Goal: Transaction & Acquisition: Purchase product/service

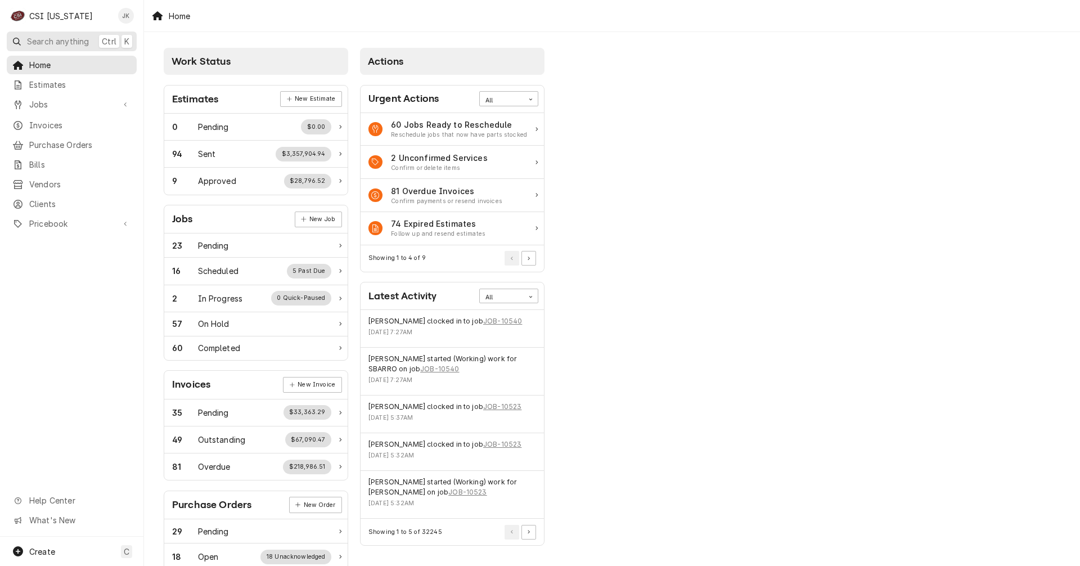
click at [52, 42] on span "Search anything" at bounding box center [58, 41] width 62 height 12
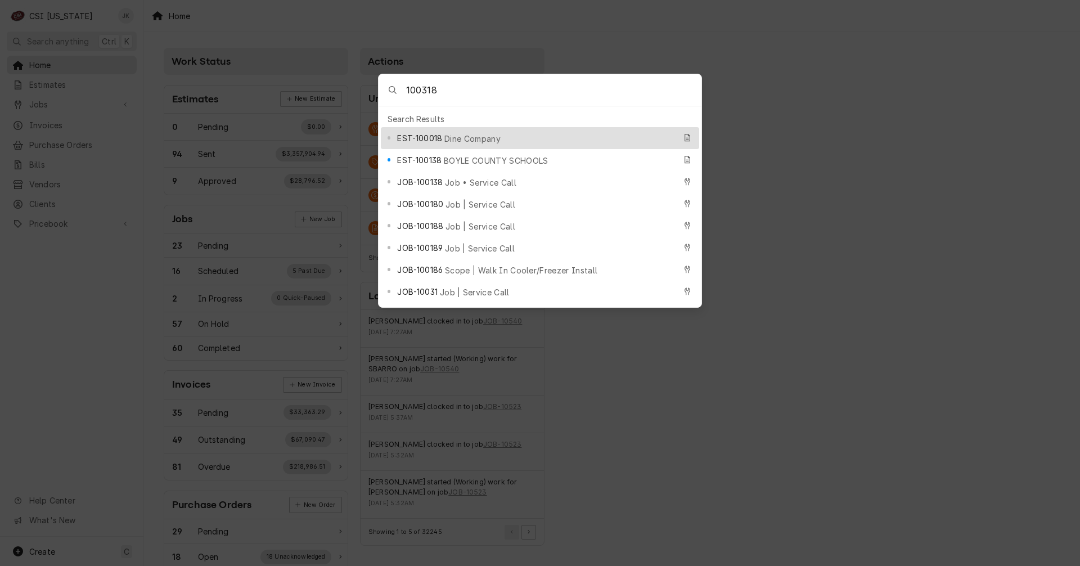
click at [406, 89] on input "100318" at bounding box center [553, 89] width 295 height 31
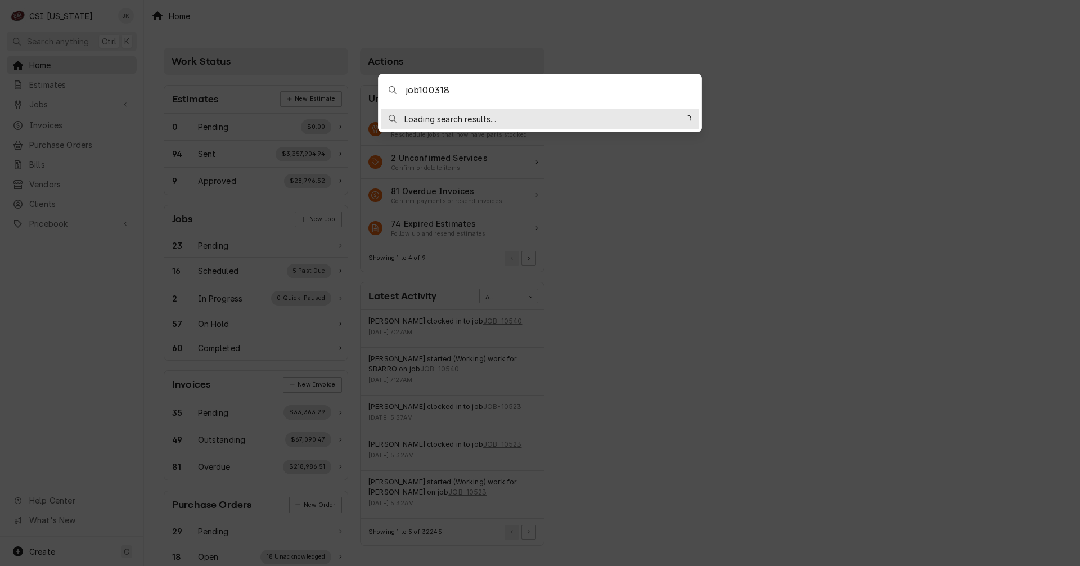
type input "job-100318"
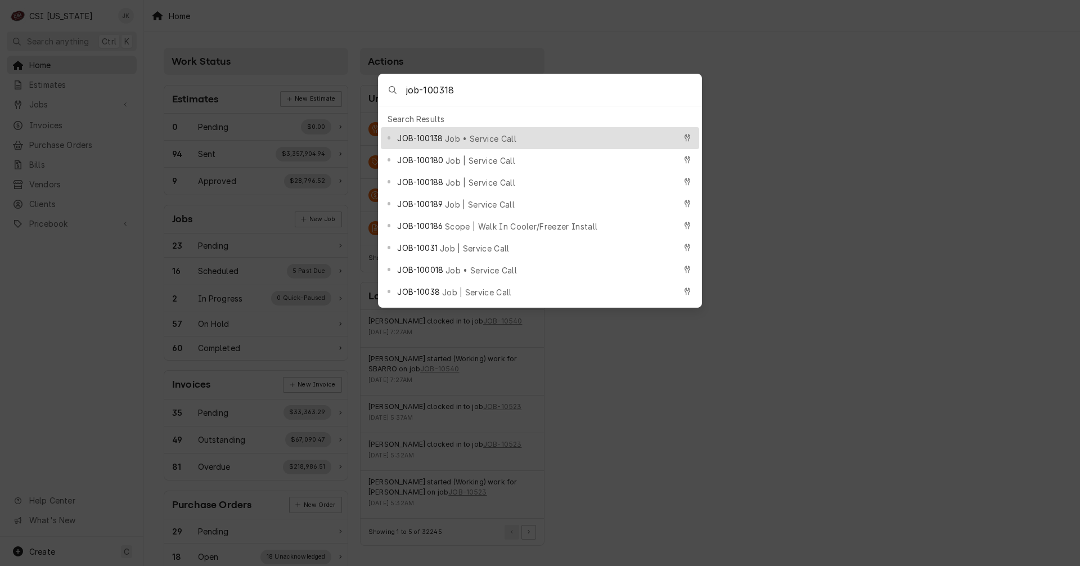
click at [954, 198] on body "C CSI Kentucky JK Search anything Ctrl K Home Estimates Jobs Jobs Job Series In…" at bounding box center [540, 283] width 1080 height 566
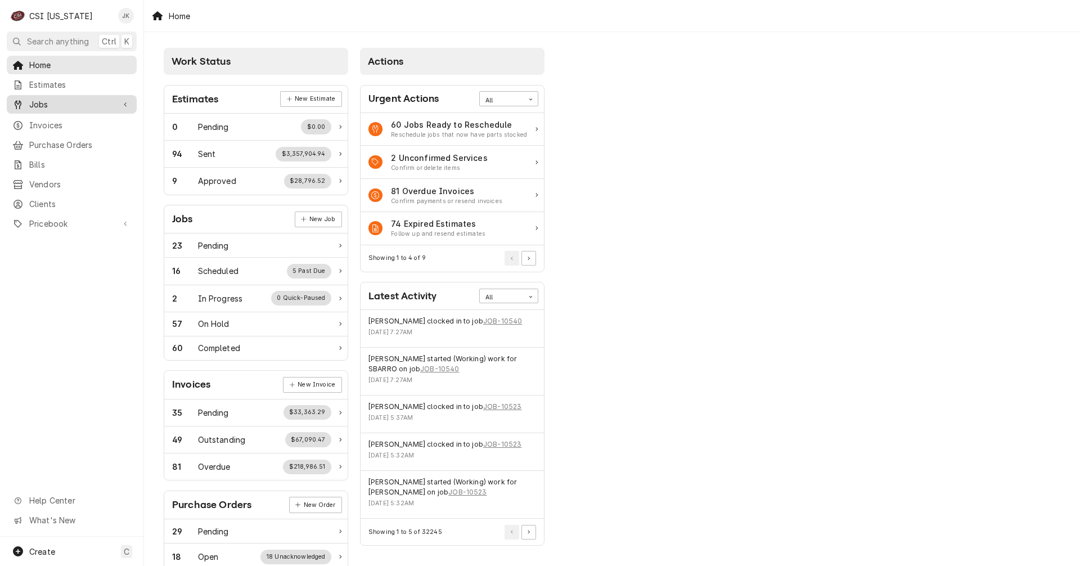
click at [33, 102] on span "Jobs" at bounding box center [71, 104] width 85 height 12
click at [42, 119] on span "Jobs" at bounding box center [80, 124] width 102 height 12
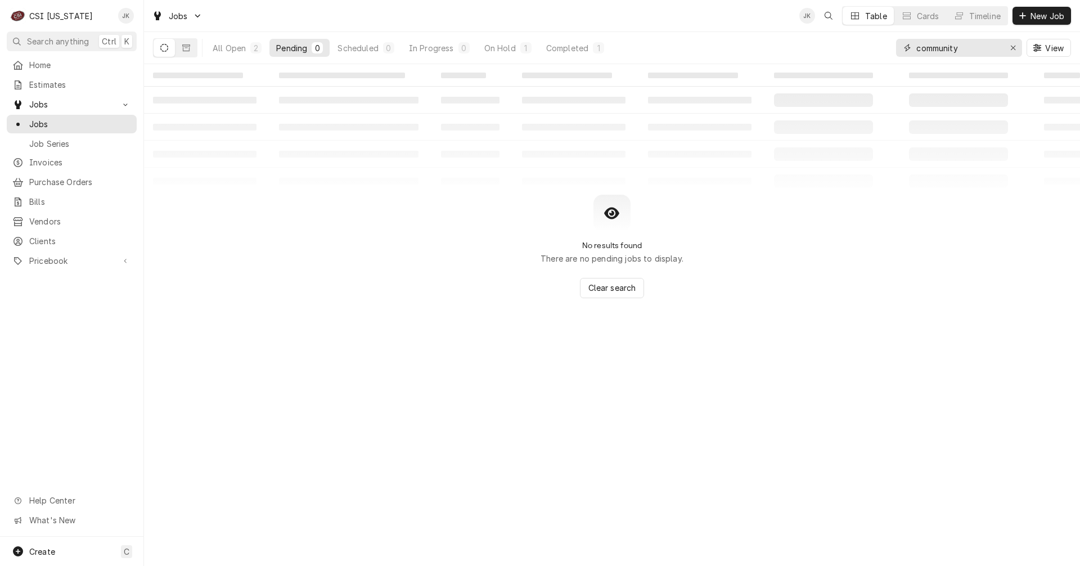
drag, startPoint x: 972, startPoint y: 47, endPoint x: 897, endPoint y: 42, distance: 74.9
click at [897, 42] on div "community" at bounding box center [959, 48] width 126 height 18
click at [191, 45] on button "Dynamic Content Wrapper" at bounding box center [185, 48] width 21 height 18
click at [169, 46] on button "Dynamic Content Wrapper" at bounding box center [164, 48] width 21 height 18
click at [930, 44] on input "100318" at bounding box center [958, 48] width 84 height 18
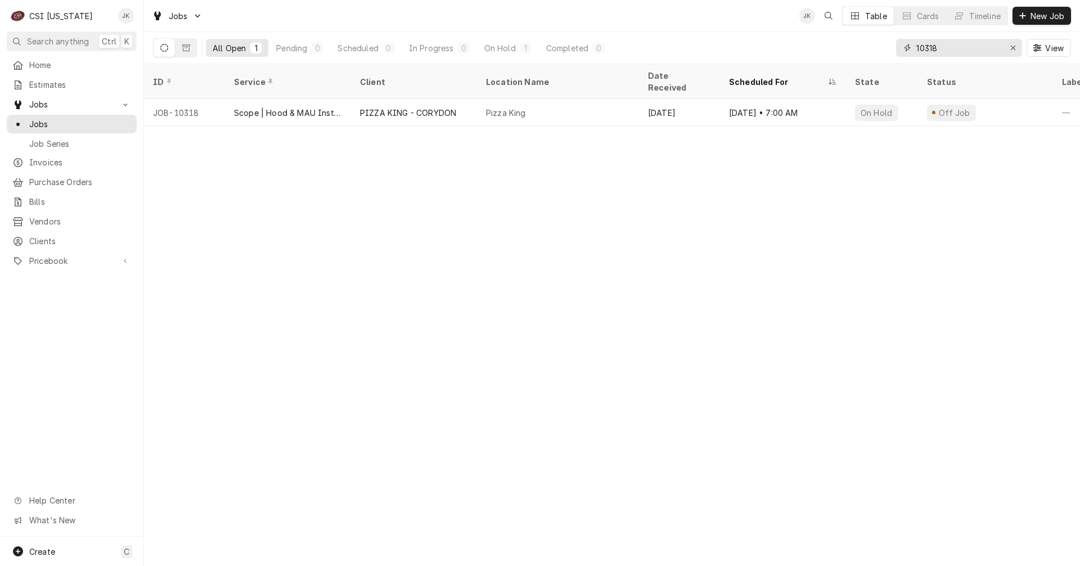
click at [945, 49] on input "10318" at bounding box center [958, 48] width 84 height 18
type input "10319"
click at [68, 557] on div "Create C" at bounding box center [71, 550] width 143 height 29
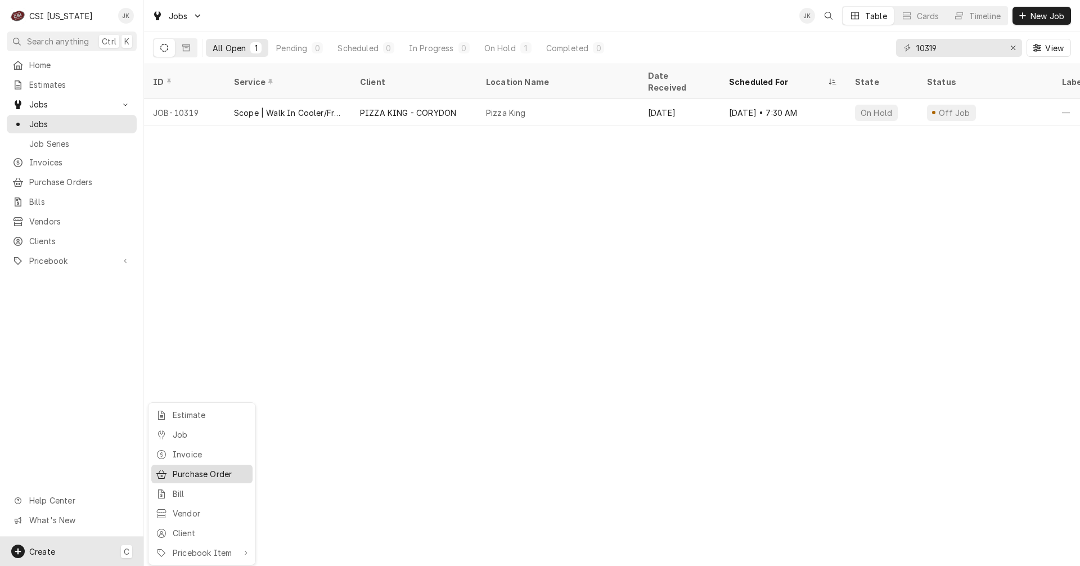
click at [214, 474] on div "Purchase Order" at bounding box center [210, 474] width 75 height 12
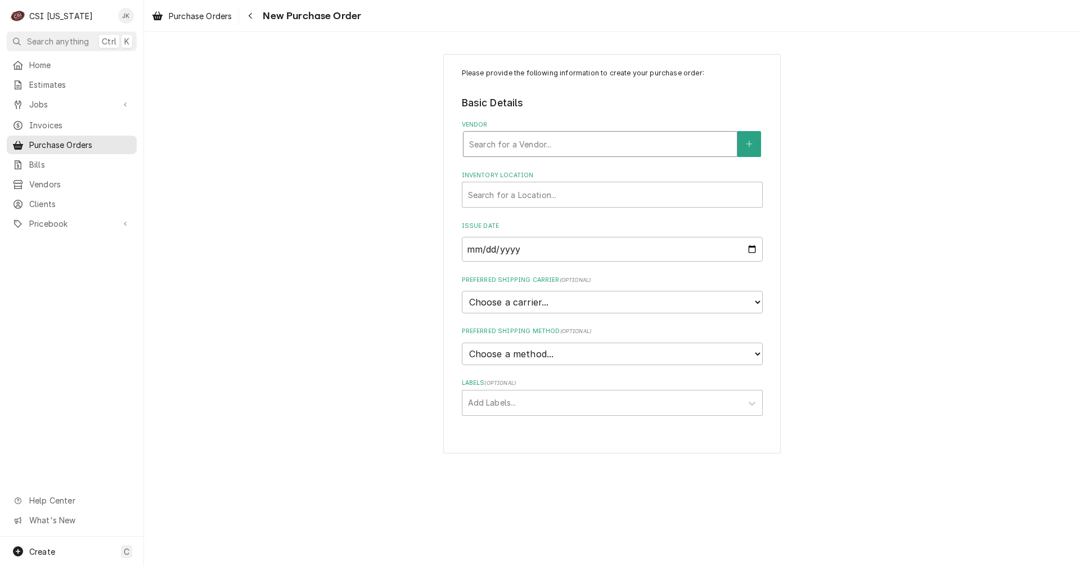
click at [490, 146] on div "Vendor" at bounding box center [600, 144] width 262 height 20
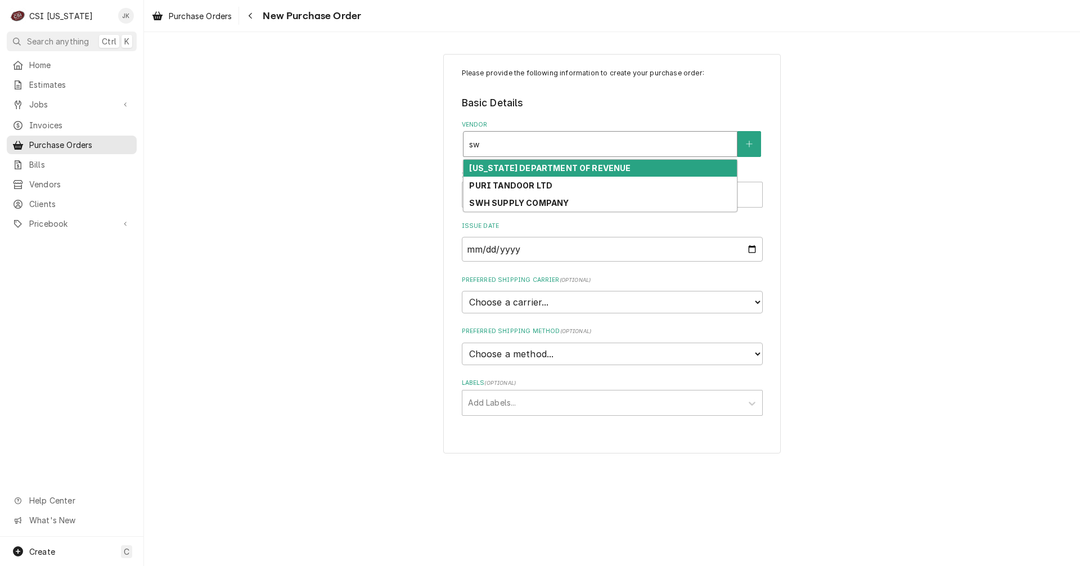
type input "swh"
click at [500, 163] on strong "SWH SUPPLY COMPANY" at bounding box center [519, 168] width 100 height 10
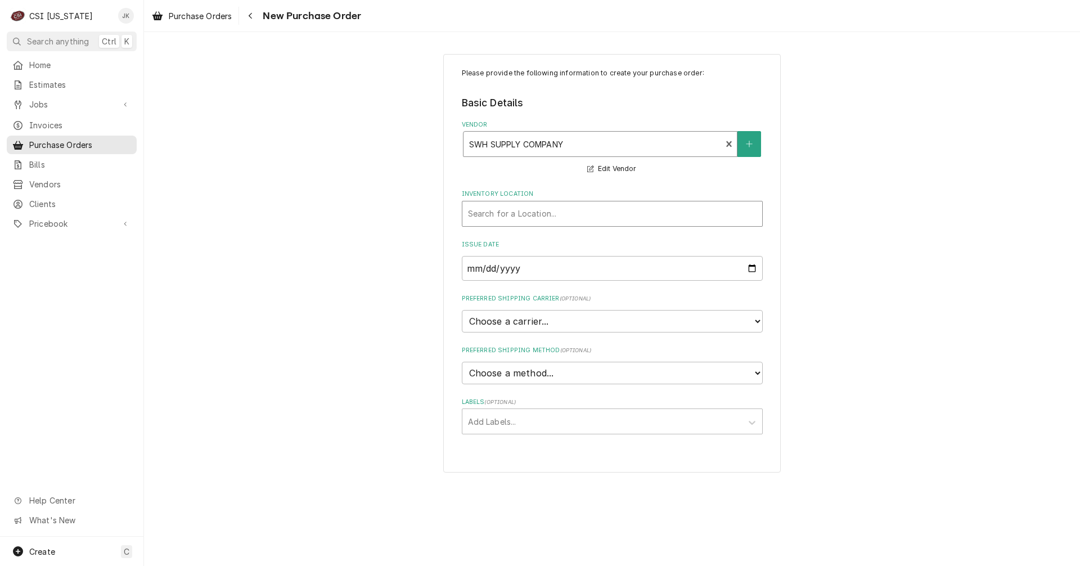
click at [542, 213] on div "Inventory Location" at bounding box center [612, 214] width 288 height 20
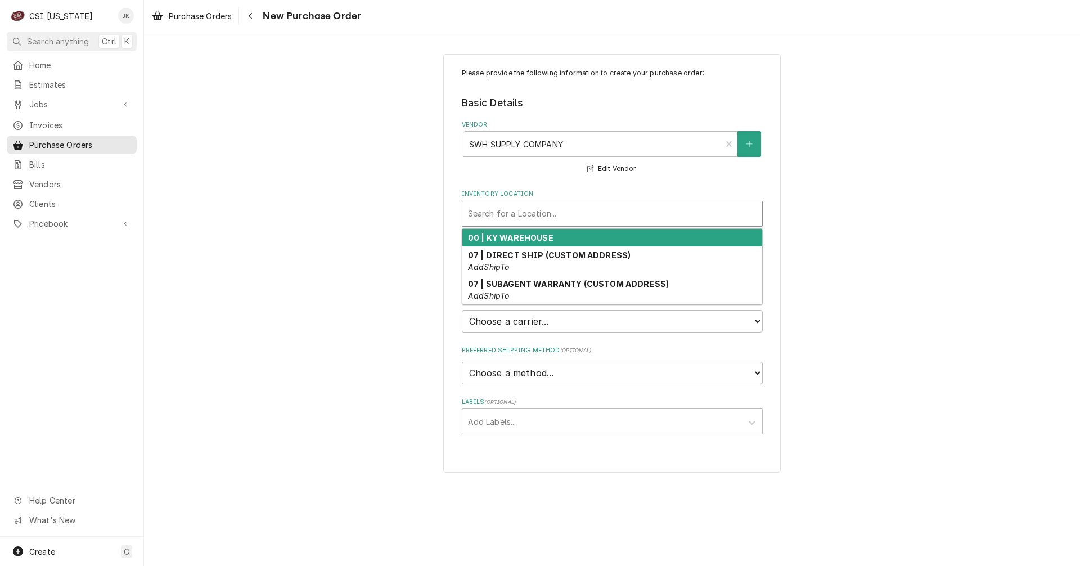
click at [526, 238] on strong "00 | KY WAREHOUSE" at bounding box center [510, 238] width 85 height 10
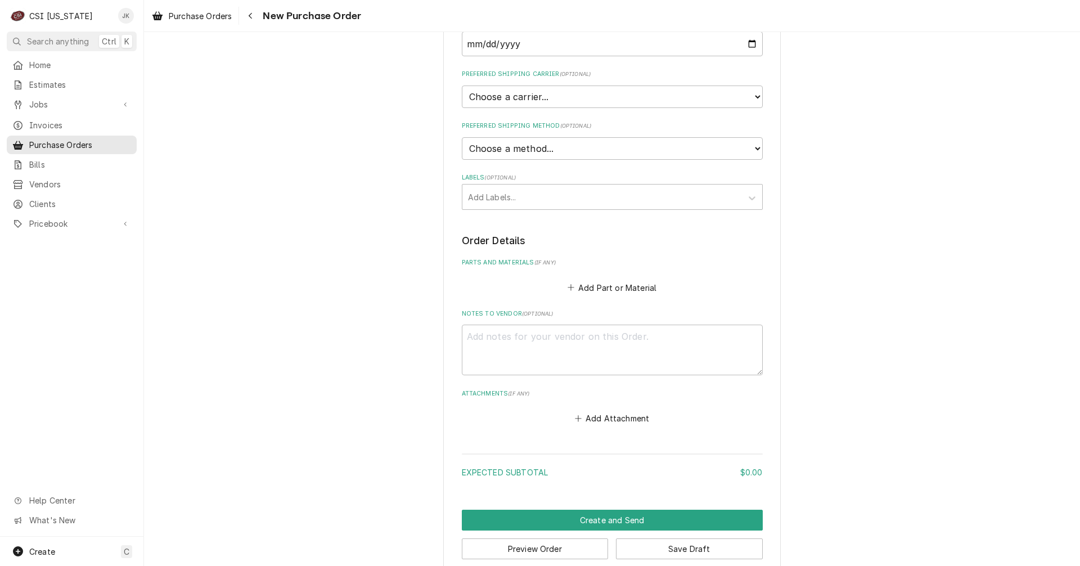
scroll to position [225, 0]
click at [607, 288] on button "Add Part or Material" at bounding box center [611, 287] width 93 height 16
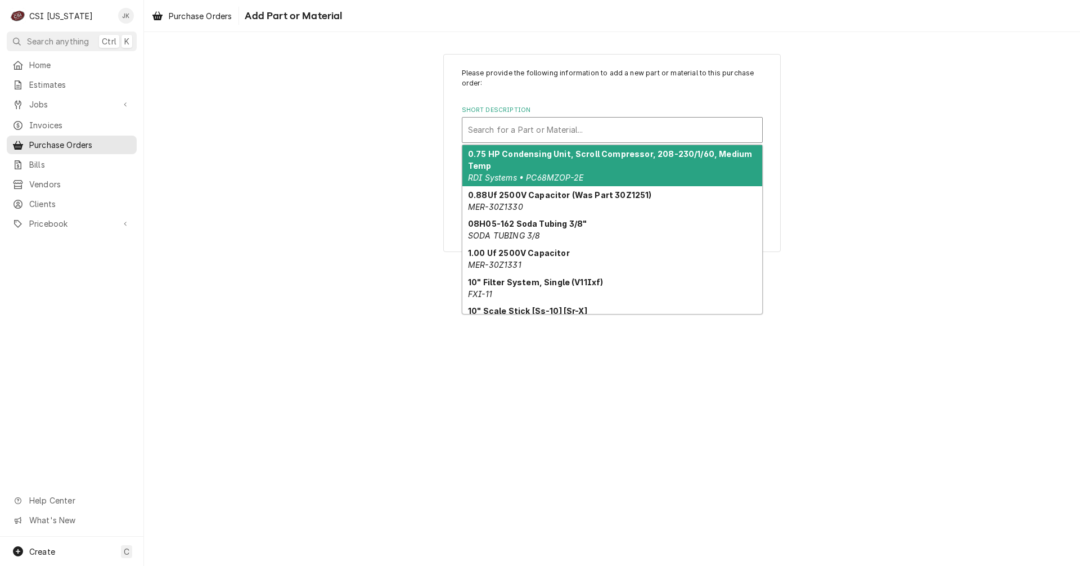
click at [570, 125] on div "Short Description" at bounding box center [612, 130] width 288 height 20
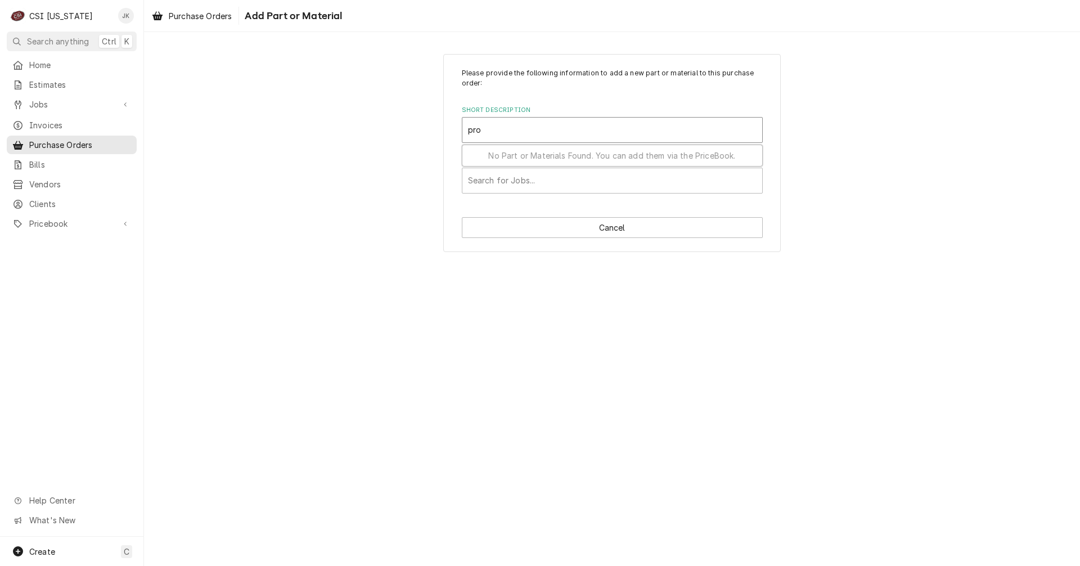
type input "proj"
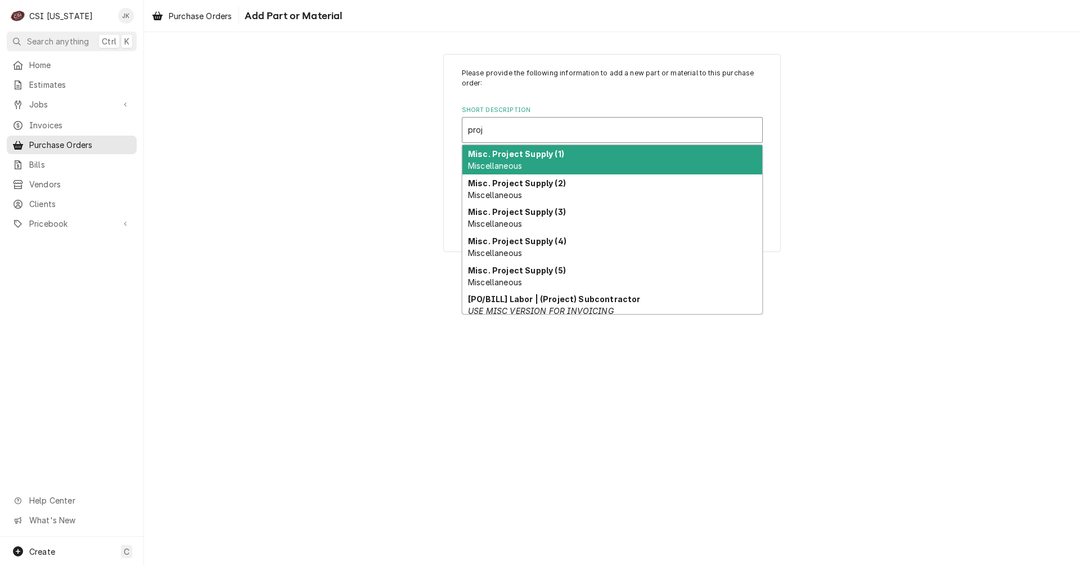
click at [525, 159] on div "Misc. Project Supply (1) Miscellaneous" at bounding box center [612, 159] width 300 height 29
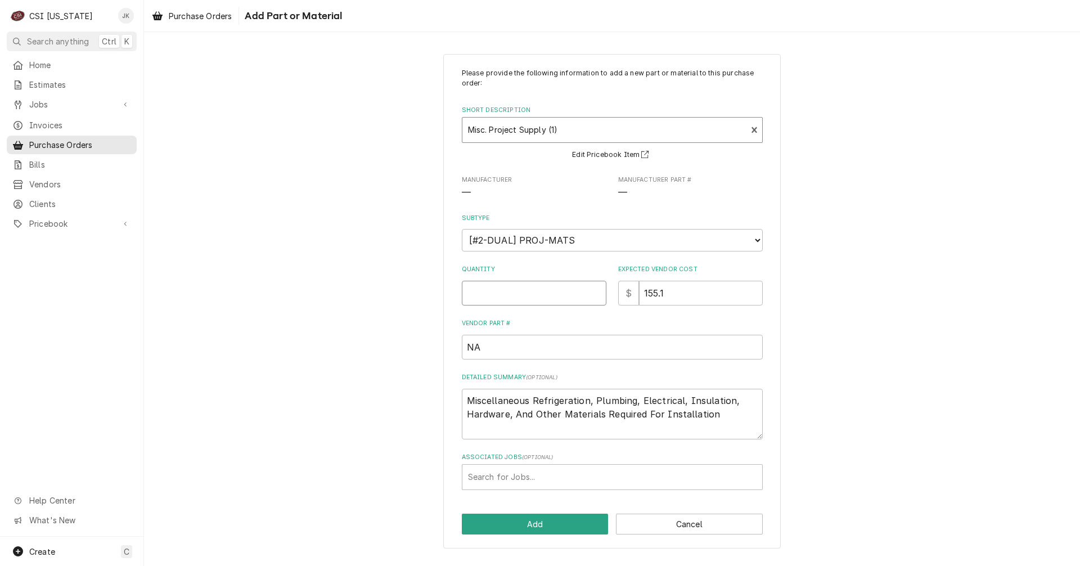
click at [543, 296] on input "Quantity" at bounding box center [534, 293] width 145 height 25
type textarea "x"
type input "1"
drag, startPoint x: 702, startPoint y: 292, endPoint x: 606, endPoint y: 272, distance: 98.4
click at [610, 272] on div "Quantity 1 Expected Vendor Cost $ 155.1" at bounding box center [612, 285] width 301 height 40
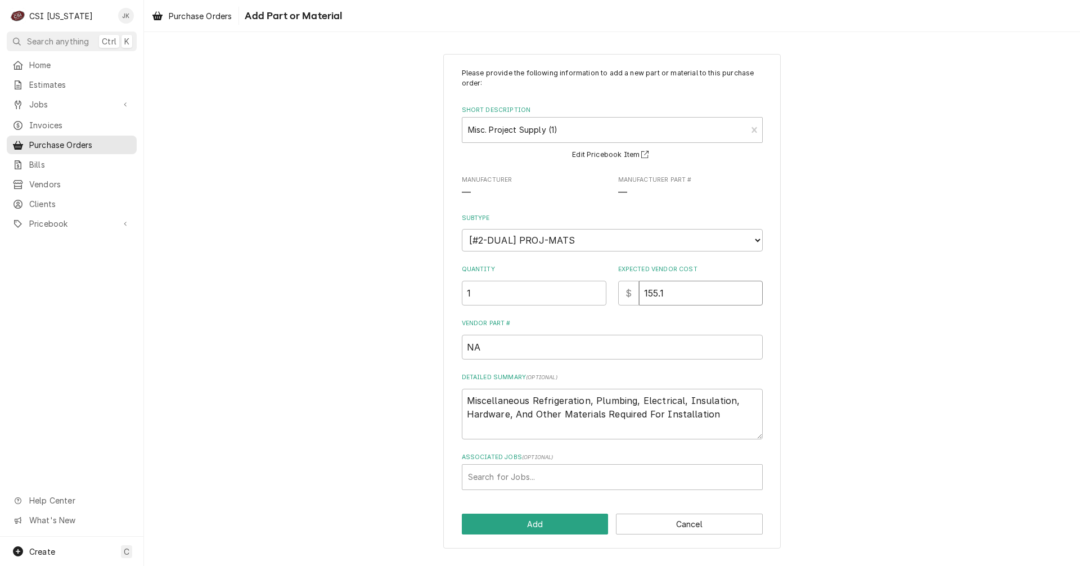
type textarea "x"
type input "5"
type textarea "x"
type input "50"
type textarea "x"
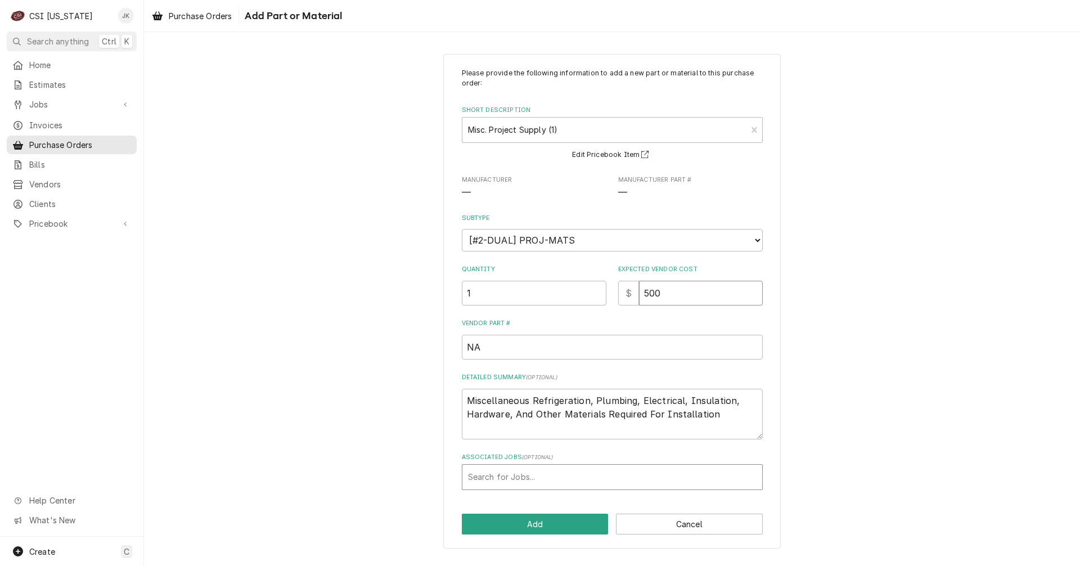
type input "500"
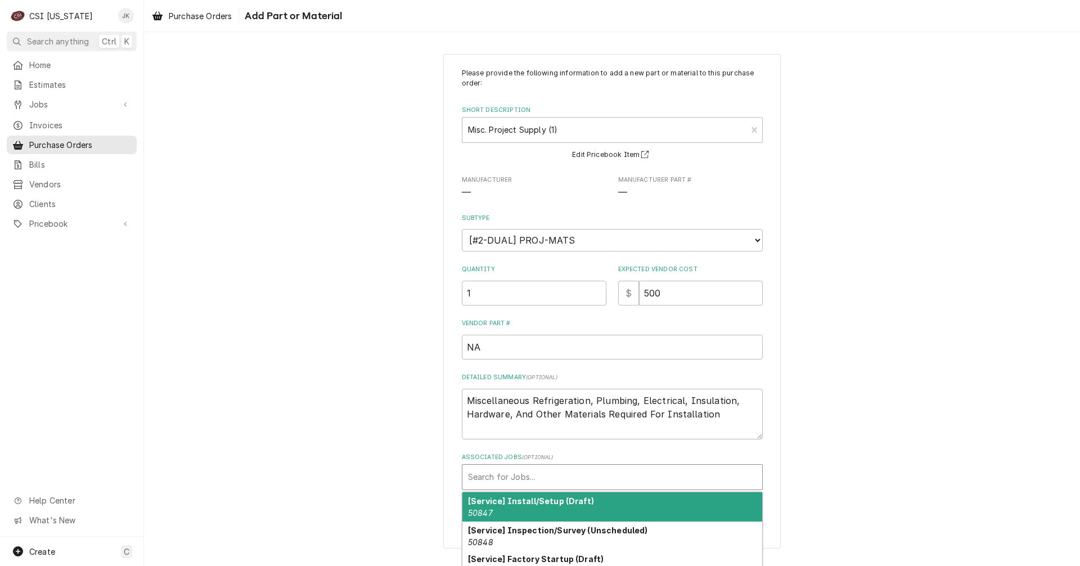
click at [576, 481] on div "Associated Jobs" at bounding box center [612, 477] width 288 height 20
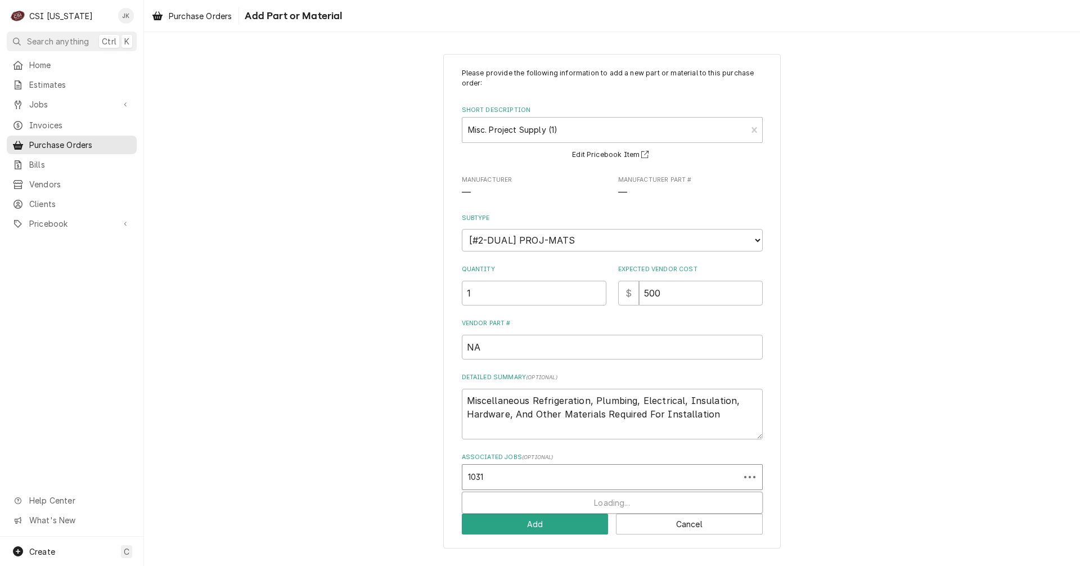
type input "10319"
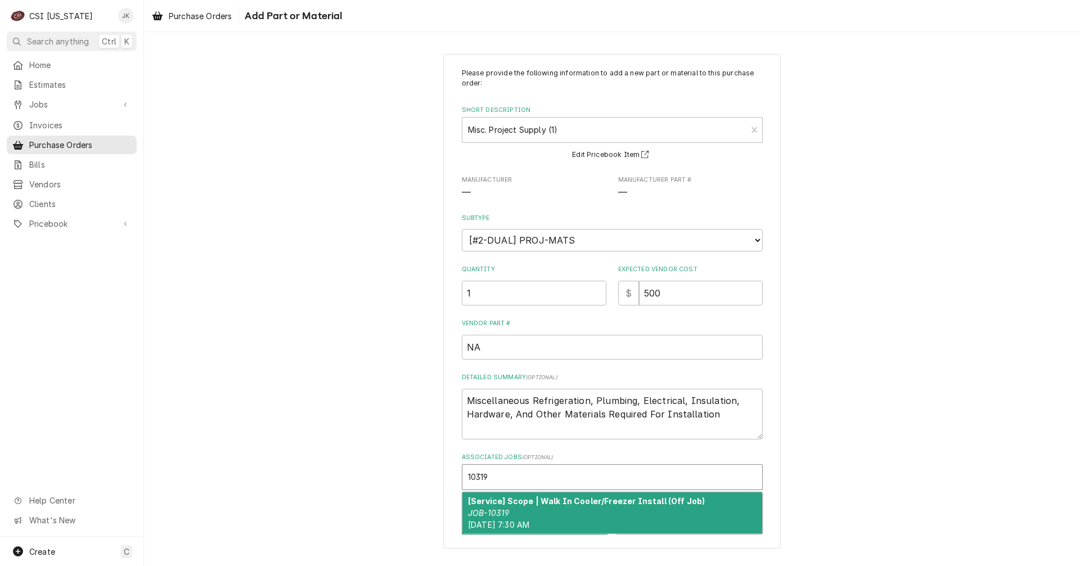
click at [567, 508] on div "[Service] Scope | Walk In Cooler/Freezer Install (Off Job) JOB-10319 Tue, Aug 1…" at bounding box center [612, 512] width 300 height 41
type textarea "x"
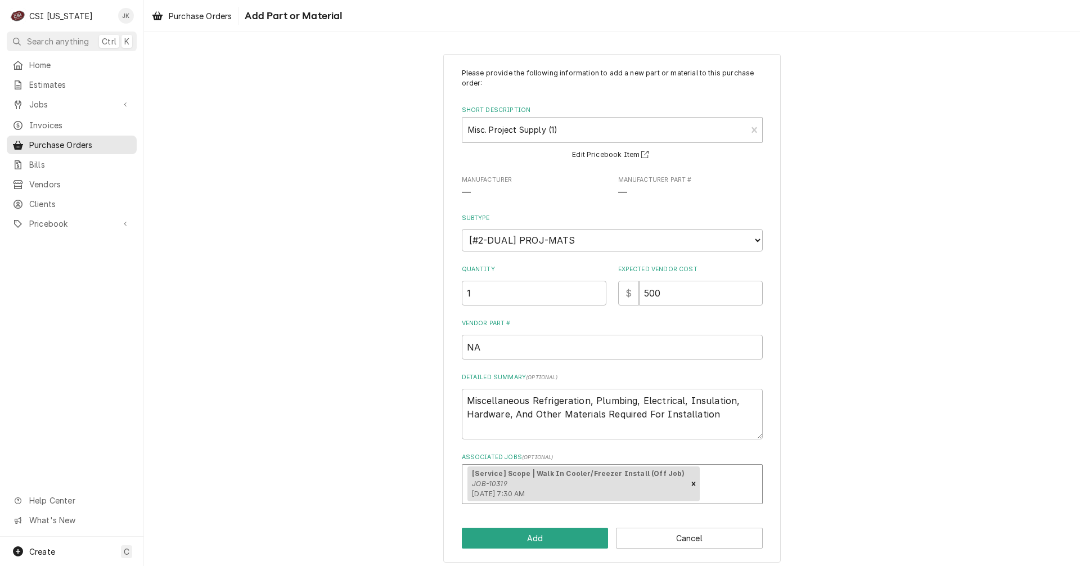
scroll to position [7, 0]
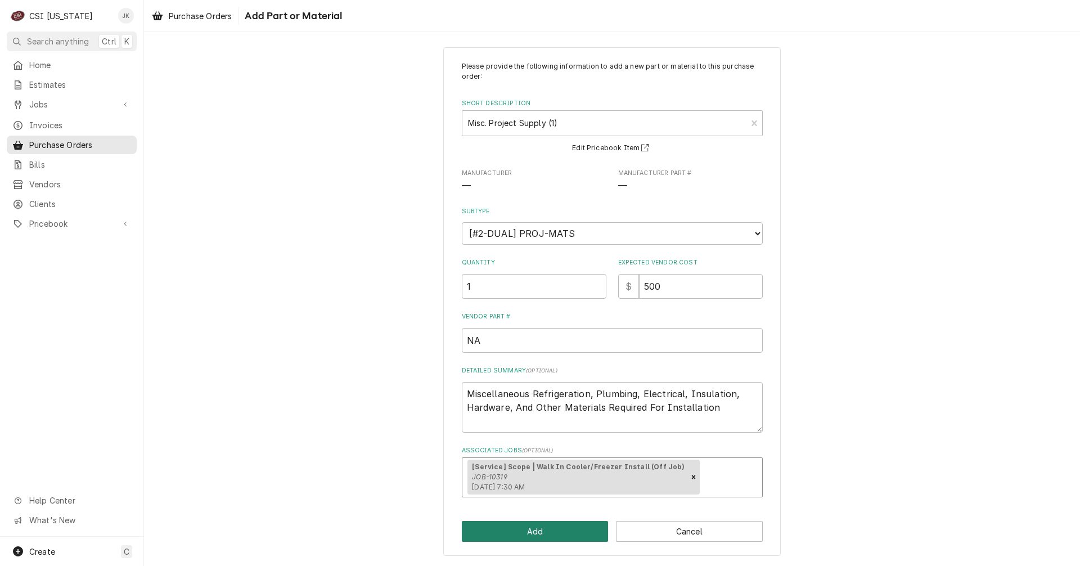
click at [563, 529] on button "Add" at bounding box center [535, 531] width 147 height 21
type textarea "x"
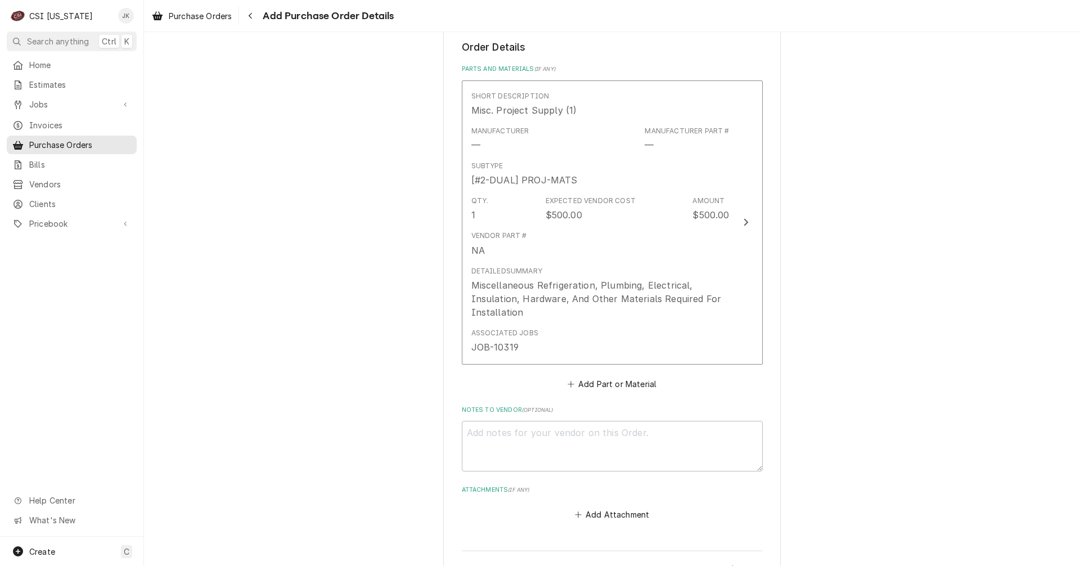
scroll to position [532, 0]
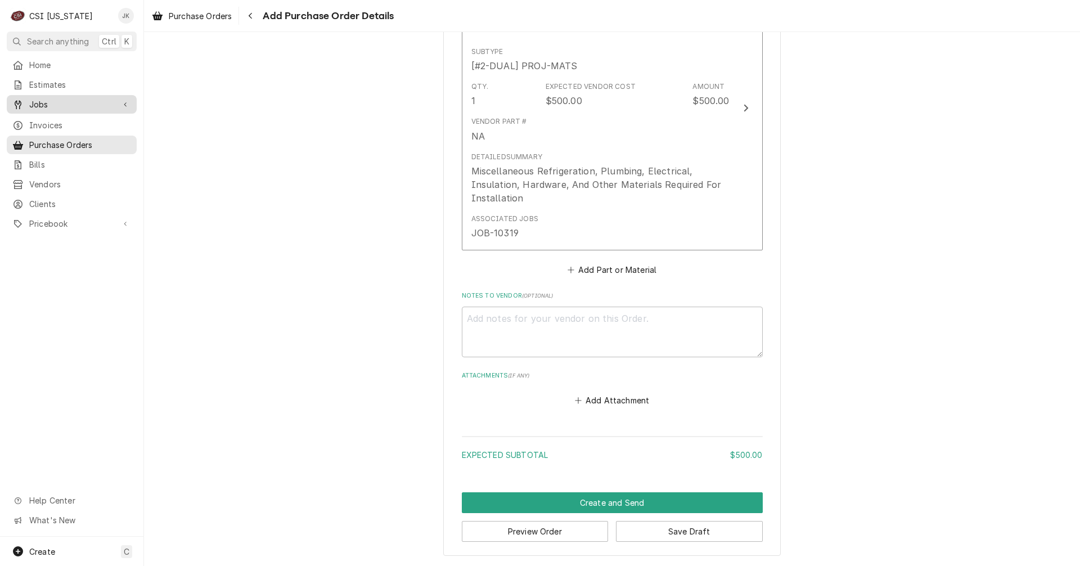
click at [52, 103] on span "Jobs" at bounding box center [71, 104] width 85 height 12
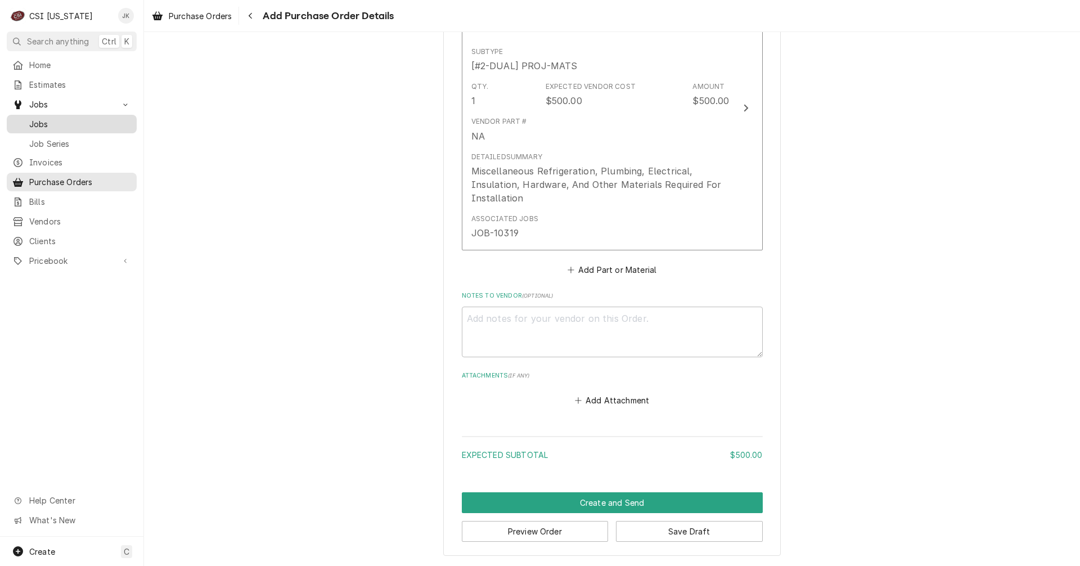
click at [52, 119] on span "Jobs" at bounding box center [80, 124] width 102 height 12
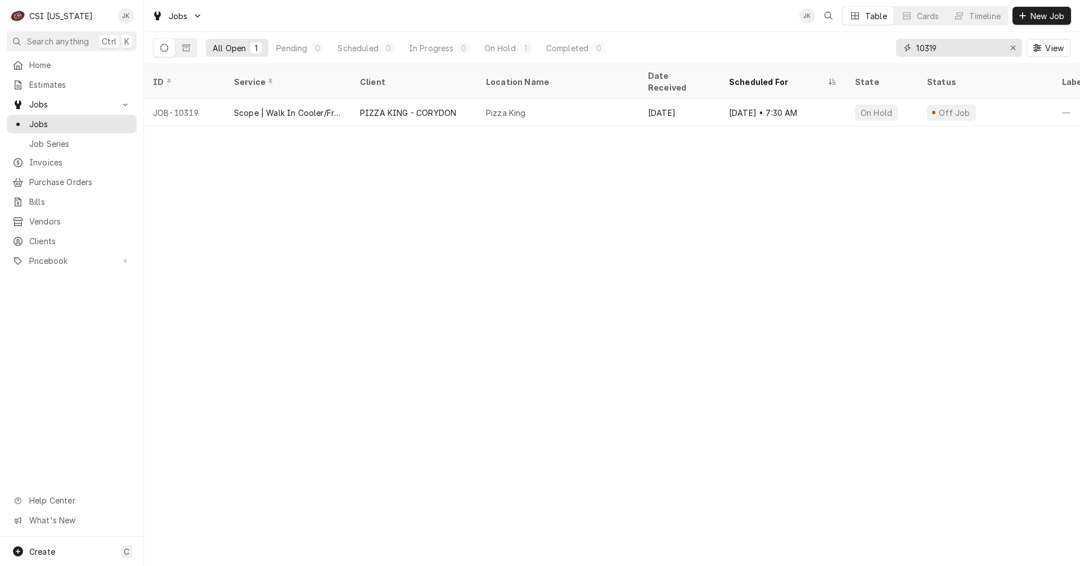
drag, startPoint x: 960, startPoint y: 51, endPoint x: 896, endPoint y: 46, distance: 64.3
click at [896, 46] on div "10319" at bounding box center [959, 48] width 126 height 18
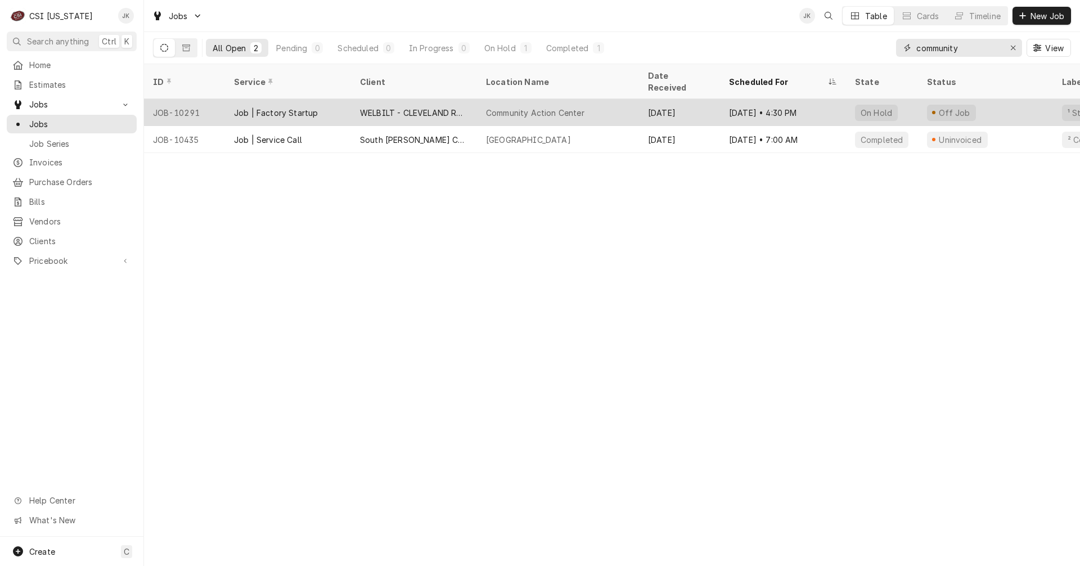
type input "community"
click at [350, 99] on div "Job | Factory Startup" at bounding box center [288, 112] width 126 height 27
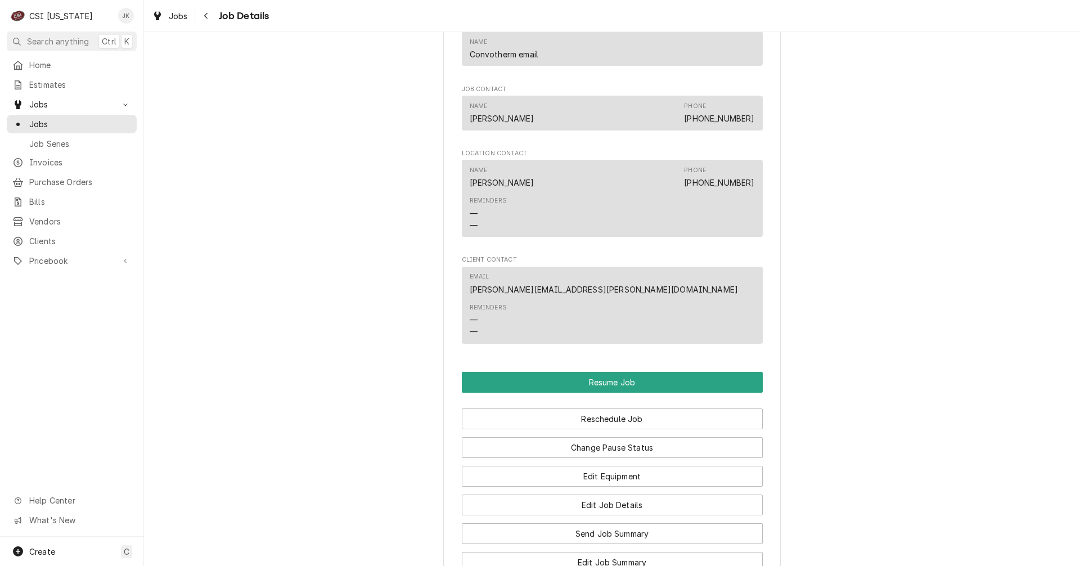
scroll to position [1350, 0]
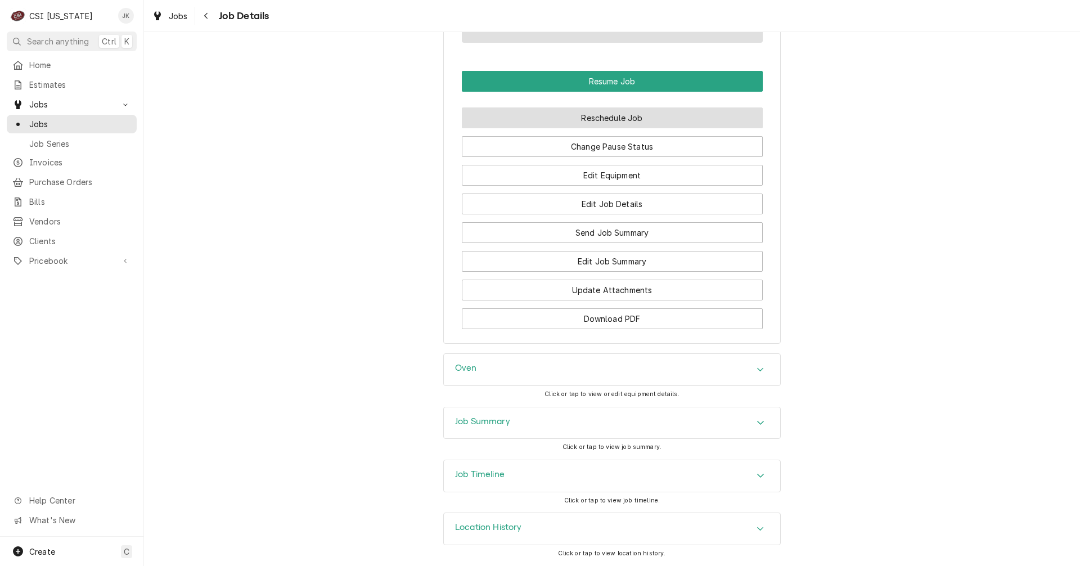
click at [590, 128] on button "Reschedule Job" at bounding box center [612, 117] width 301 height 21
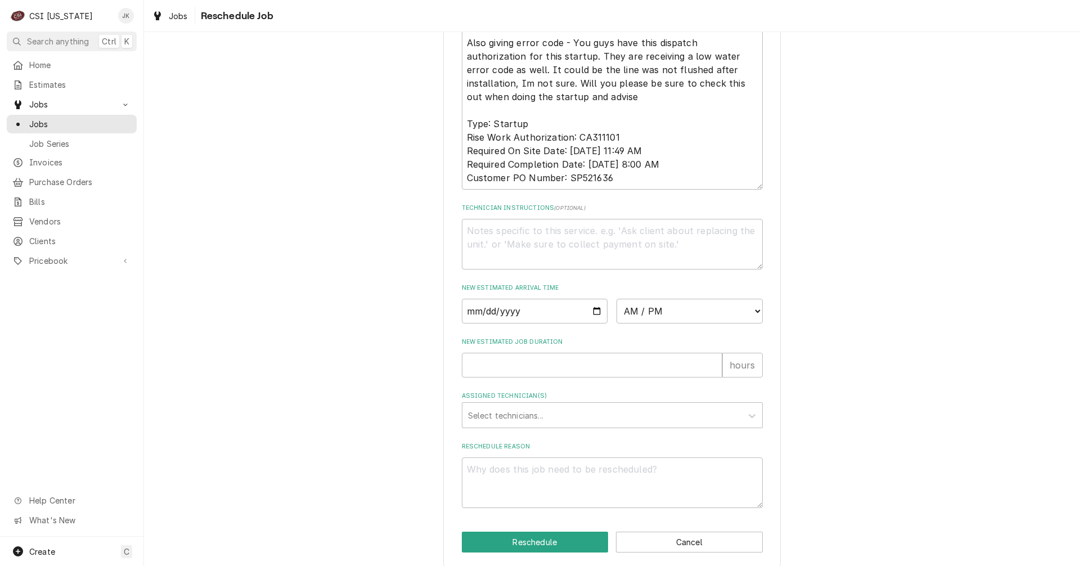
scroll to position [421, 0]
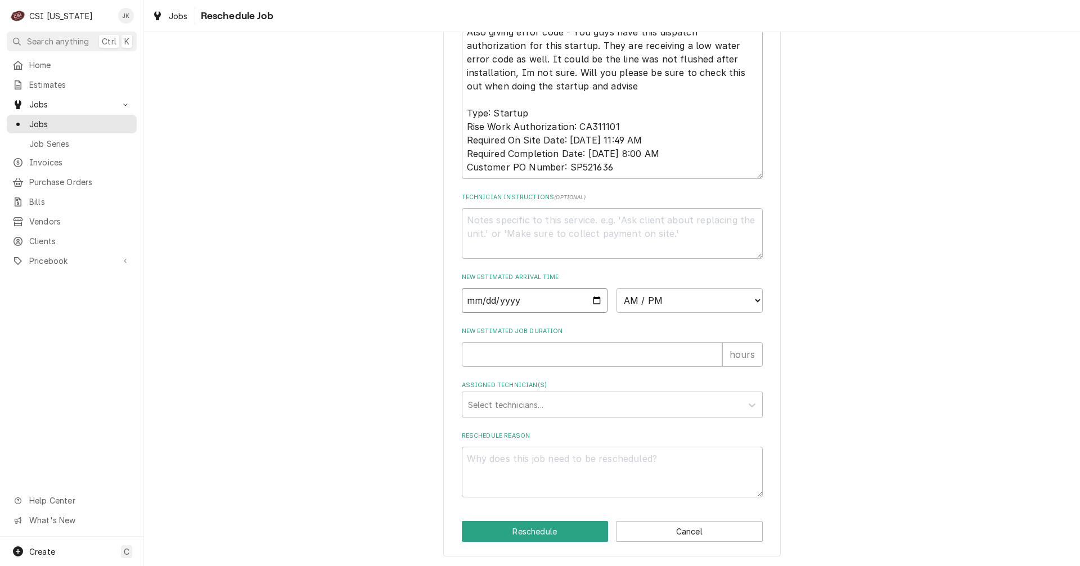
click at [598, 301] on input "Date" at bounding box center [535, 300] width 146 height 25
type input "2025-08-27"
type textarea "x"
click at [639, 306] on select "AM / PM 6:00 AM 6:15 AM 6:30 AM 6:45 AM 7:00 AM 7:15 AM 7:30 AM 7:45 AM 8:00 AM…" at bounding box center [689, 300] width 146 height 25
select select "07:00:00"
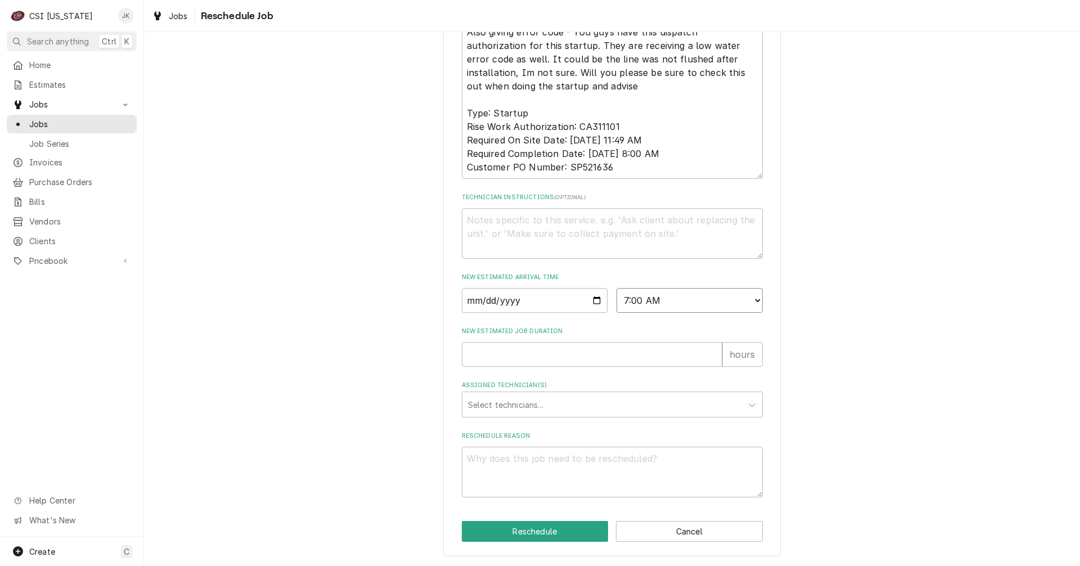
click at [616, 288] on select "AM / PM 6:00 AM 6:15 AM 6:30 AM 6:45 AM 7:00 AM 7:15 AM 7:30 AM 7:45 AM 8:00 AM…" at bounding box center [689, 300] width 146 height 25
type textarea "x"
click at [722, 303] on select "AM / PM 6:00 AM 6:15 AM 6:30 AM 6:45 AM 7:00 AM 7:15 AM 7:30 AM 7:45 AM 8:00 AM…" at bounding box center [689, 300] width 146 height 25
select select "09:00:00"
click at [616, 288] on select "AM / PM 6:00 AM 6:15 AM 6:30 AM 6:45 AM 7:00 AM 7:15 AM 7:30 AM 7:45 AM 8:00 AM…" at bounding box center [689, 300] width 146 height 25
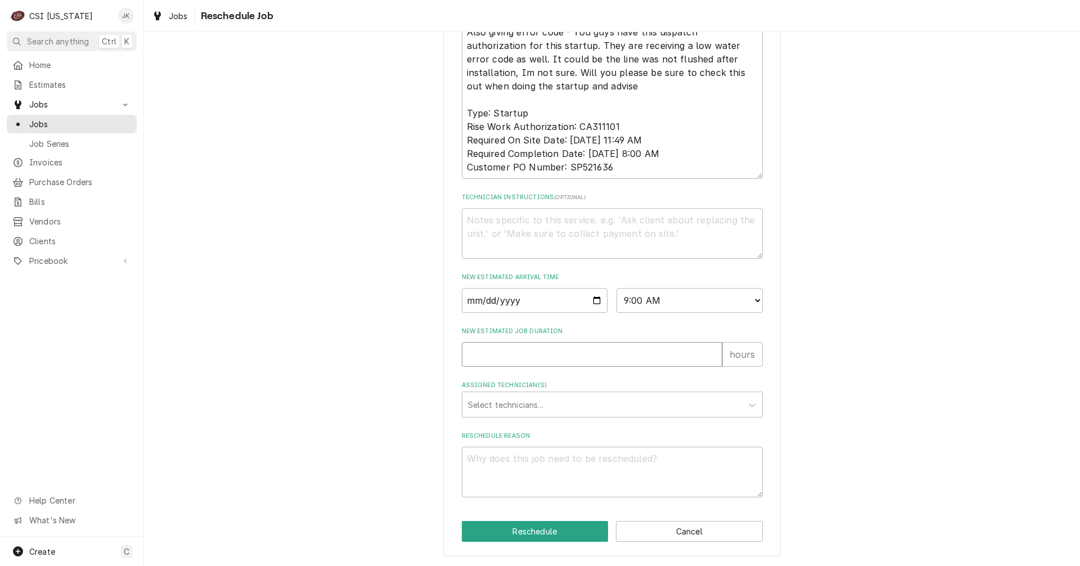
click at [515, 352] on input "New Estimated Job Duration" at bounding box center [592, 354] width 260 height 25
type textarea "x"
type input "2"
click at [523, 401] on div "Assigned Technician(s)" at bounding box center [602, 404] width 268 height 20
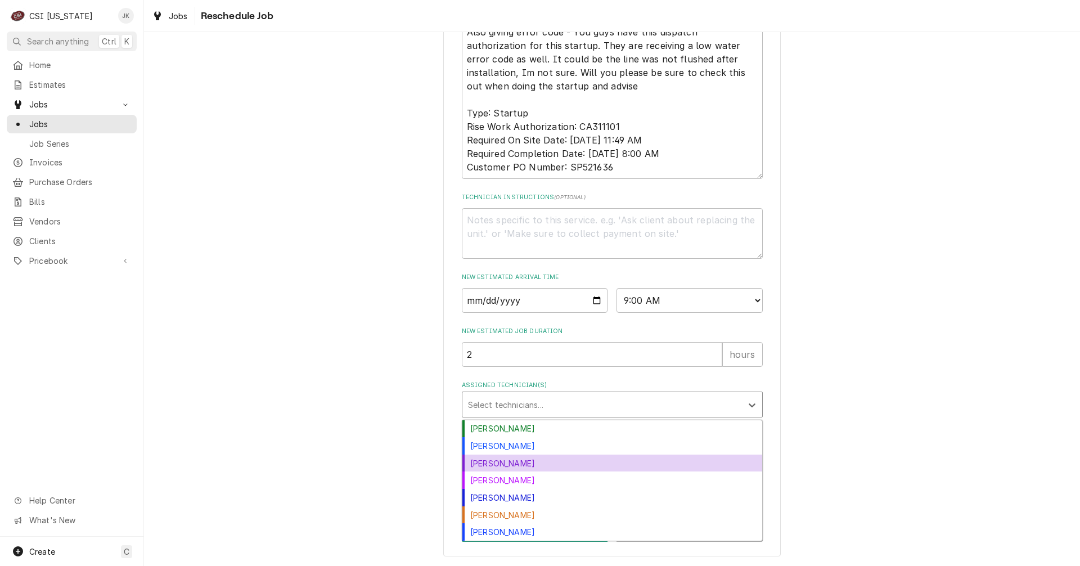
click at [488, 463] on div "[PERSON_NAME]" at bounding box center [612, 462] width 300 height 17
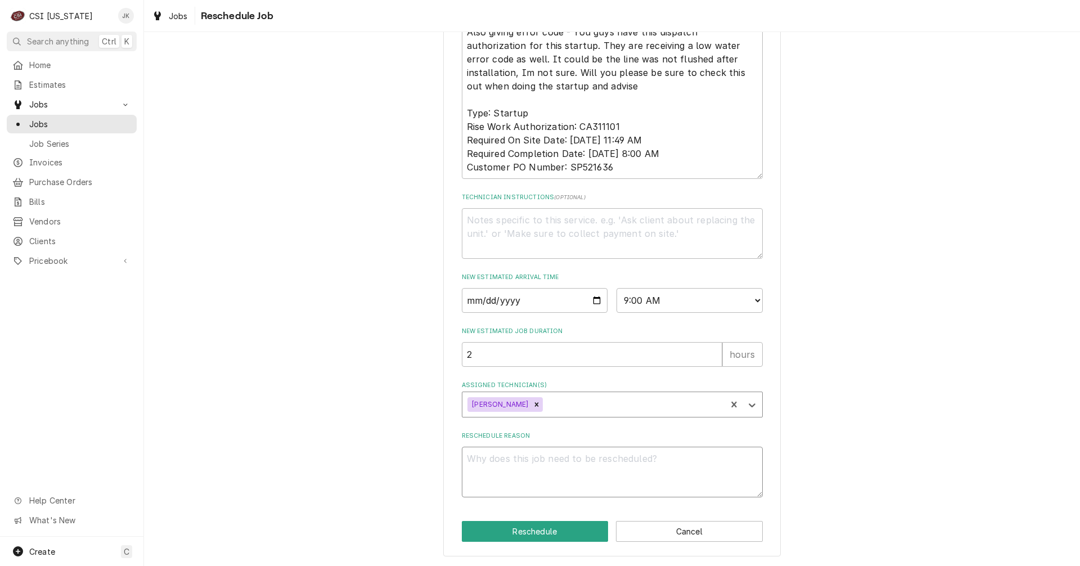
click at [532, 471] on textarea "Reschedule Reason" at bounding box center [612, 472] width 301 height 51
type textarea "x"
type textarea "C"
type textarea "x"
type textarea "Co"
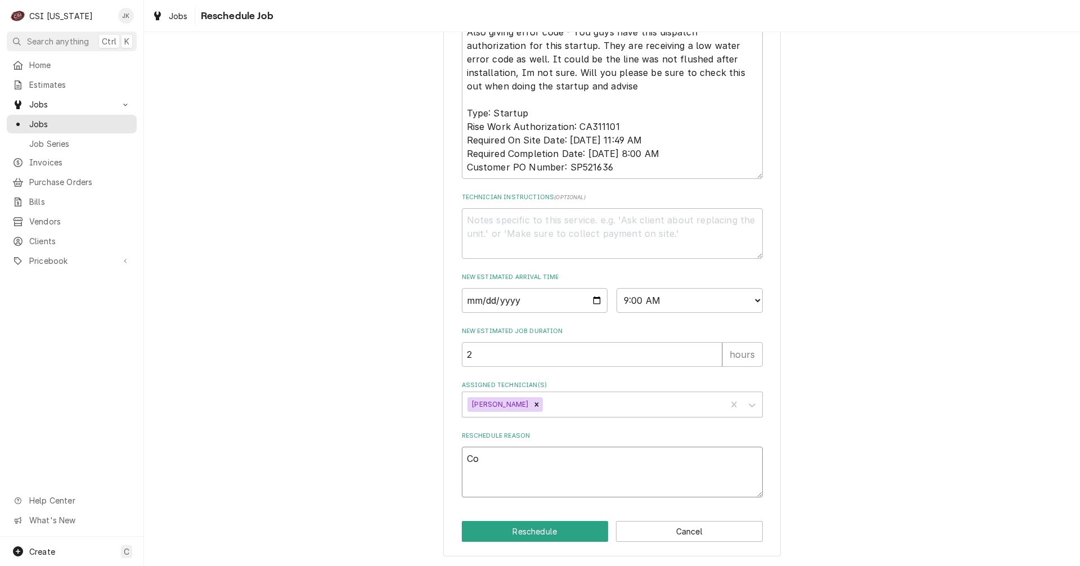
type textarea "x"
type textarea "Cou"
type textarea "x"
type textarea "Coul"
type textarea "x"
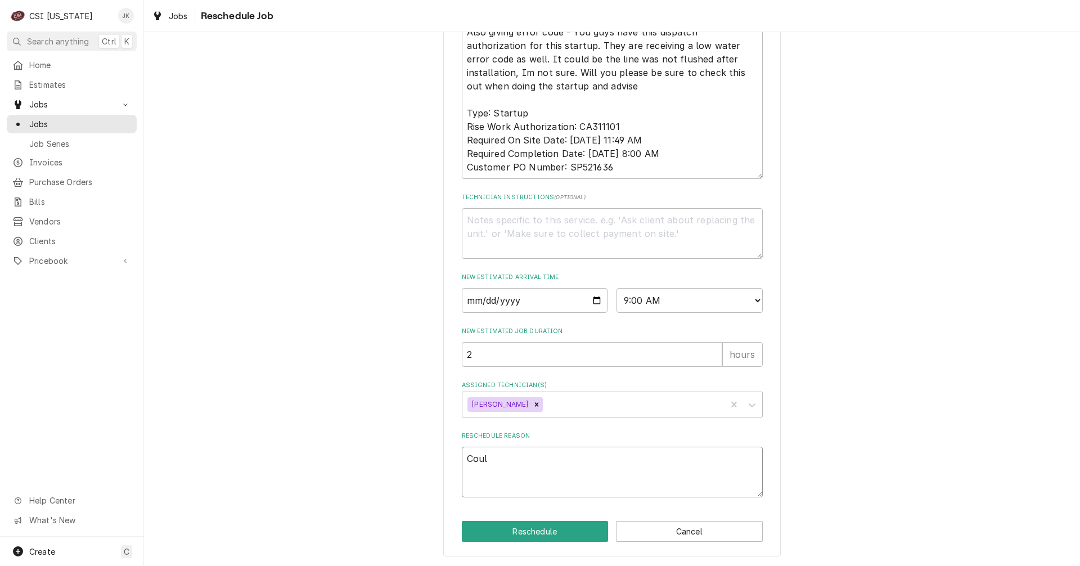
type textarea "Could"
type textarea "x"
type textarea "Could"
type textarea "x"
type textarea "Could n"
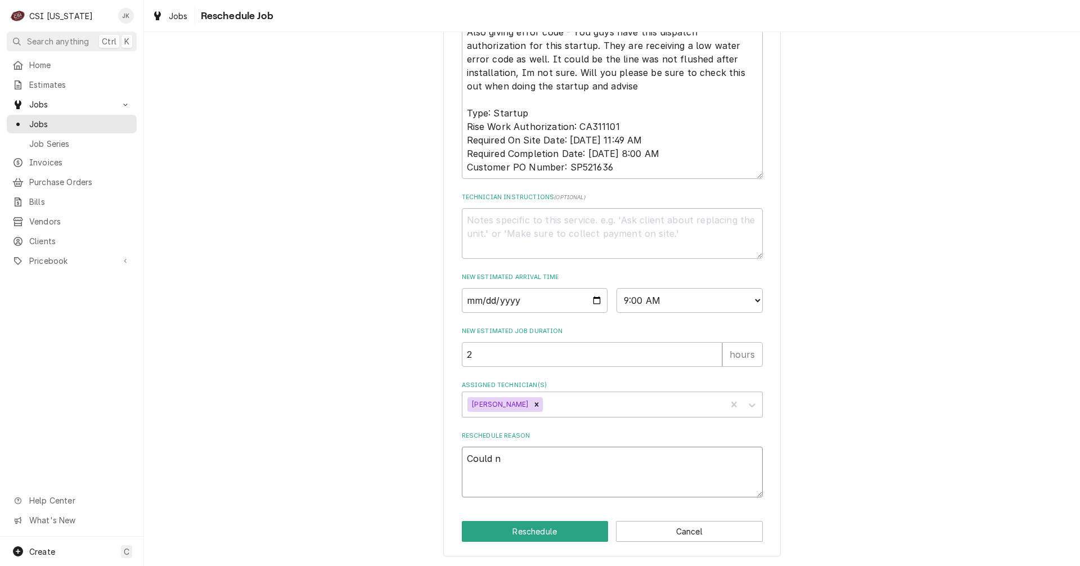
type textarea "x"
type textarea "Could no"
type textarea "x"
type textarea "Could not"
type textarea "x"
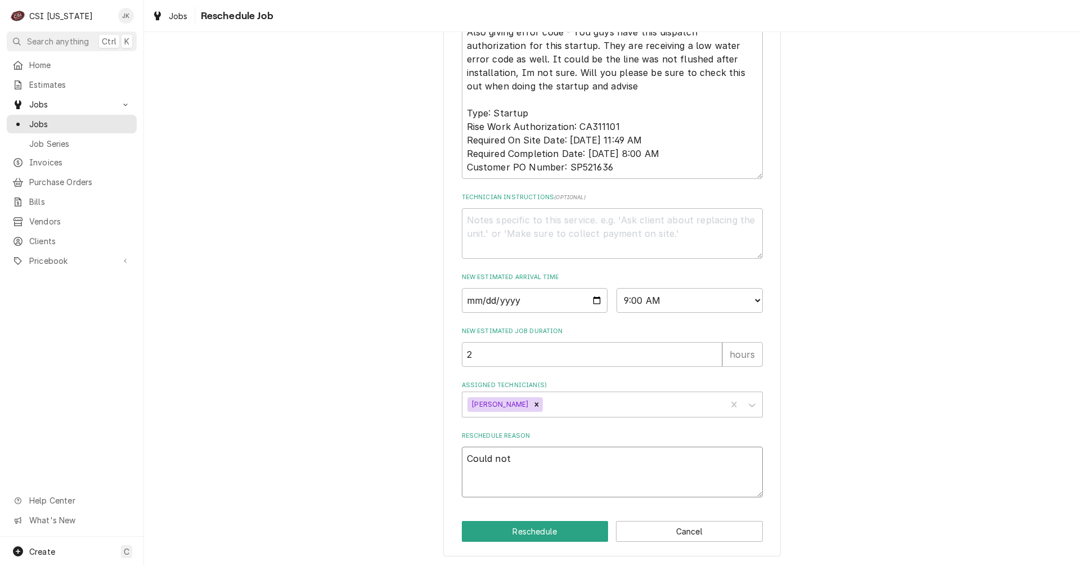
type textarea "Could not"
type textarea "x"
type textarea "Could not g"
type textarea "x"
type textarea "Could not ga"
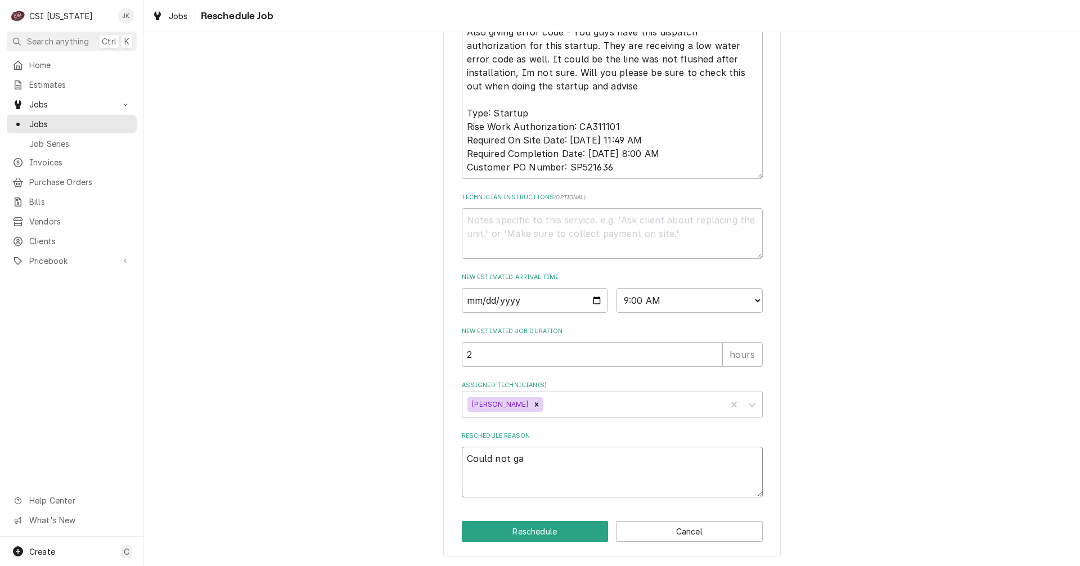
type textarea "x"
type textarea "Could not gai"
type textarea "x"
type textarea "Could not gain"
type textarea "x"
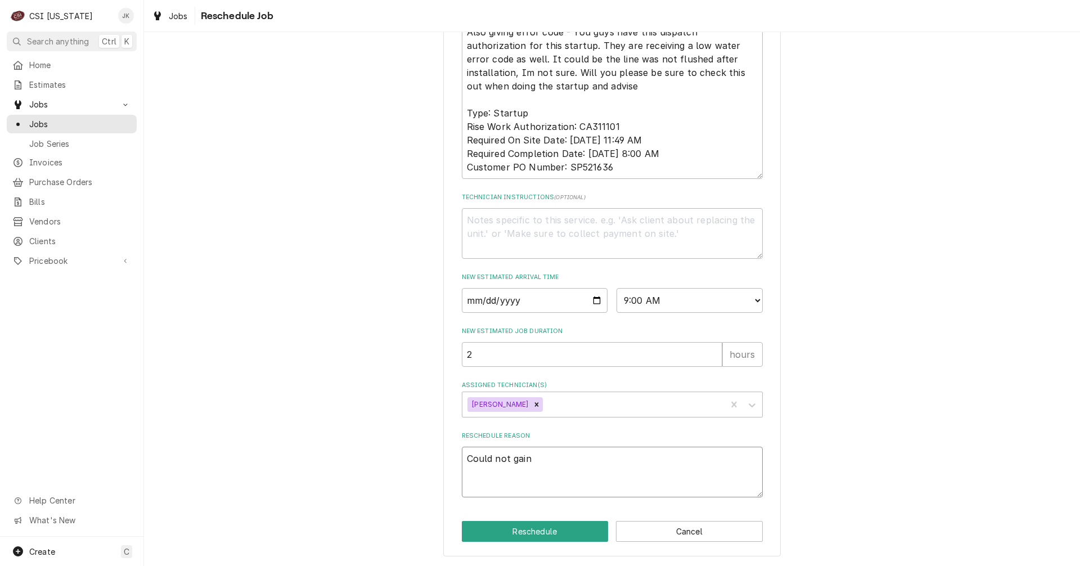
type textarea "Could not gain"
type textarea "x"
type textarea "Could not gain a"
type textarea "x"
type textarea "Could not gain ac"
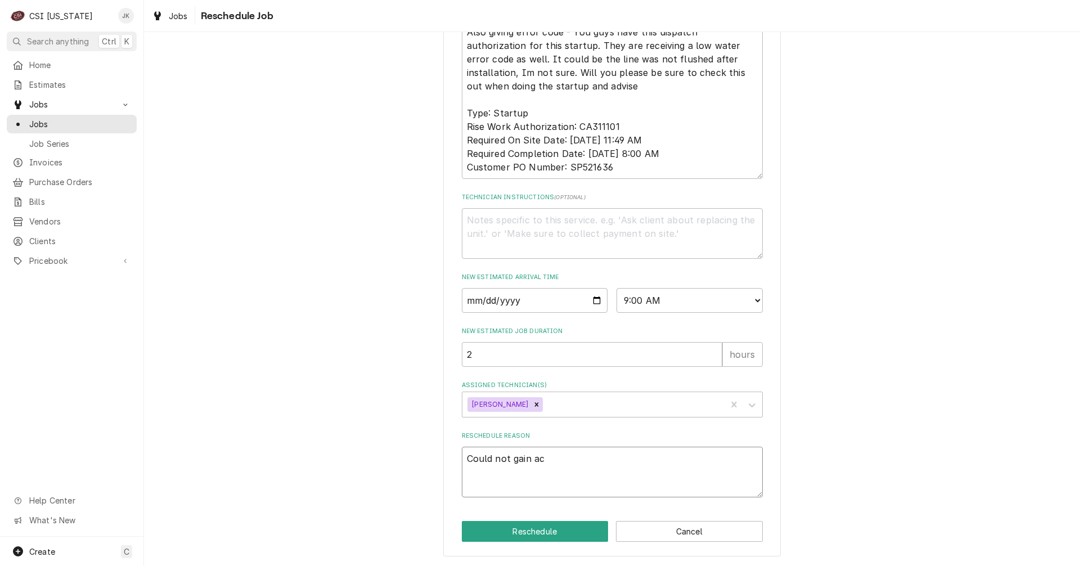
type textarea "x"
type textarea "Could not gain acc"
type textarea "x"
type textarea "Could not gain acce"
type textarea "x"
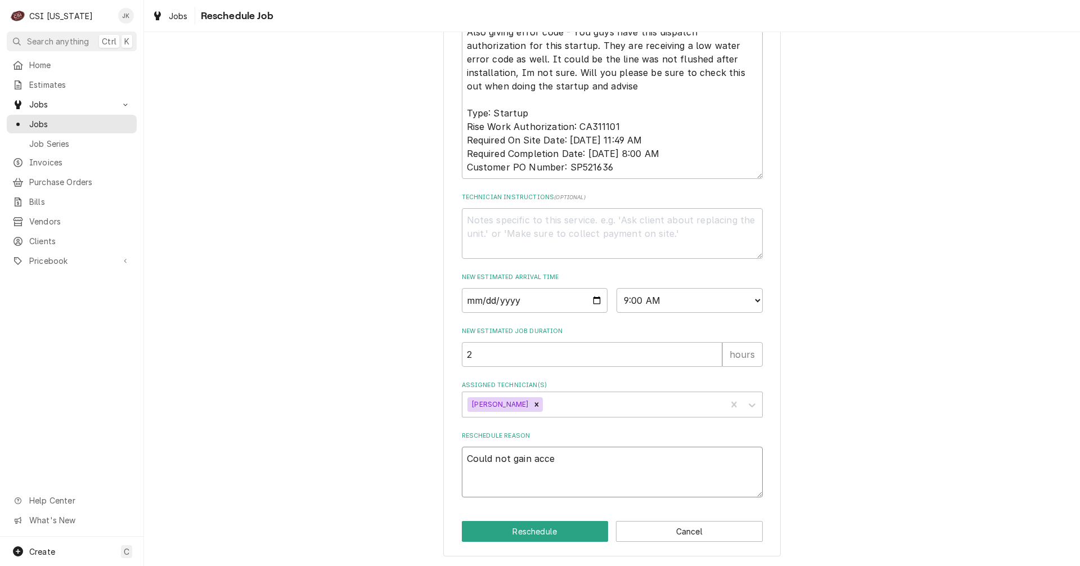
type textarea "Could not gain acces"
type textarea "x"
type textarea "Could not gain access"
type textarea "x"
type textarea "Could not gain access"
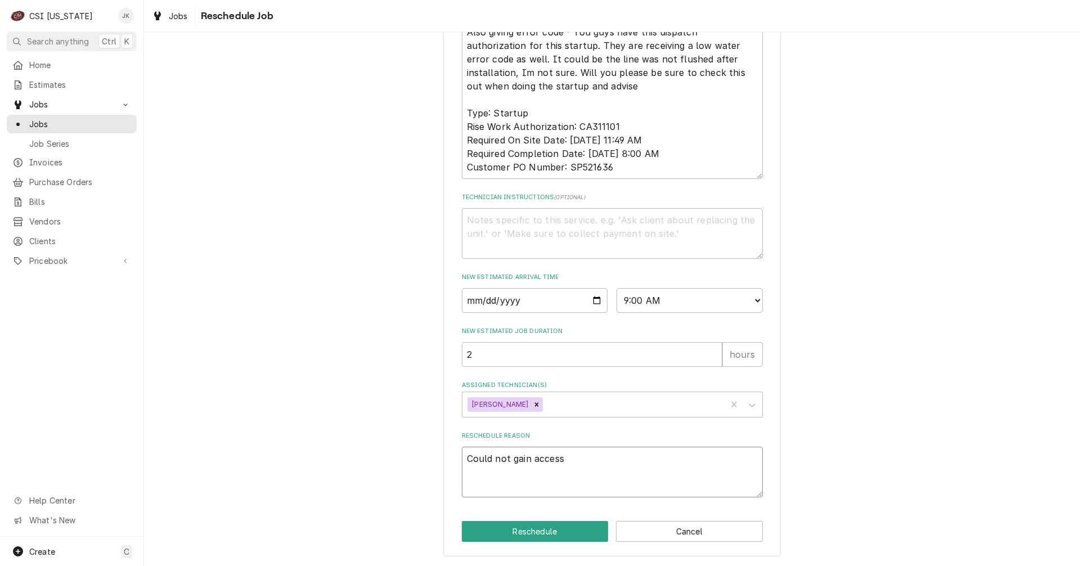
type textarea "x"
type textarea "Could not gain access i"
type textarea "x"
type textarea "Could not gain access in"
type textarea "x"
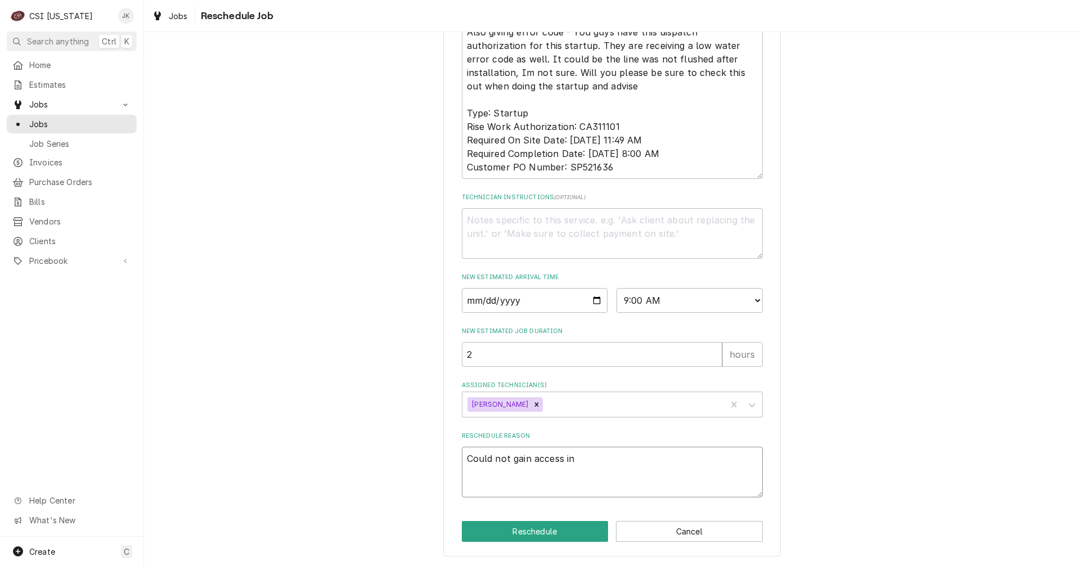
type textarea "Could not gain access ini"
type textarea "x"
type textarea "Could not gain access init"
type textarea "x"
type textarea "Could not gain access initi"
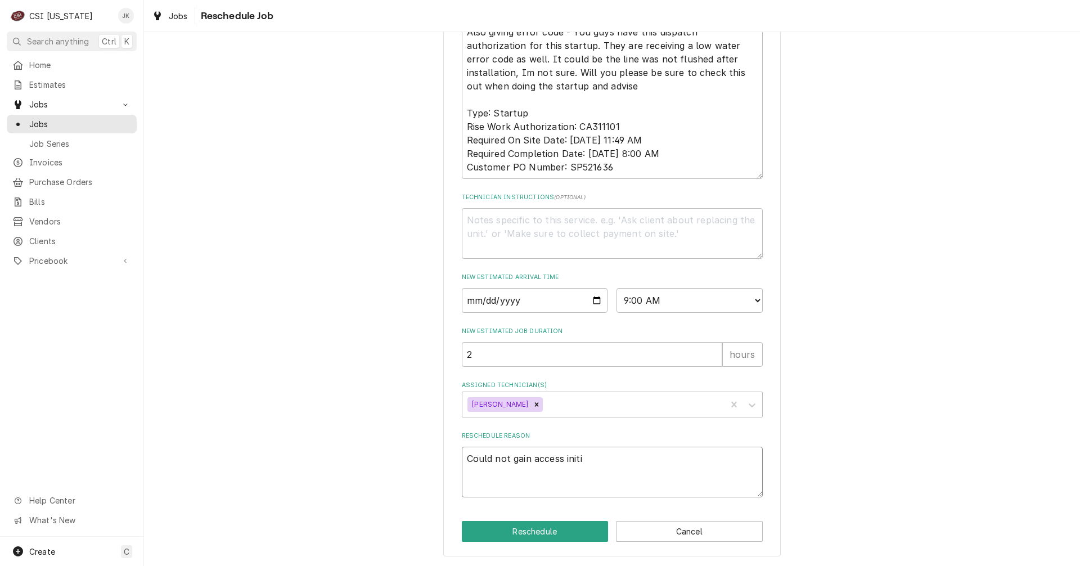
type textarea "x"
type textarea "Could not gain access initia"
type textarea "x"
type textarea "Could not gain access initial"
type textarea "x"
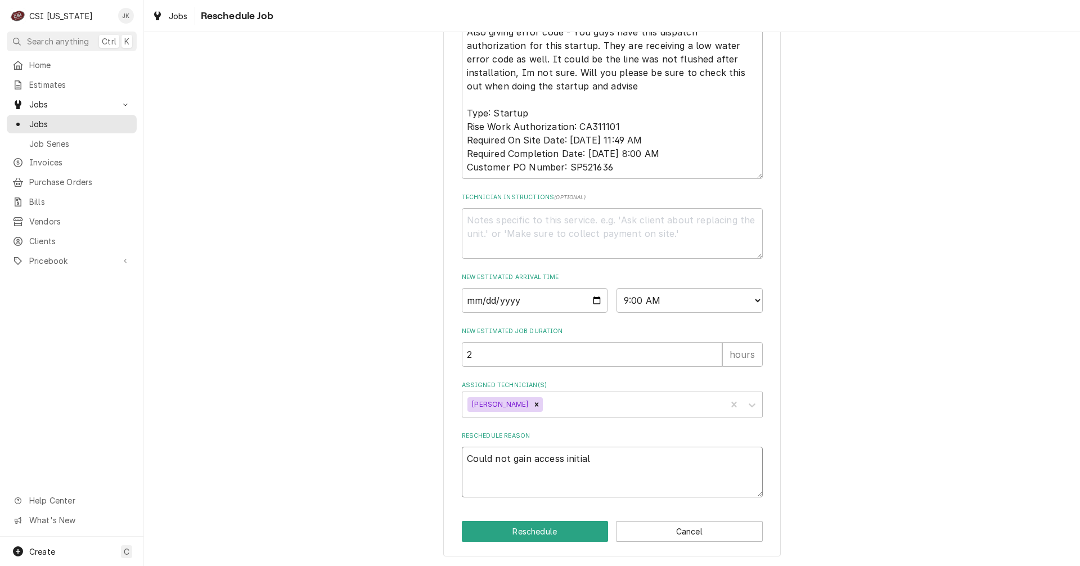
type textarea "Could not gain access initiall"
type textarea "x"
type textarea "Could not gain access initially"
click at [517, 536] on button "Reschedule" at bounding box center [535, 531] width 147 height 21
type textarea "x"
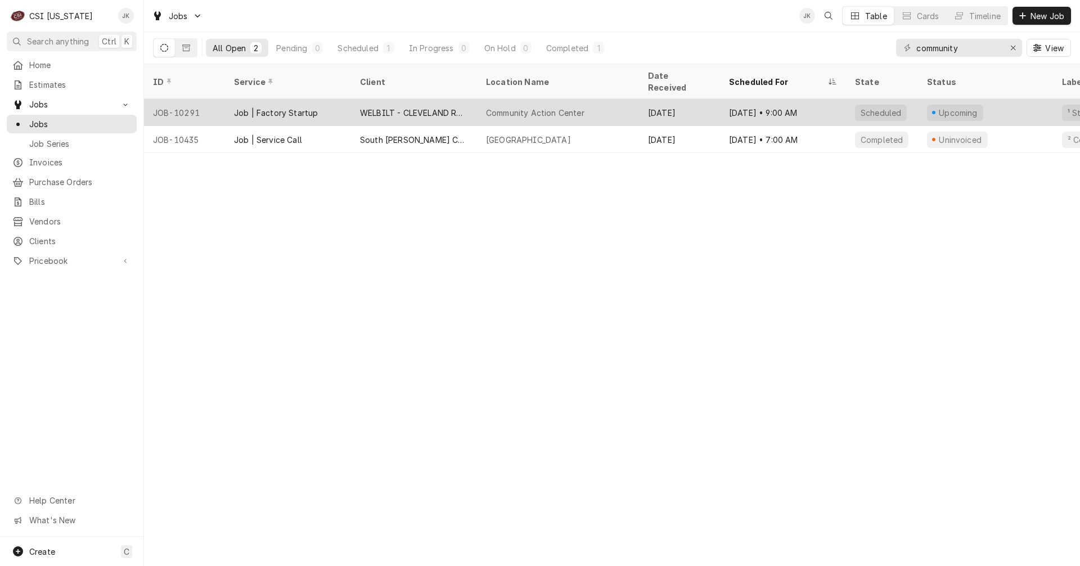
click at [388, 107] on div "WELBILT - CLEVELAND RANGE" at bounding box center [414, 113] width 108 height 12
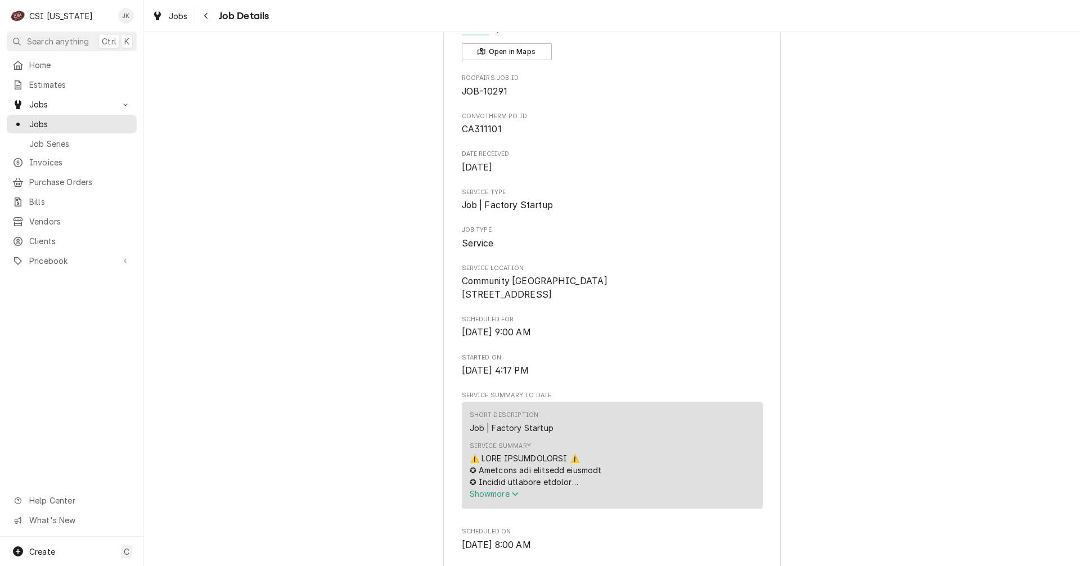
scroll to position [337, 0]
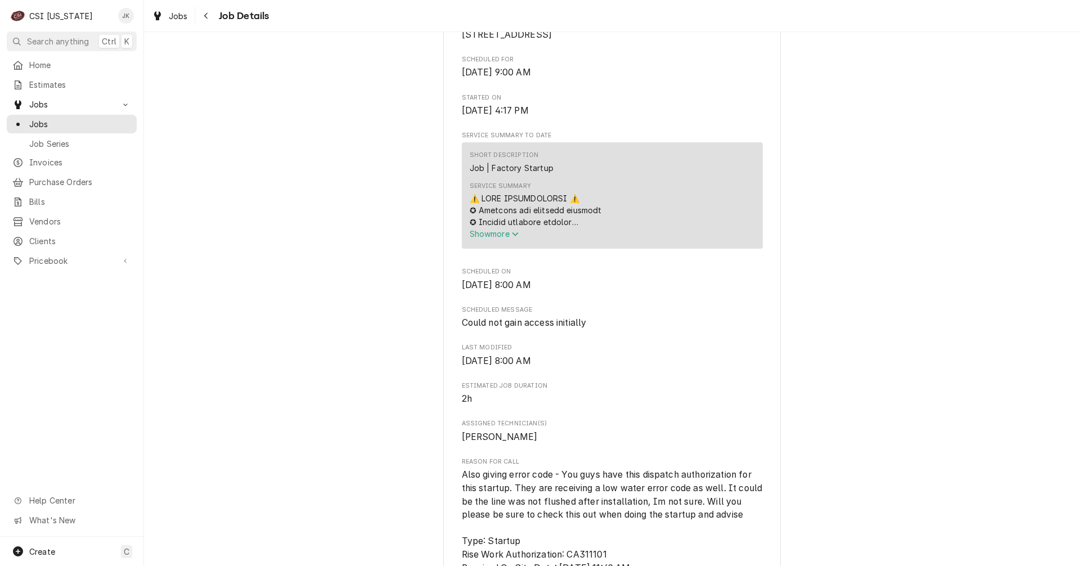
click at [502, 238] on span "Show more" at bounding box center [494, 234] width 49 height 10
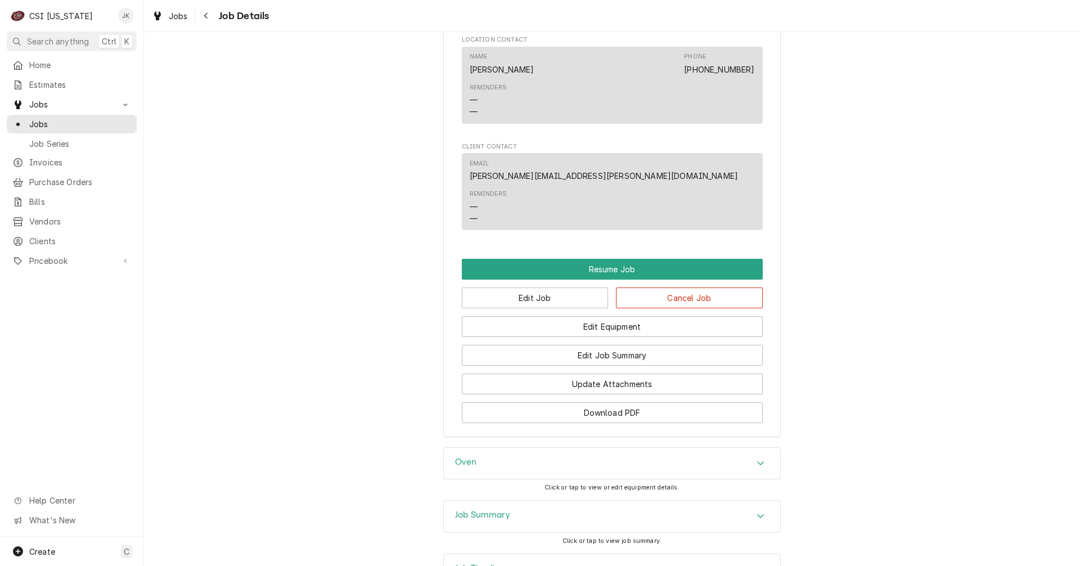
scroll to position [1968, 0]
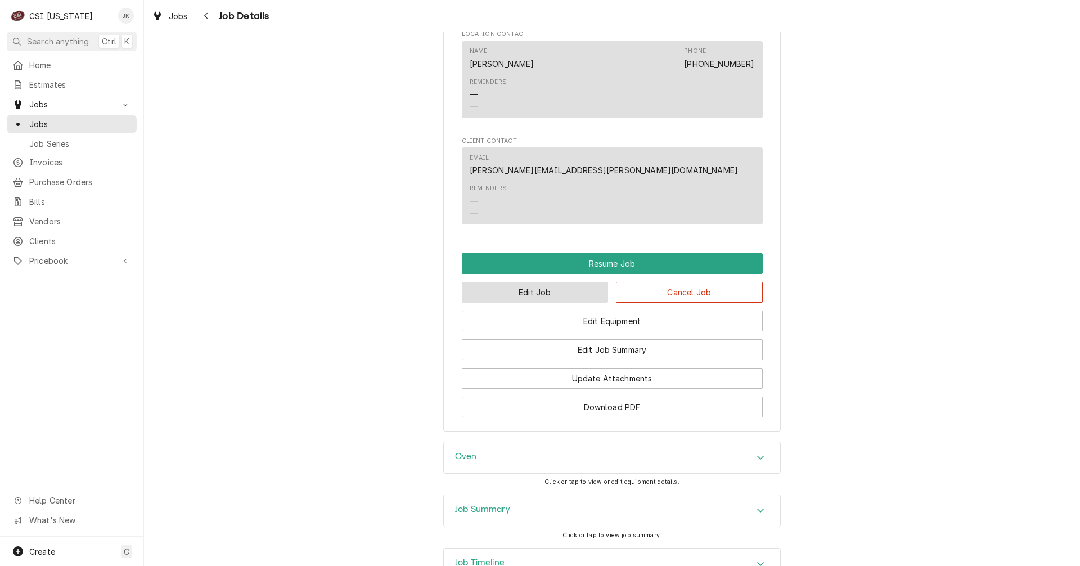
click at [538, 303] on button "Edit Job" at bounding box center [535, 292] width 147 height 21
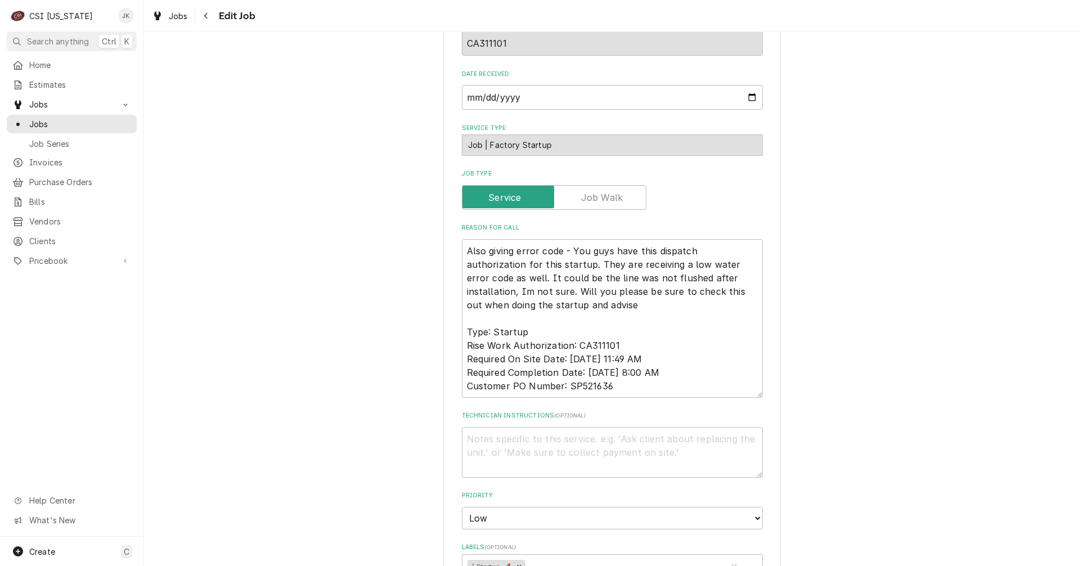
scroll to position [337, 0]
click at [500, 450] on textarea "Technician Instructions ( optional )" at bounding box center [612, 451] width 301 height 51
paste textarea "[URL][DOMAIN_NAME]"
type textarea "x"
type textarea "[URL][DOMAIN_NAME]"
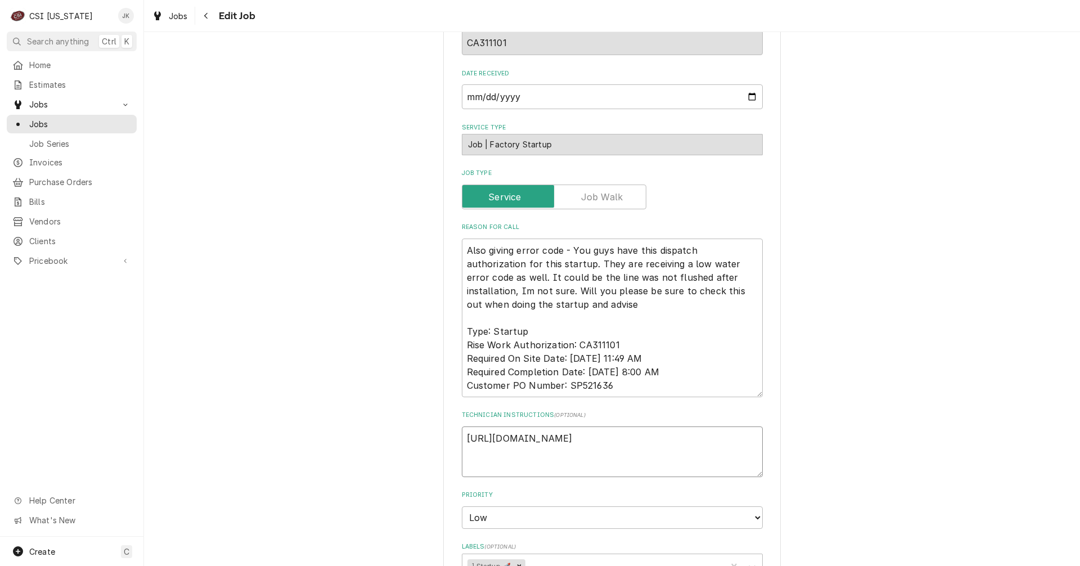
type textarea "x"
type textarea "[URL][DOMAIN_NAME]"
click at [520, 304] on textarea "Also giving error code - You guys have this dispatch authorization for this sta…" at bounding box center [612, 317] width 301 height 159
type textarea "x"
type textarea "Also giving error code - You guys have this dispatch authorization for this sta…"
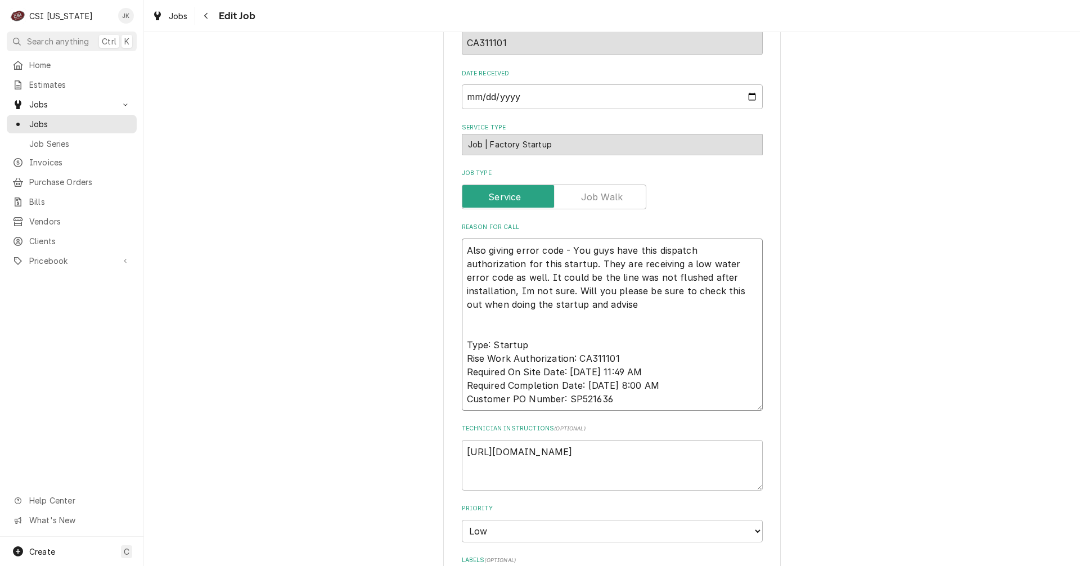
type textarea "x"
type textarea "Also giving error code - You guys have this dispatch authorization for this sta…"
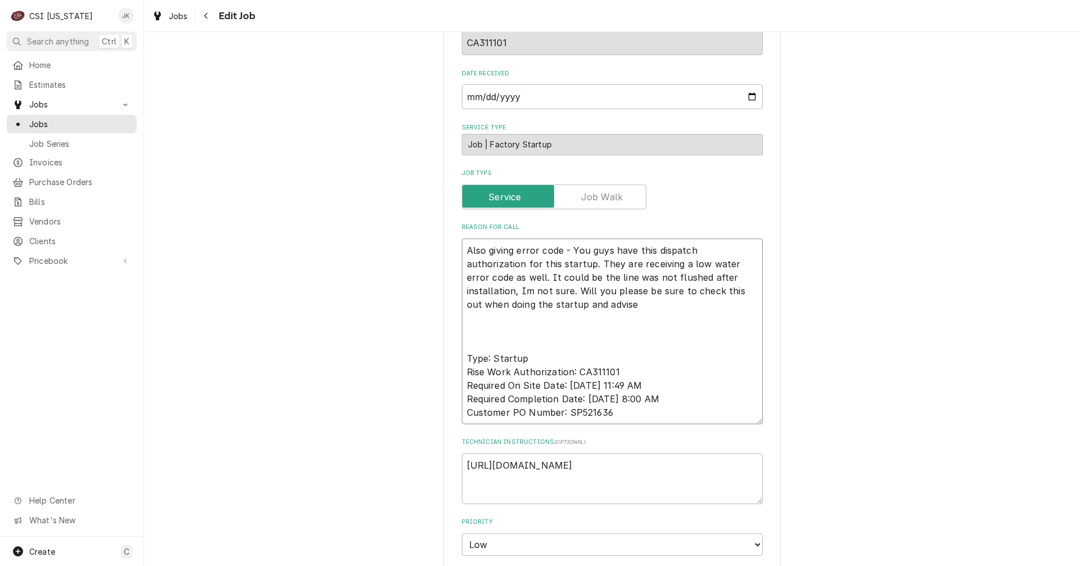
paste textarea "[URL][DOMAIN_NAME]"
type textarea "x"
type textarea "Also giving error code - You guys have this dispatch authorization for this sta…"
type textarea "x"
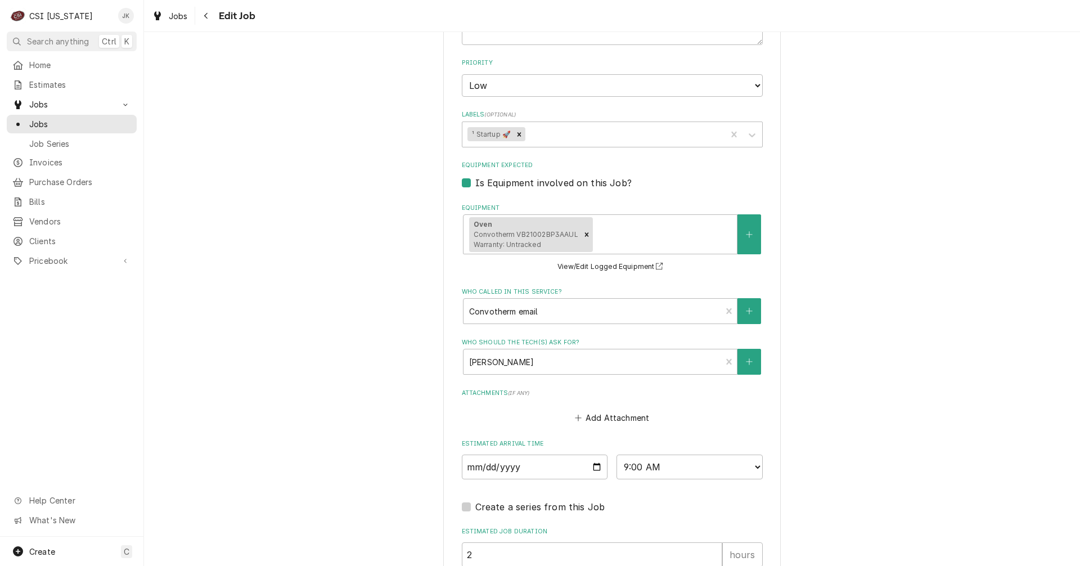
scroll to position [917, 0]
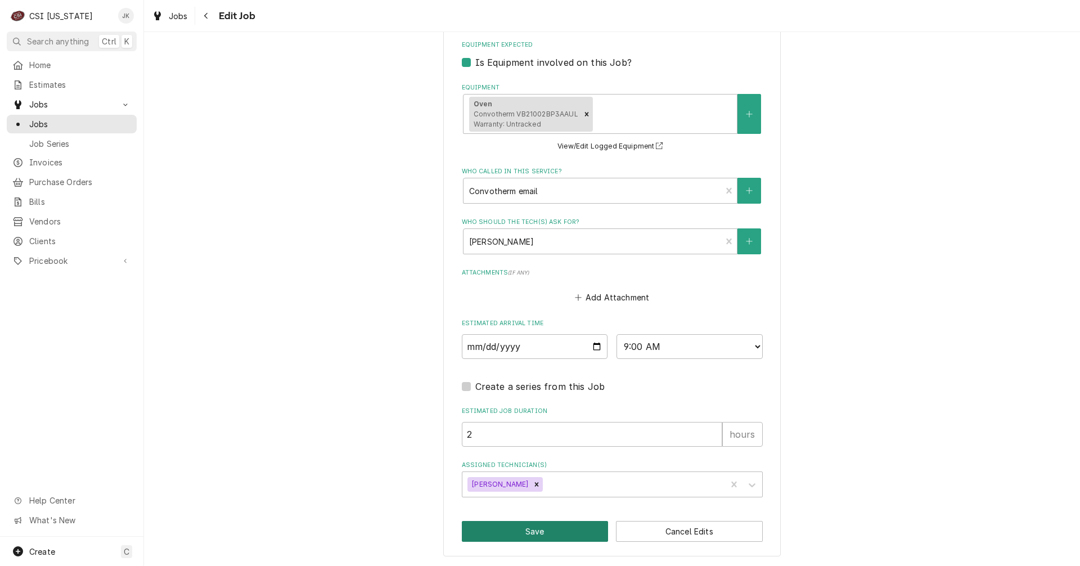
type textarea "Also giving error code - You guys have this dispatch authorization for this sta…"
click at [544, 529] on button "Save" at bounding box center [535, 531] width 147 height 21
type textarea "x"
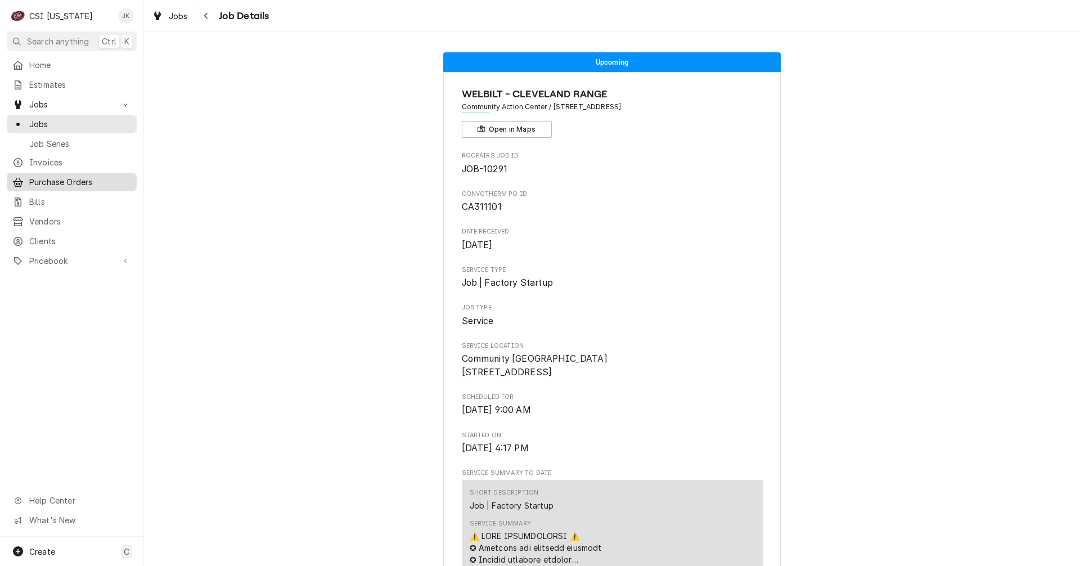
click at [64, 184] on div "Purchase Orders" at bounding box center [71, 182] width 125 height 14
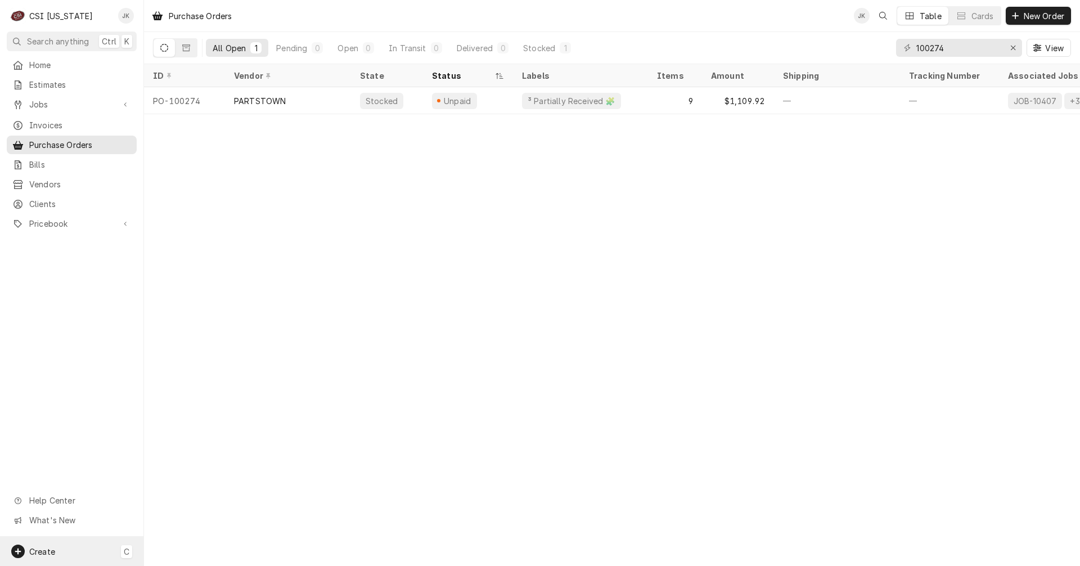
click at [104, 554] on div "Create C" at bounding box center [71, 550] width 143 height 29
click at [175, 474] on div "Purchase Order" at bounding box center [210, 474] width 75 height 12
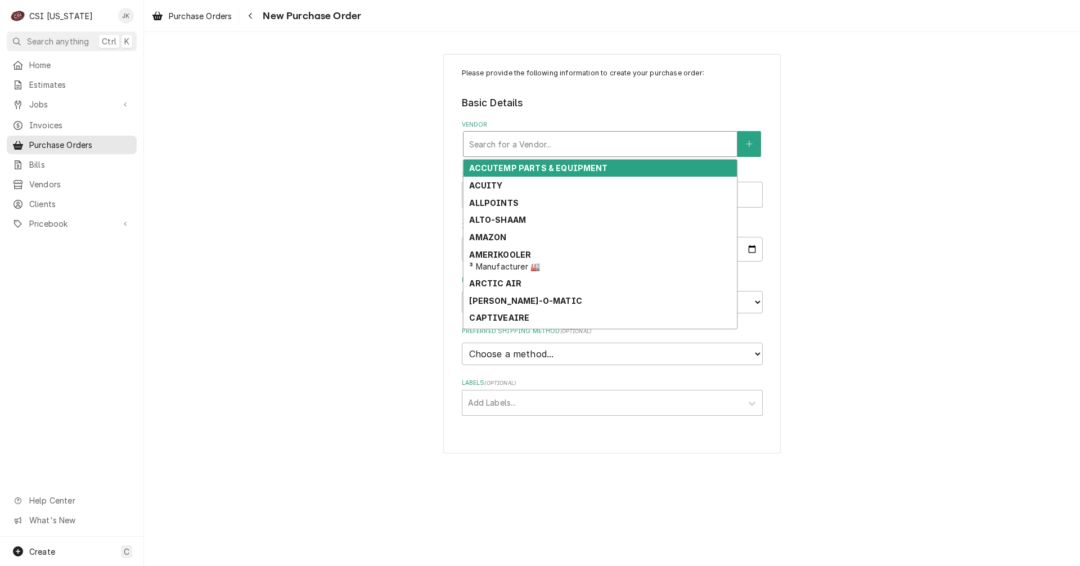
click at [514, 142] on div "Vendor" at bounding box center [600, 144] width 262 height 20
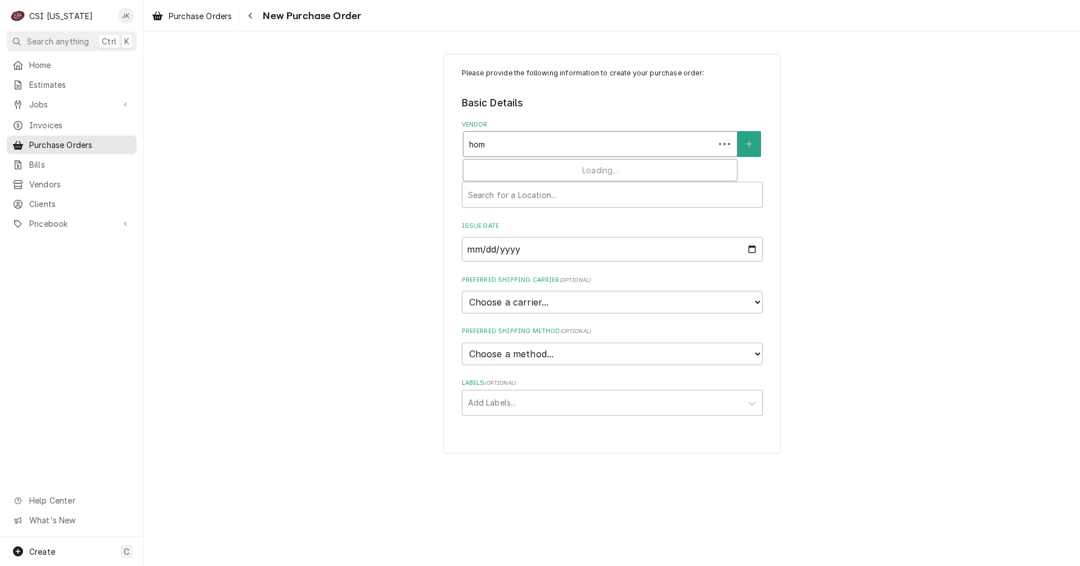
type input "home"
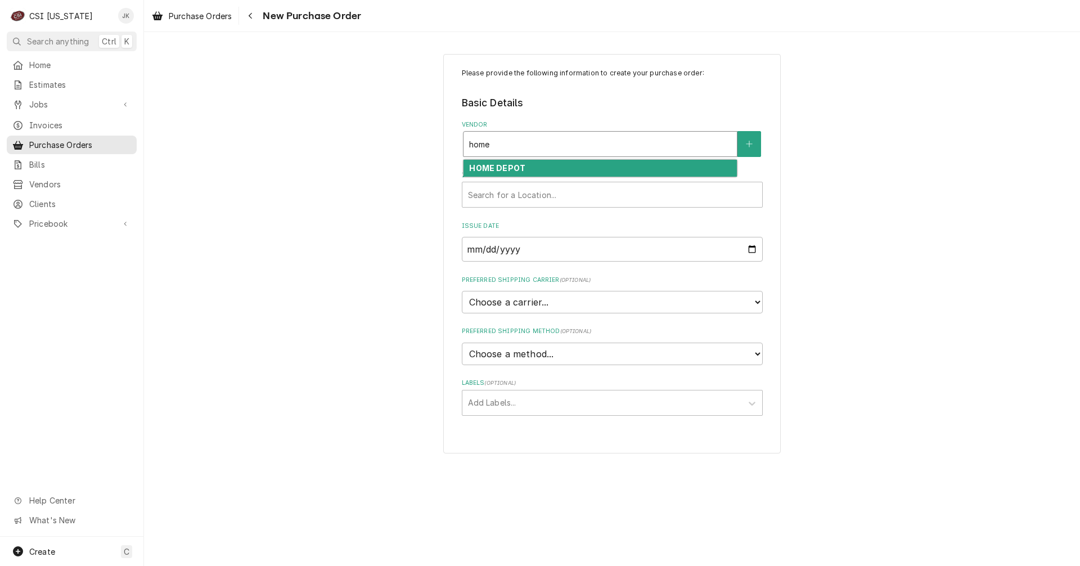
click at [516, 168] on strong "HOME DEPOT" at bounding box center [497, 168] width 56 height 10
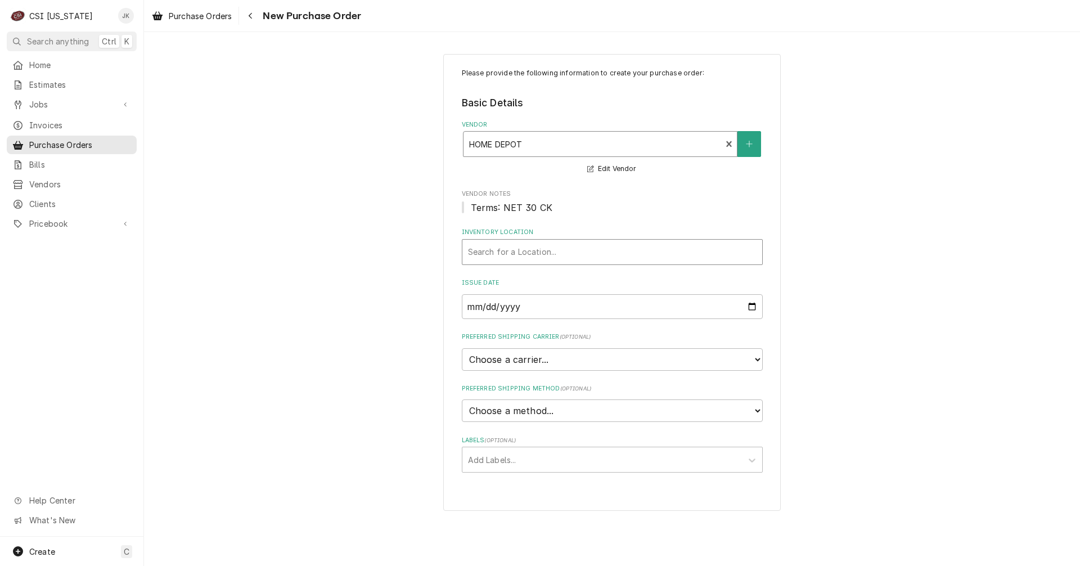
click at [511, 246] on div "Inventory Location" at bounding box center [612, 252] width 288 height 20
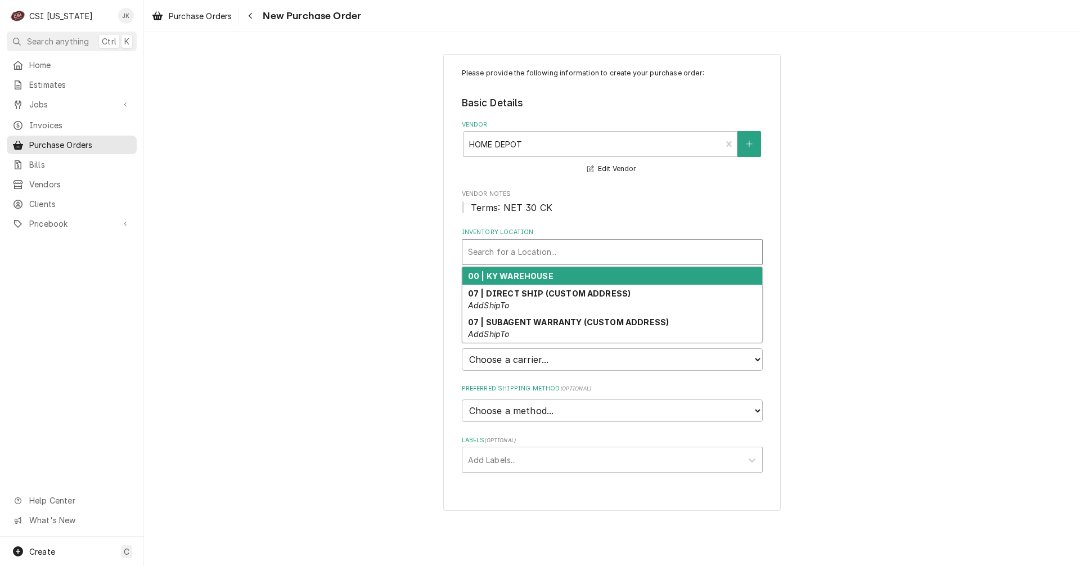
click at [516, 276] on strong "00 | KY WAREHOUSE" at bounding box center [510, 276] width 85 height 10
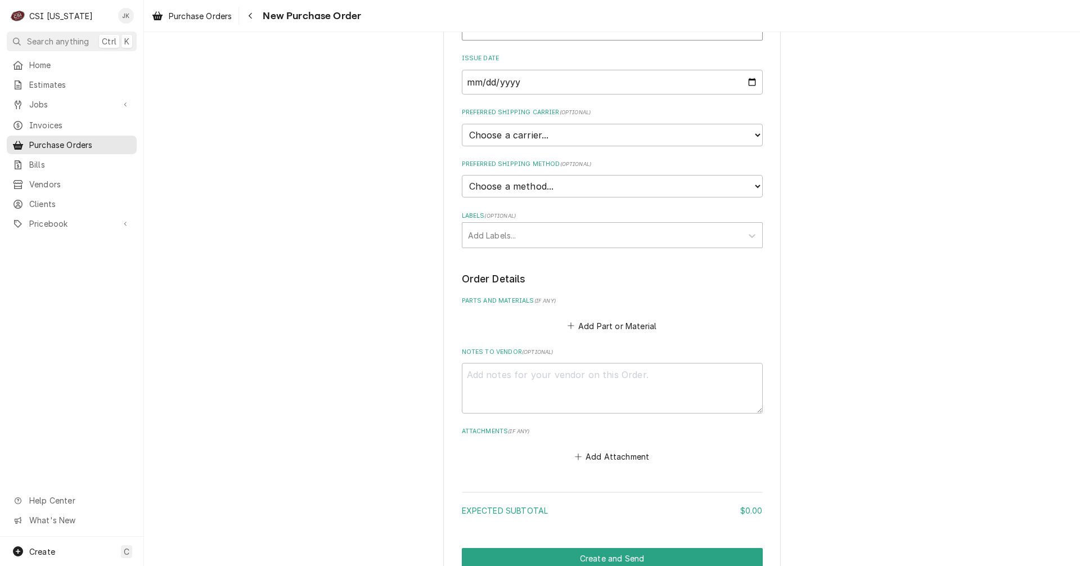
scroll to position [225, 0]
click at [479, 371] on textarea "Notes to Vendor ( optional )" at bounding box center [612, 387] width 301 height 51
click at [594, 319] on button "Add Part or Material" at bounding box center [611, 325] width 93 height 16
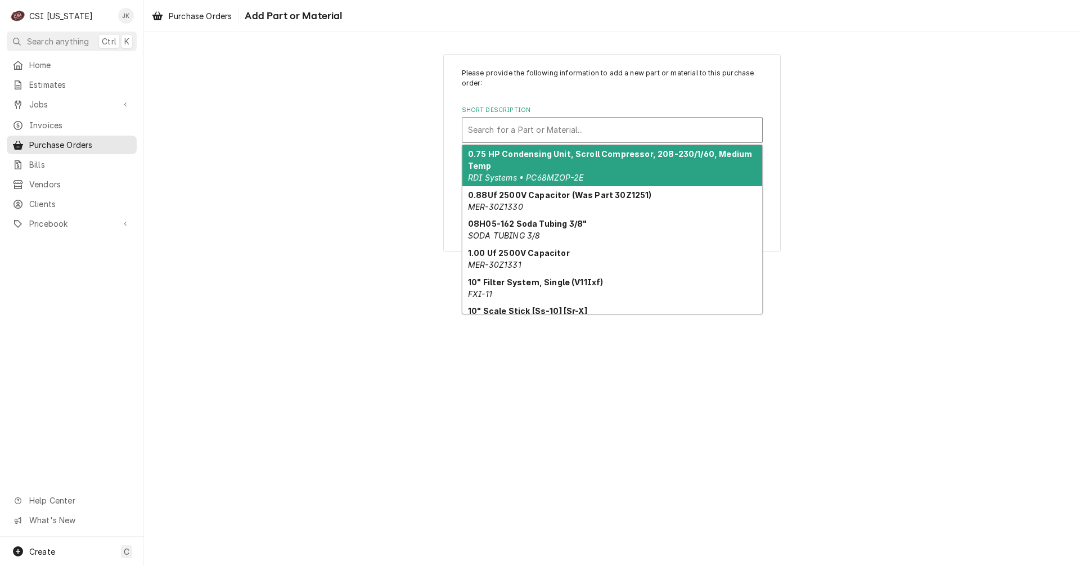
click at [549, 126] on div "Short Description" at bounding box center [612, 130] width 288 height 20
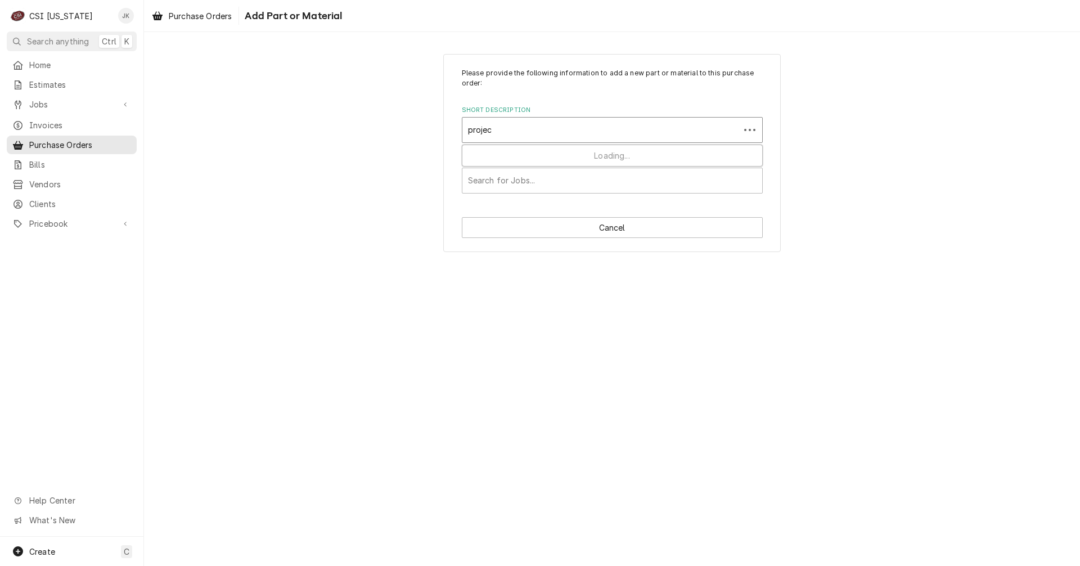
type input "project"
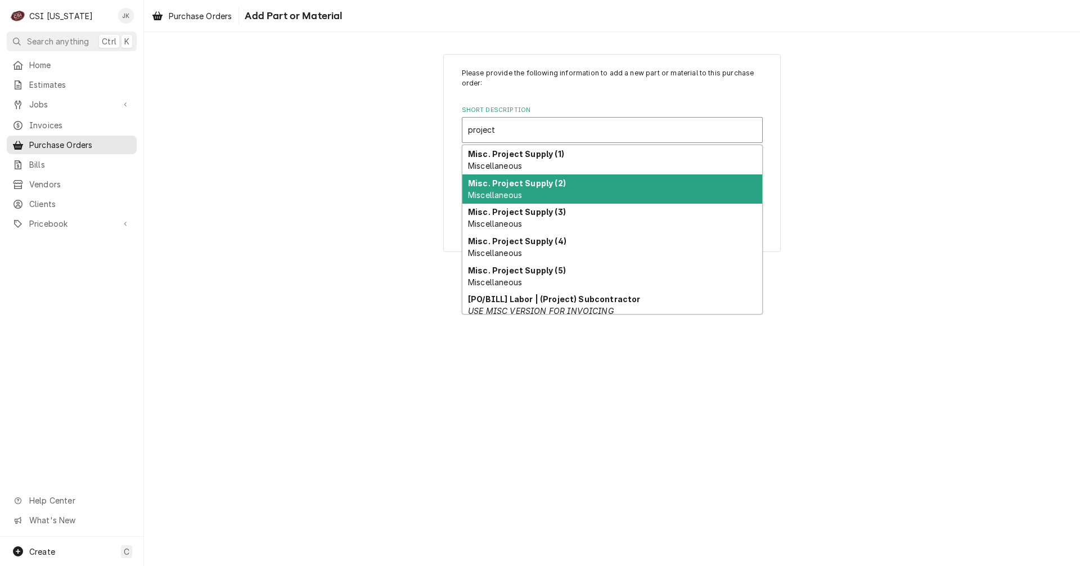
click at [548, 183] on strong "Misc. Project Supply (2)" at bounding box center [517, 183] width 98 height 10
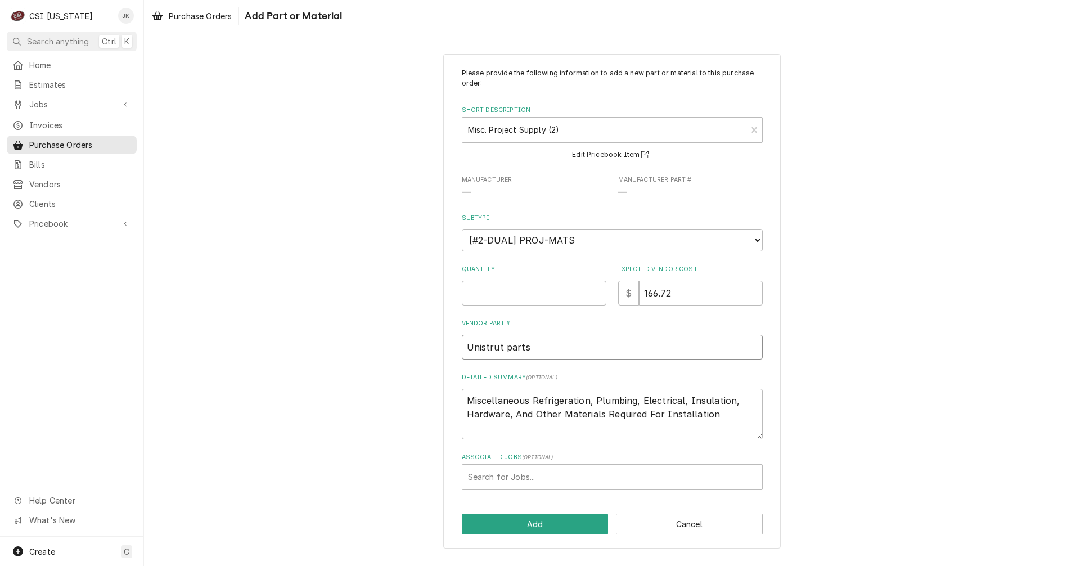
drag, startPoint x: 540, startPoint y: 349, endPoint x: 416, endPoint y: 343, distance: 124.4
click at [416, 343] on div "Please provide the following information to add a new part or material to this …" at bounding box center [612, 301] width 936 height 515
type textarea "x"
click at [495, 294] on input "Quantity" at bounding box center [534, 293] width 145 height 25
type textarea "x"
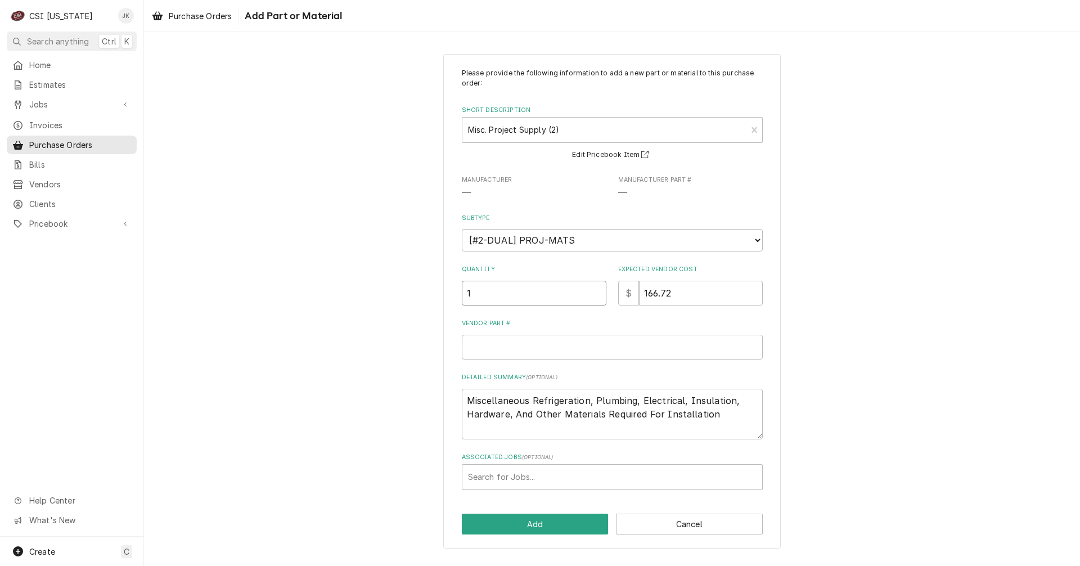
type input "1"
drag, startPoint x: 697, startPoint y: 293, endPoint x: 579, endPoint y: 284, distance: 119.0
click at [579, 284] on div "Quantity 1 Expected Vendor Cost $ 166.72" at bounding box center [612, 285] width 301 height 40
type textarea "x"
type input "2"
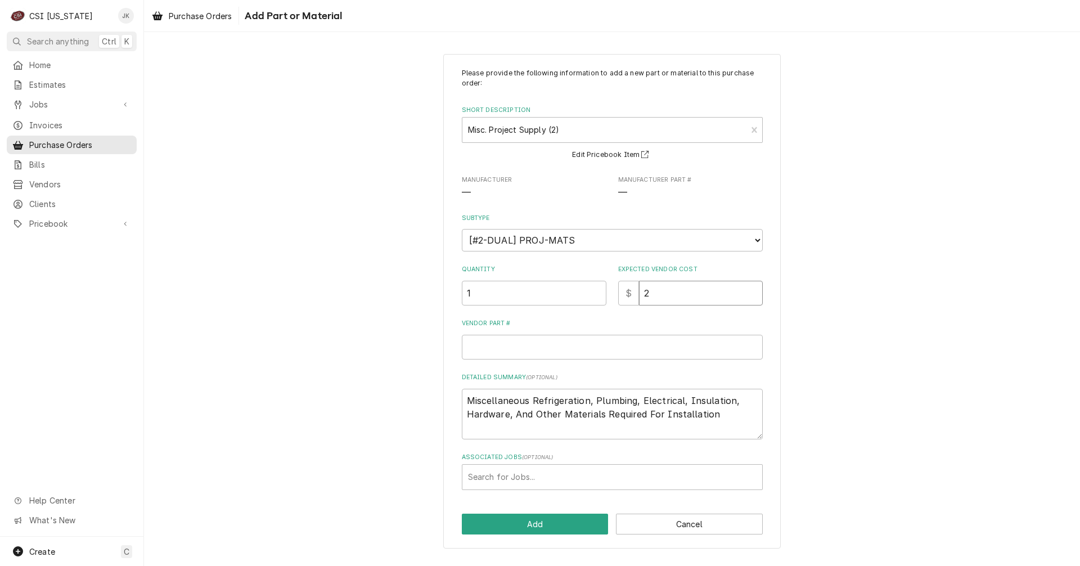
type textarea "x"
type input "20"
type textarea "x"
type input "200"
click at [587, 480] on div "Associated Jobs" at bounding box center [612, 477] width 288 height 20
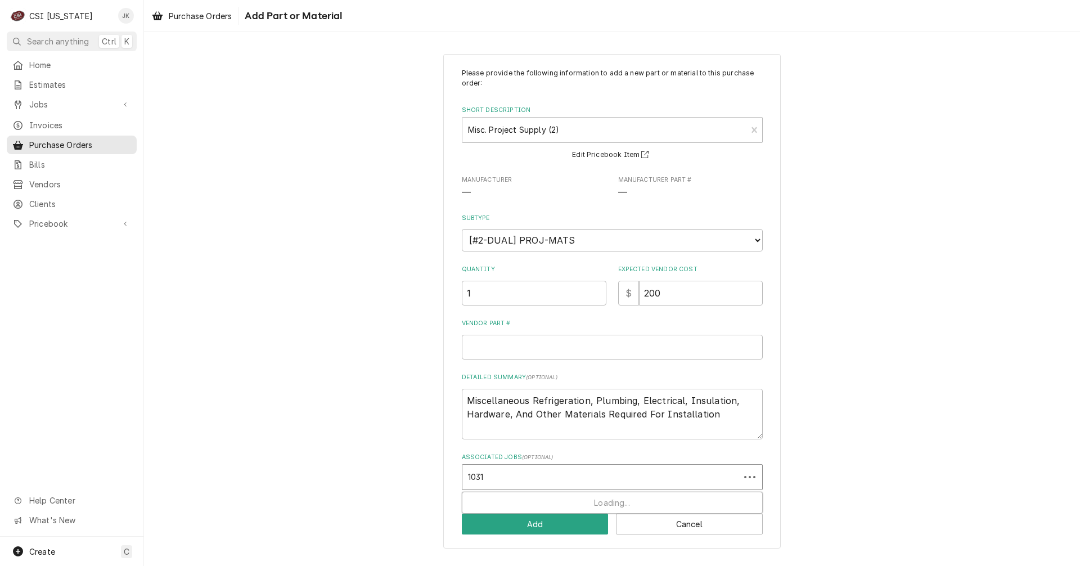
type input "10319"
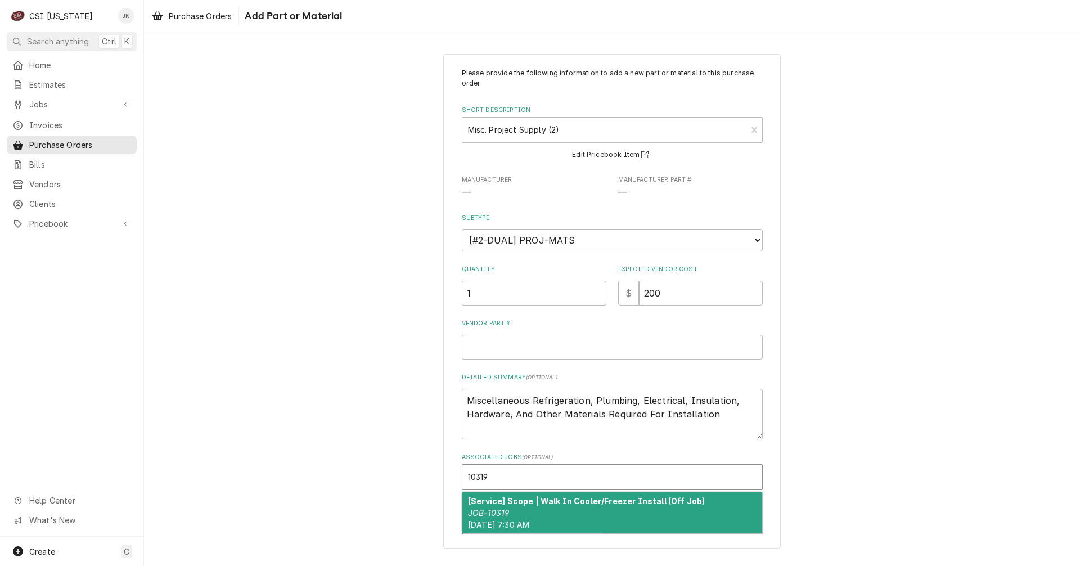
click at [511, 515] on div "[Service] Scope | Walk In Cooler/Freezer Install (Off Job) JOB-10319 Tue, Aug 1…" at bounding box center [612, 512] width 300 height 41
type textarea "x"
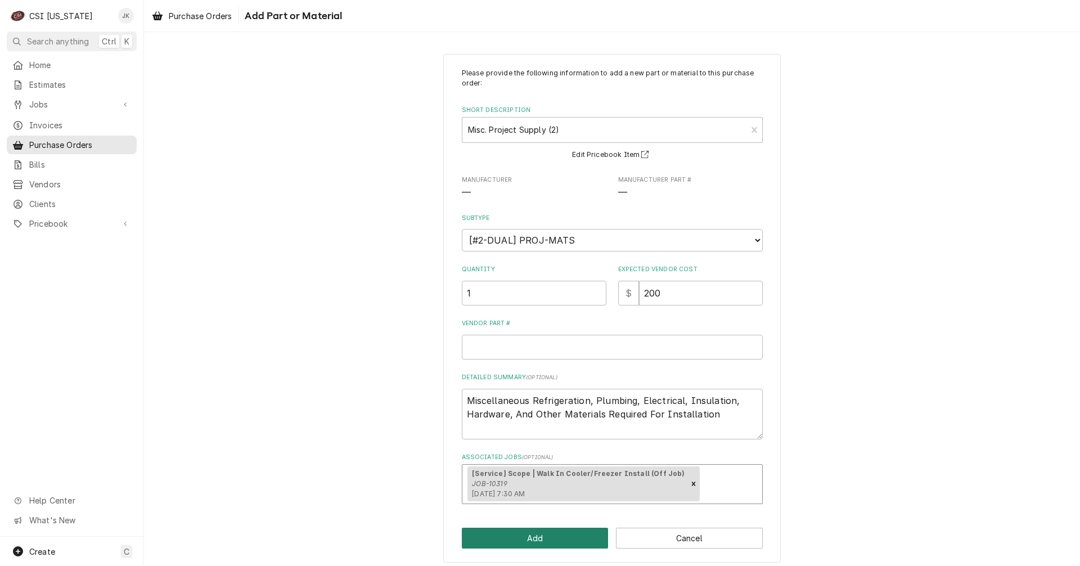
click at [508, 536] on button "Add" at bounding box center [535, 537] width 147 height 21
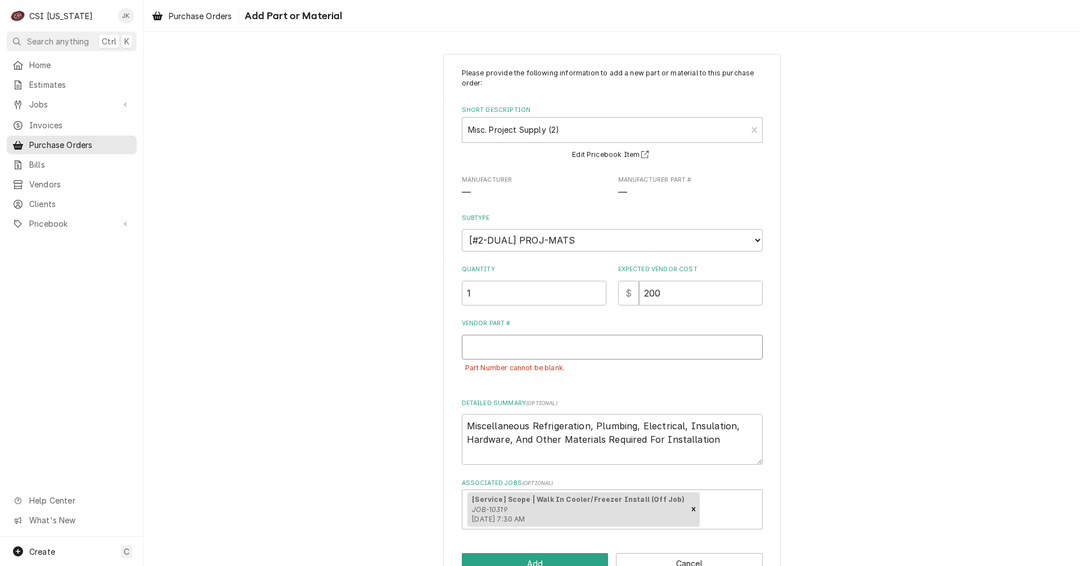
click at [545, 349] on input "Vendor Part #" at bounding box center [612, 347] width 301 height 25
type textarea "x"
type input "W"
type textarea "x"
type input "Wa"
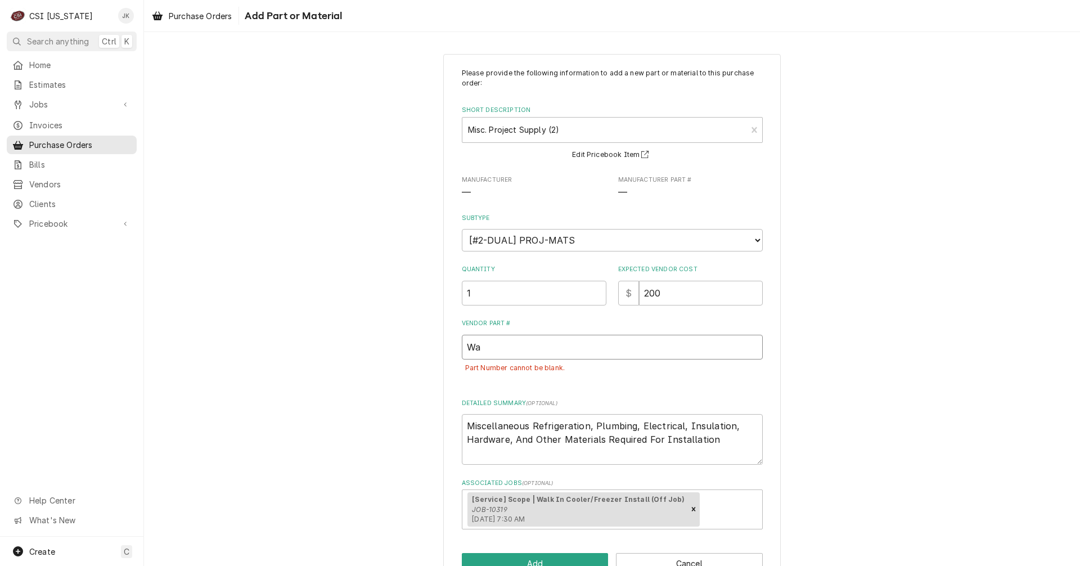
type textarea "x"
type input "Wal"
type textarea "x"
type input "Walk"
type textarea "x"
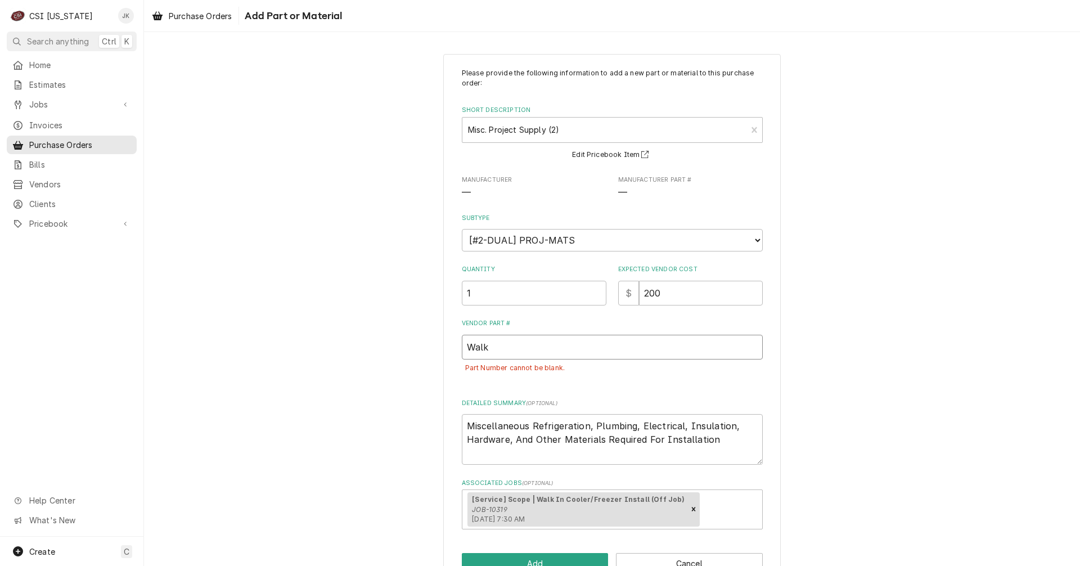
type input "Walk-"
type textarea "x"
type input "Walk-i"
type textarea "x"
type input "Walk-in"
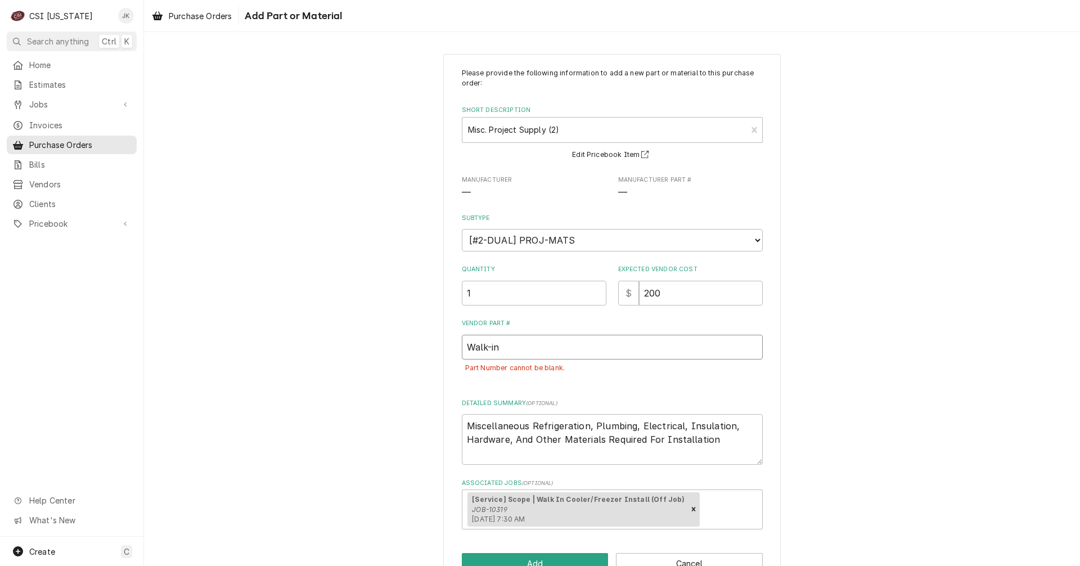
type textarea "x"
type input "Walk-in"
type textarea "x"
type input "Walk-in i"
type textarea "x"
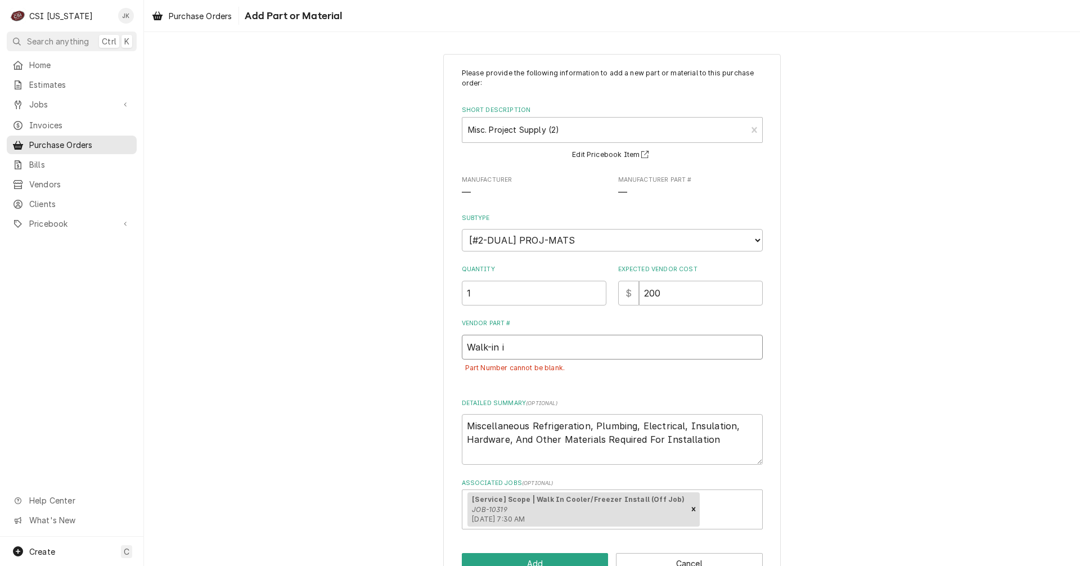
type input "Walk-in in"
type textarea "x"
type input "Walk-in ins"
type textarea "x"
type input "Walk-in inst"
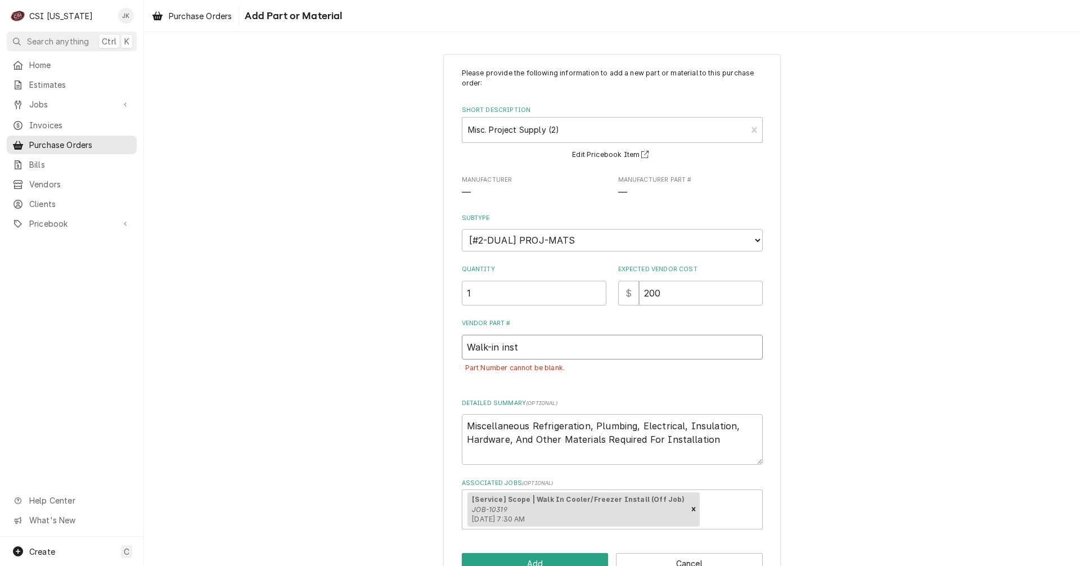
type textarea "x"
type input "Walk-in insta"
type textarea "x"
type input "Walk-in instal"
type textarea "x"
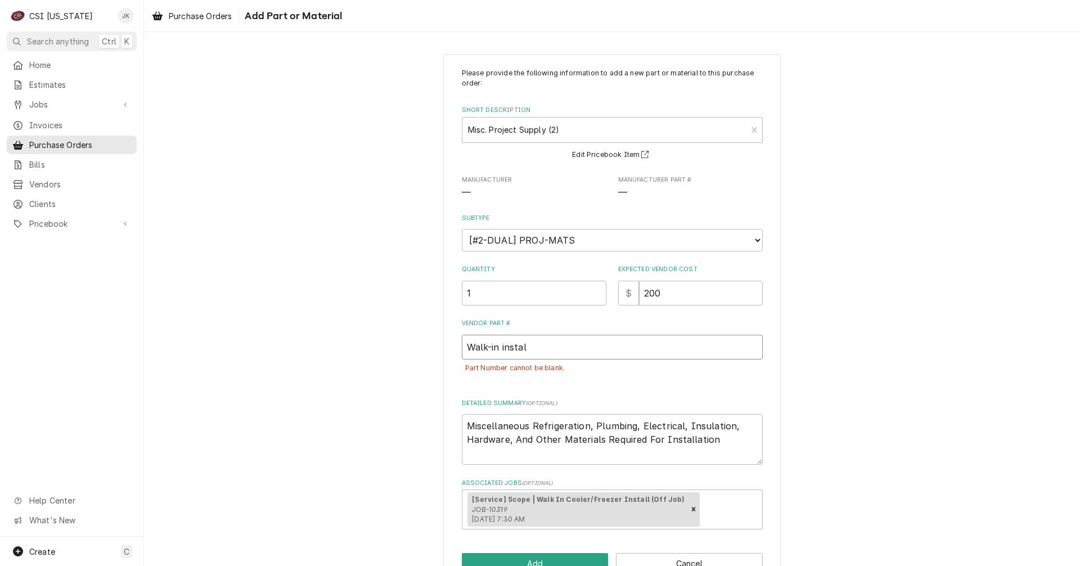
type input "Walk-in install"
type textarea "x"
type input "Walk-in install"
type textarea "x"
type input "Walk-in install p"
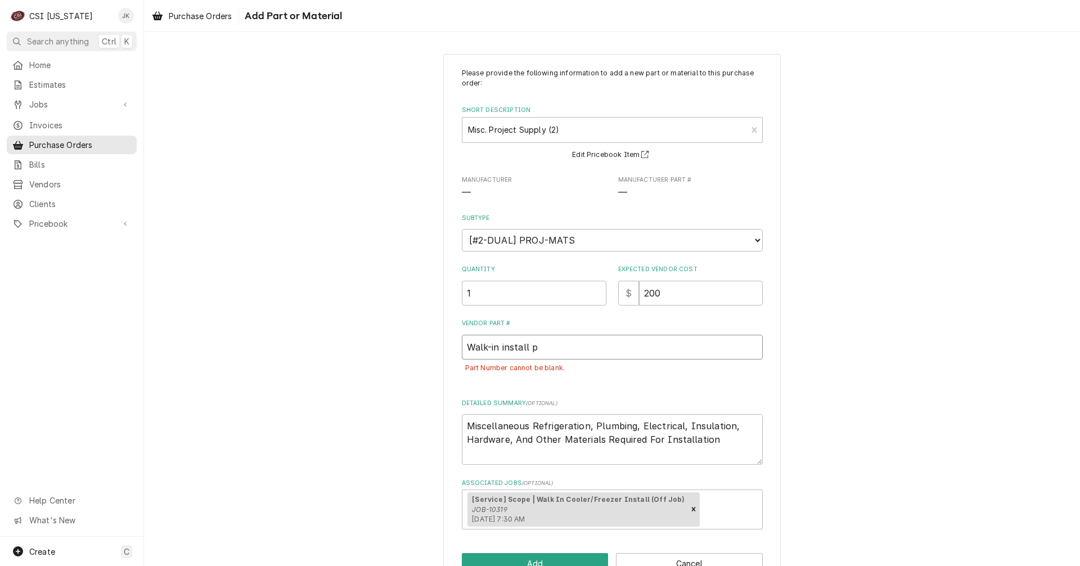
type textarea "x"
type input "Walk-in install pa"
type textarea "x"
type input "Walk-in install par"
type textarea "x"
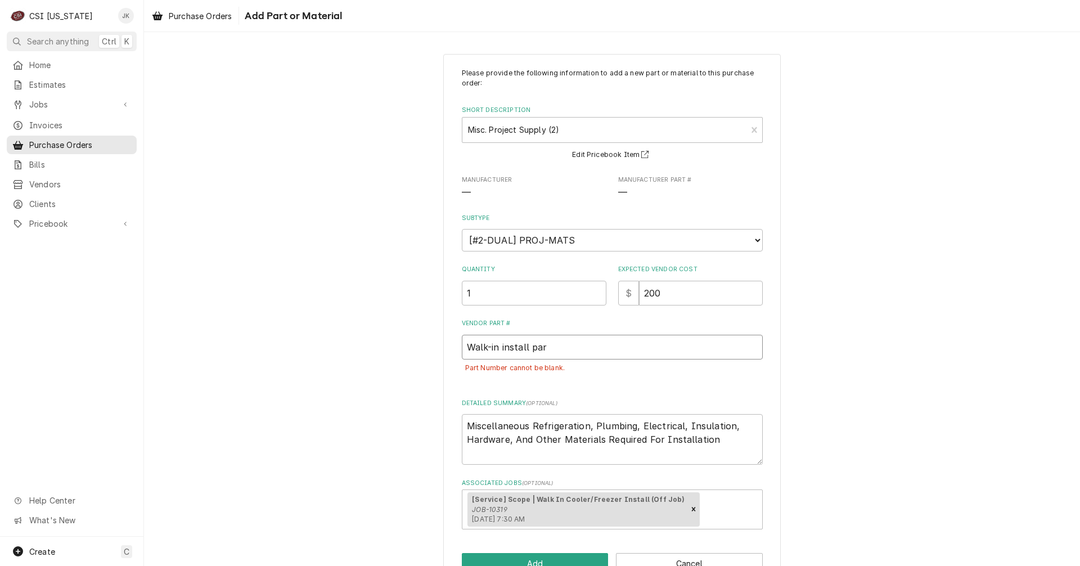
type input "Walk-in install part"
type textarea "x"
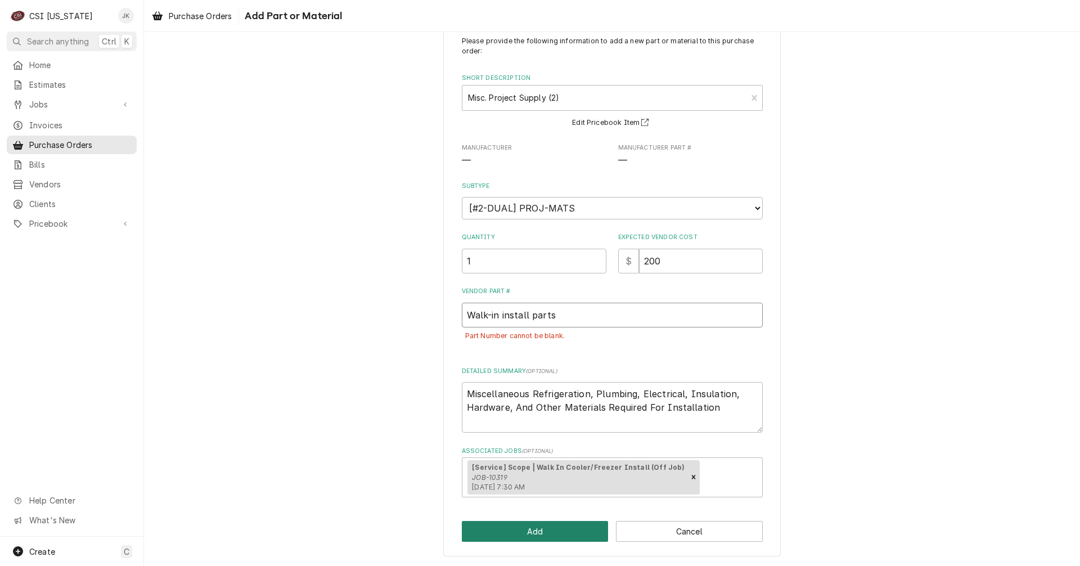
type input "Walk-in install parts"
click at [575, 525] on button "Add" at bounding box center [535, 531] width 147 height 21
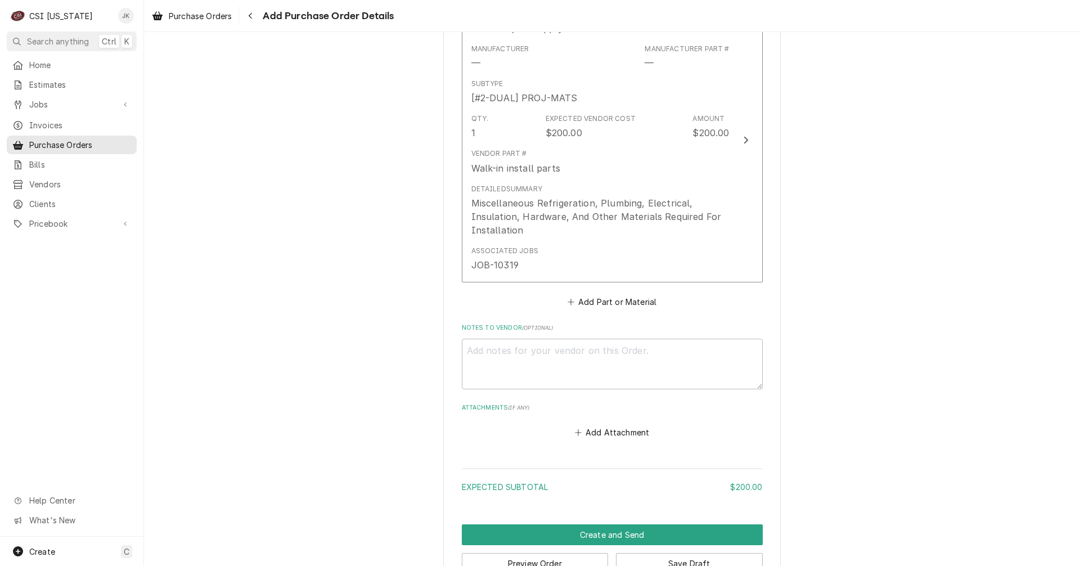
scroll to position [570, 0]
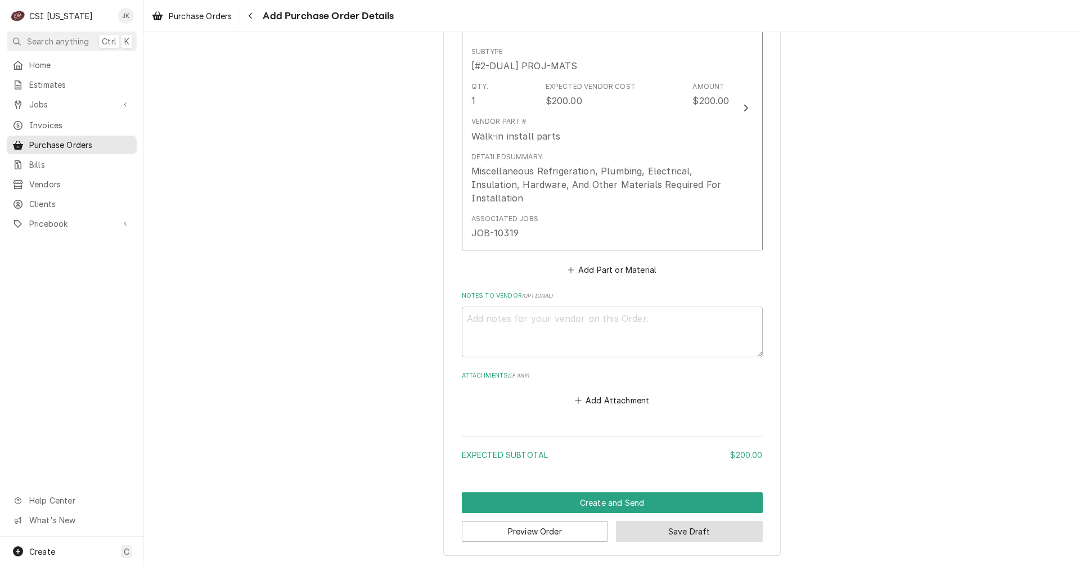
click at [669, 536] on button "Save Draft" at bounding box center [689, 531] width 147 height 21
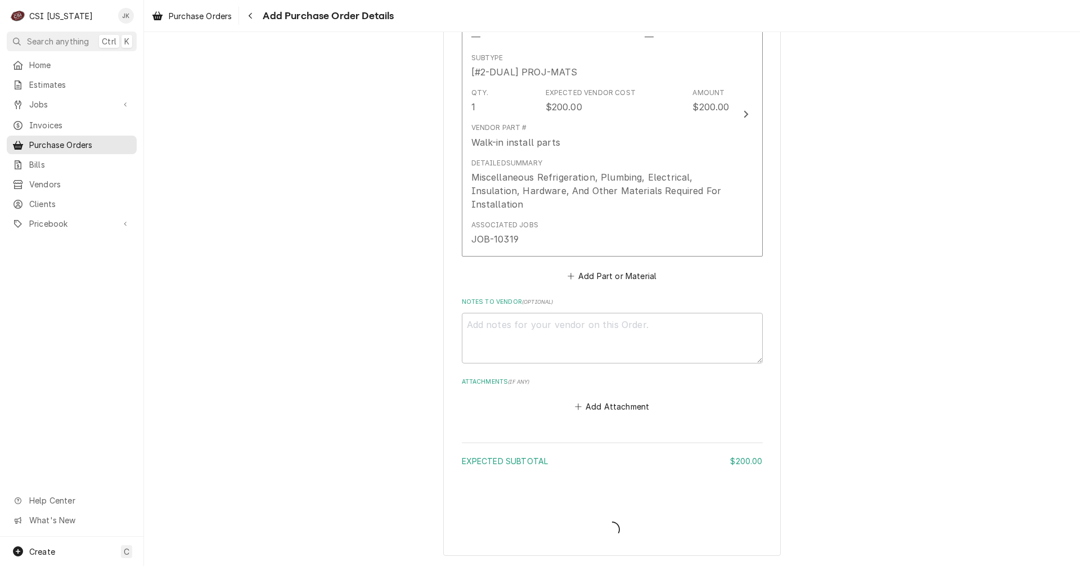
type textarea "x"
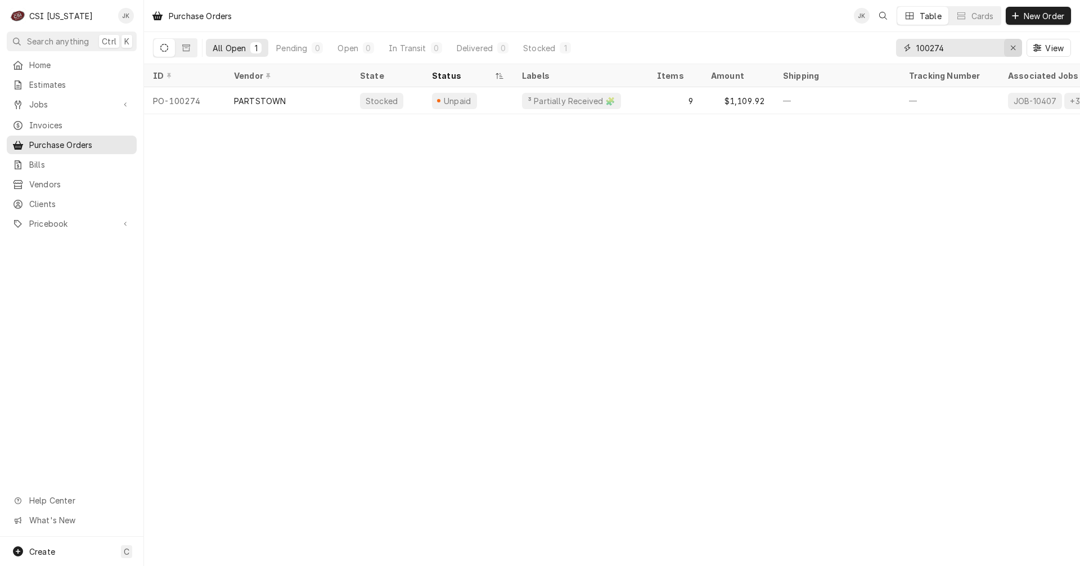
click at [1011, 48] on icon "Erase input" at bounding box center [1013, 48] width 6 height 8
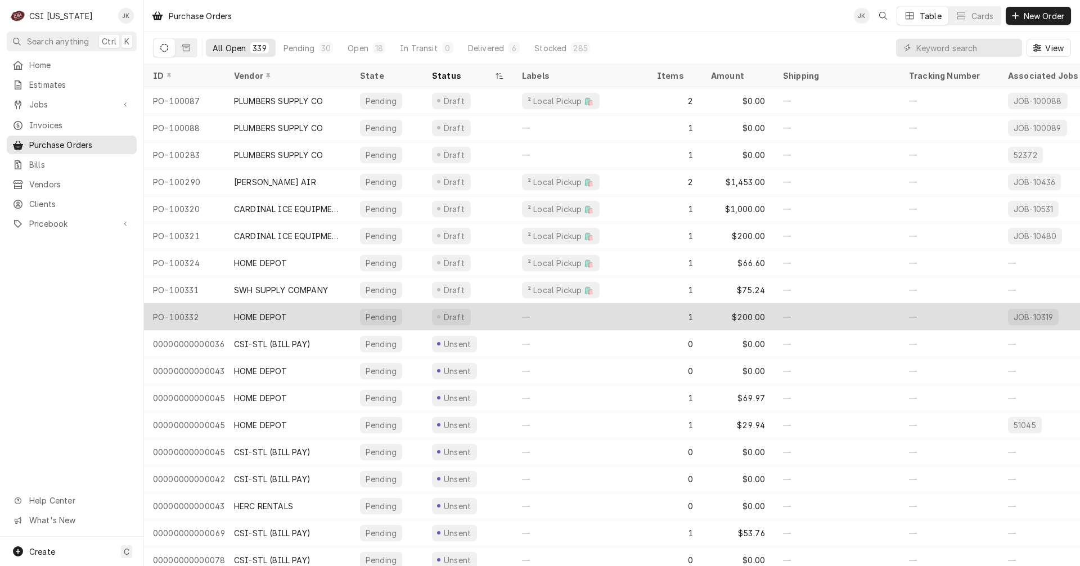
click at [279, 312] on div "HOME DEPOT" at bounding box center [260, 317] width 53 height 12
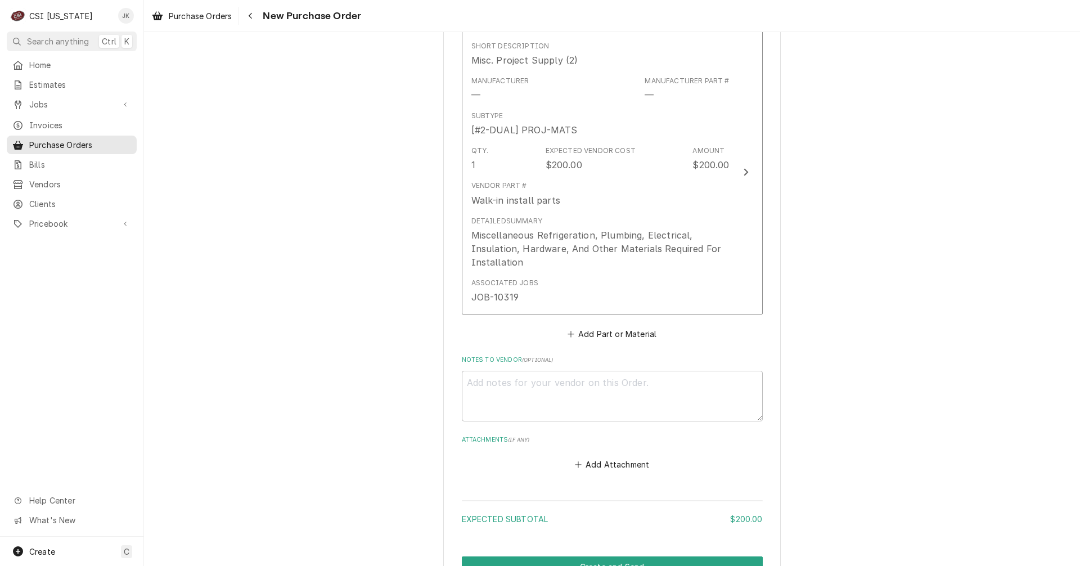
scroll to position [652, 0]
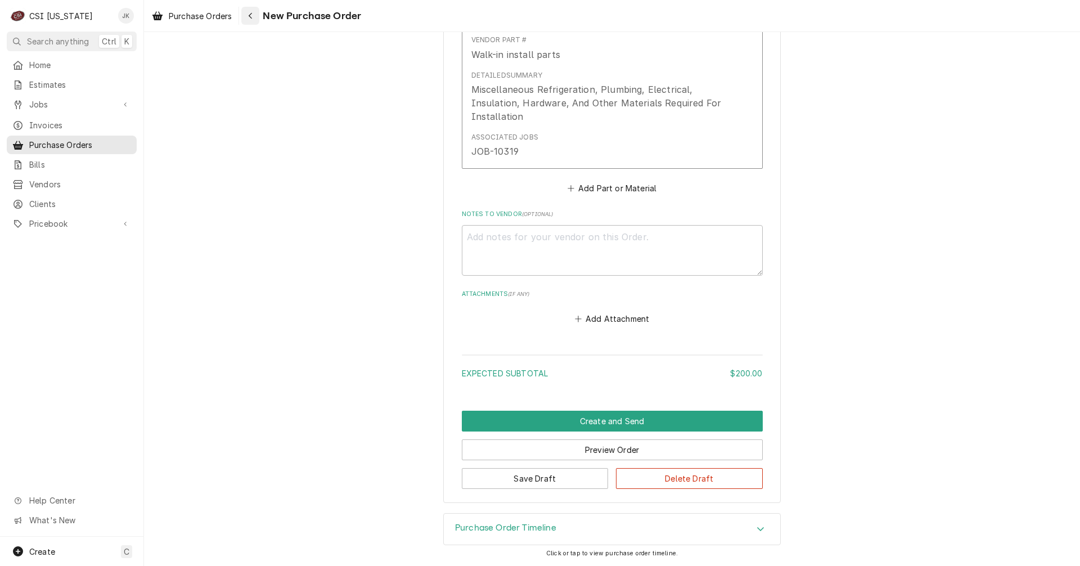
click at [250, 11] on div "Navigate back" at bounding box center [250, 15] width 11 height 11
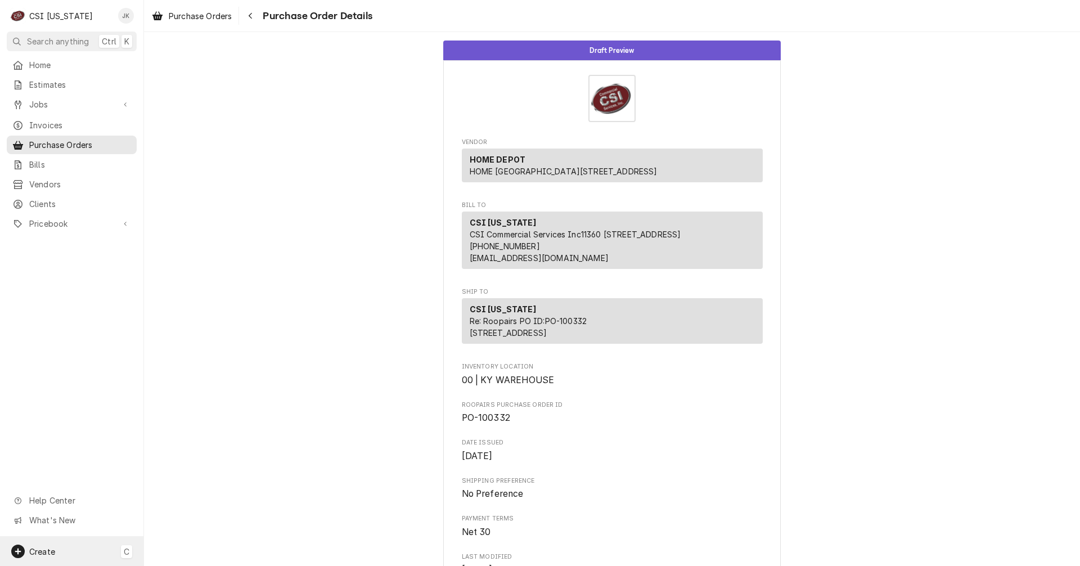
click at [128, 553] on span "C" at bounding box center [127, 551] width 6 height 12
click at [201, 471] on div "Purchase Order" at bounding box center [210, 474] width 75 height 12
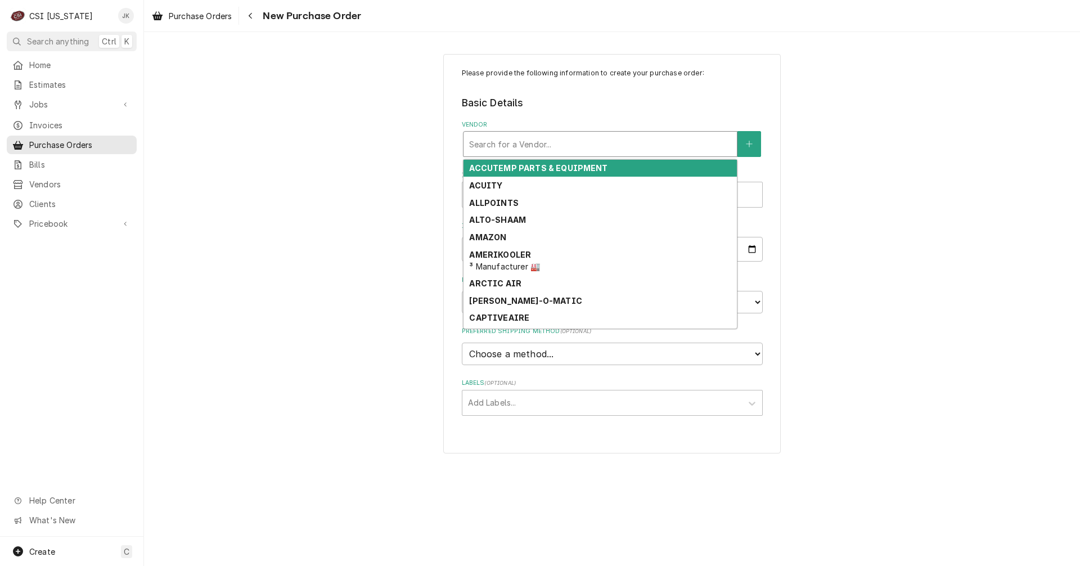
click at [554, 145] on div "Vendor" at bounding box center [600, 144] width 262 height 20
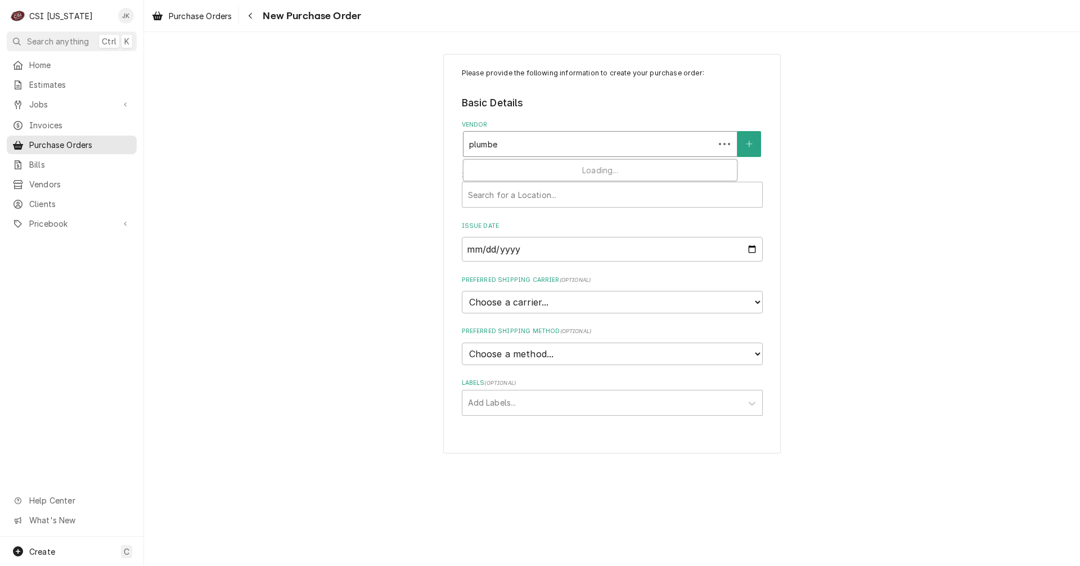
type input "plumber"
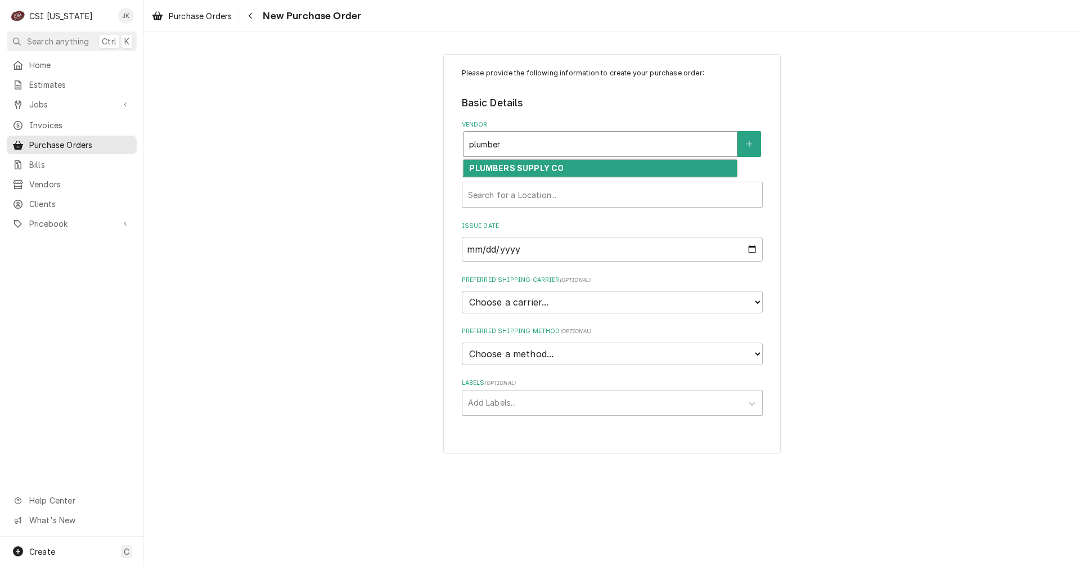
click at [561, 170] on div "PLUMBERS SUPPLY CO" at bounding box center [599, 168] width 273 height 17
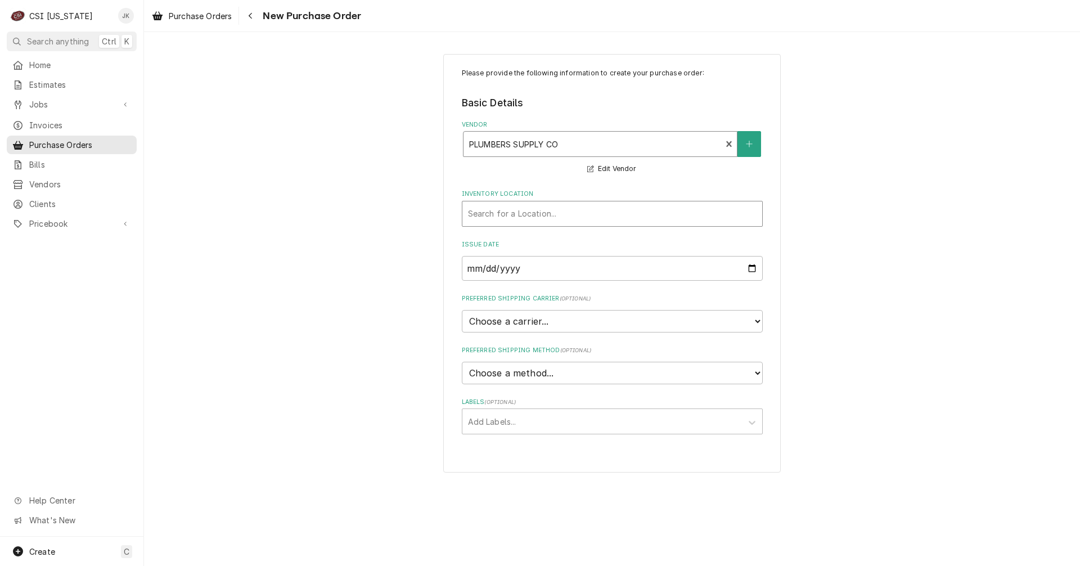
click at [540, 211] on div "Inventory Location" at bounding box center [612, 214] width 288 height 20
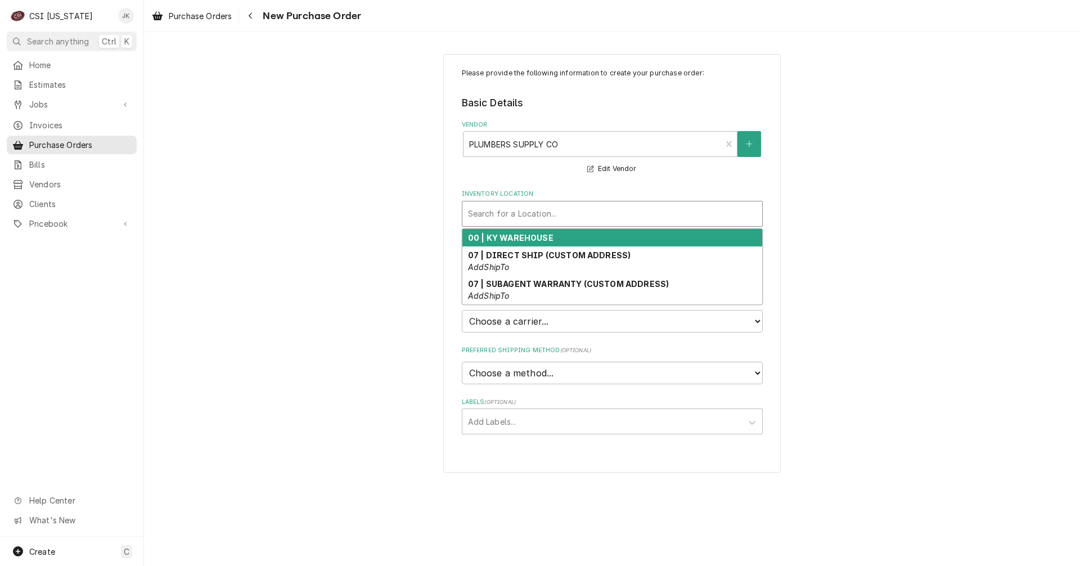
click at [540, 241] on strong "00 | KY WAREHOUSE" at bounding box center [510, 238] width 85 height 10
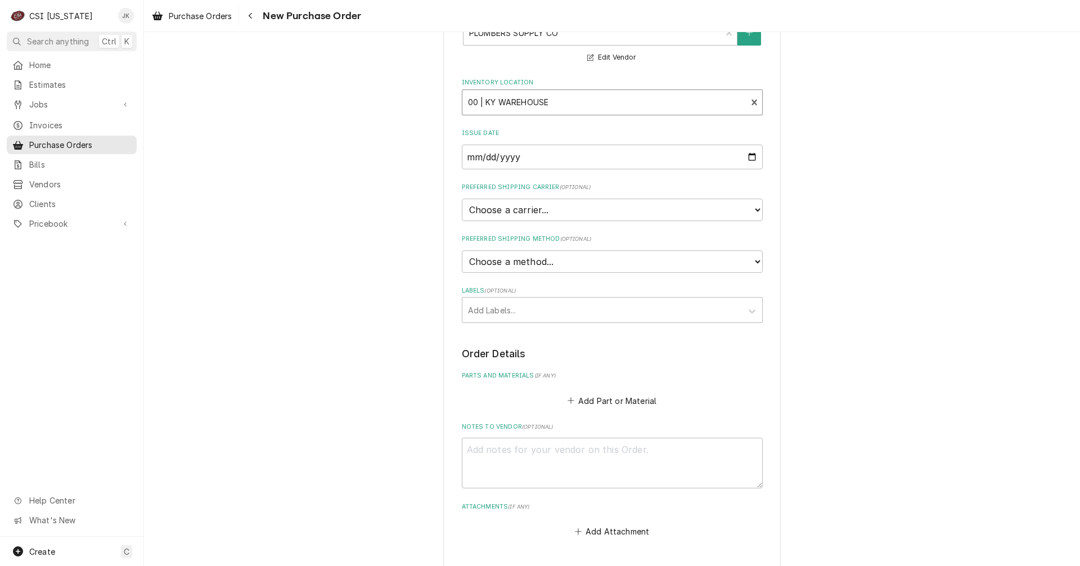
scroll to position [112, 0]
click at [594, 400] on button "Add Part or Material" at bounding box center [611, 399] width 93 height 16
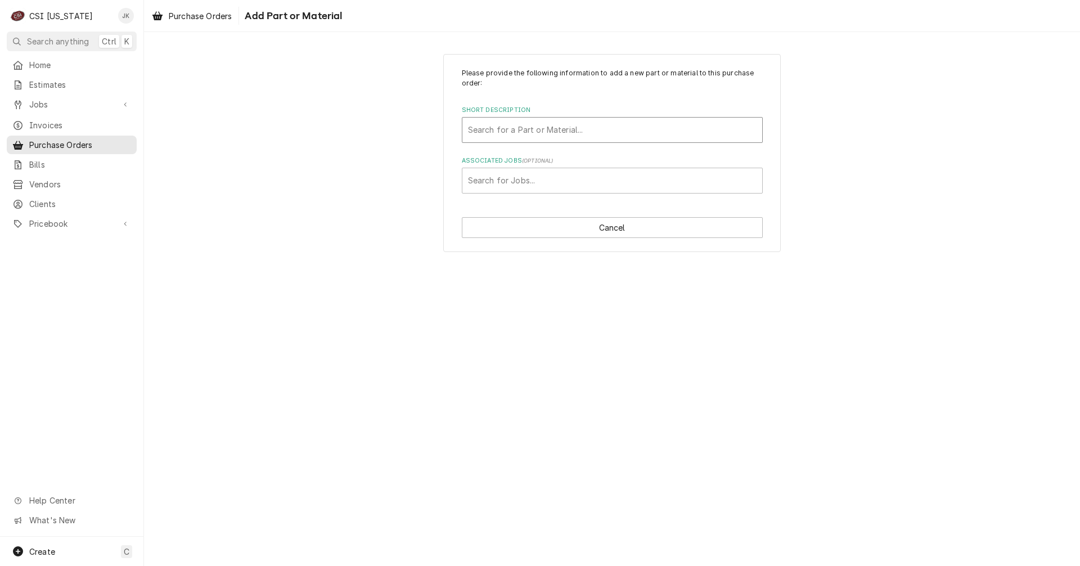
click at [539, 130] on div "Short Description" at bounding box center [612, 130] width 288 height 20
type input "project"
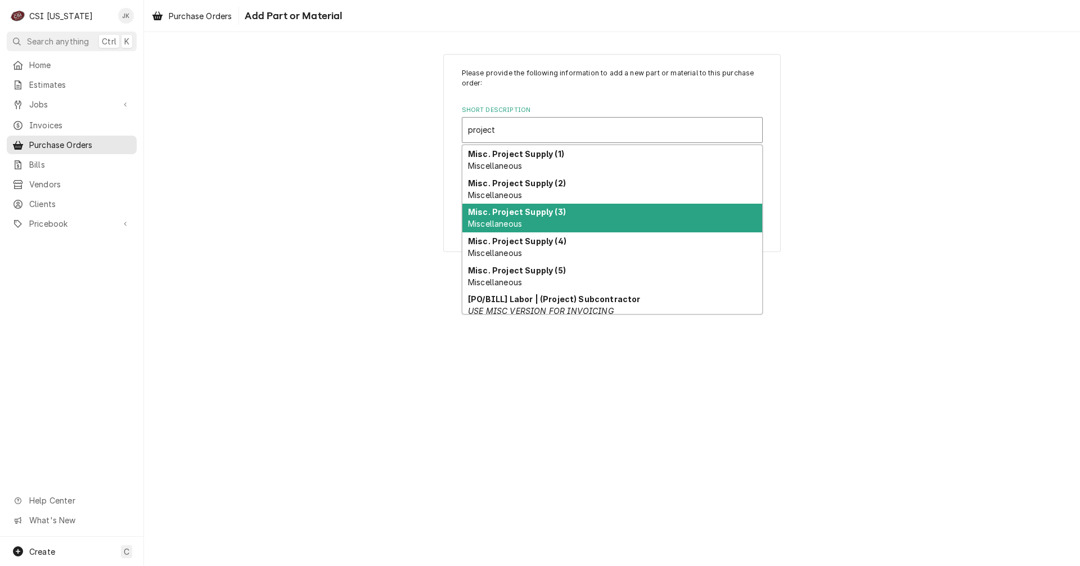
click at [544, 219] on div "Misc. Project Supply (3) Miscellaneous" at bounding box center [612, 218] width 300 height 29
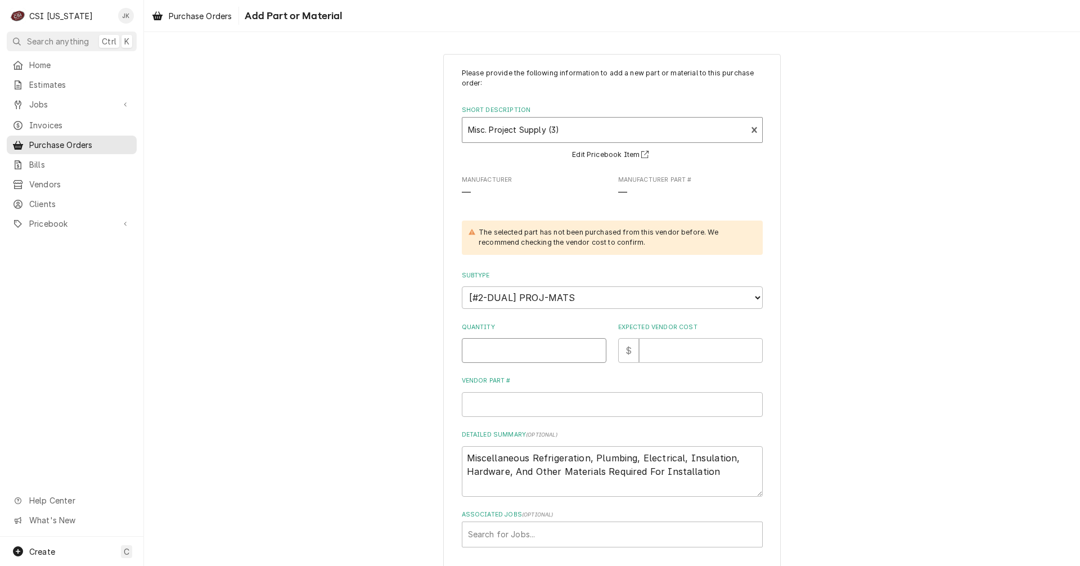
click at [542, 342] on input "Quantity" at bounding box center [534, 350] width 145 height 25
type textarea "x"
type input "1"
click at [673, 353] on input "Expected Vendor Cost" at bounding box center [701, 350] width 124 height 25
type textarea "x"
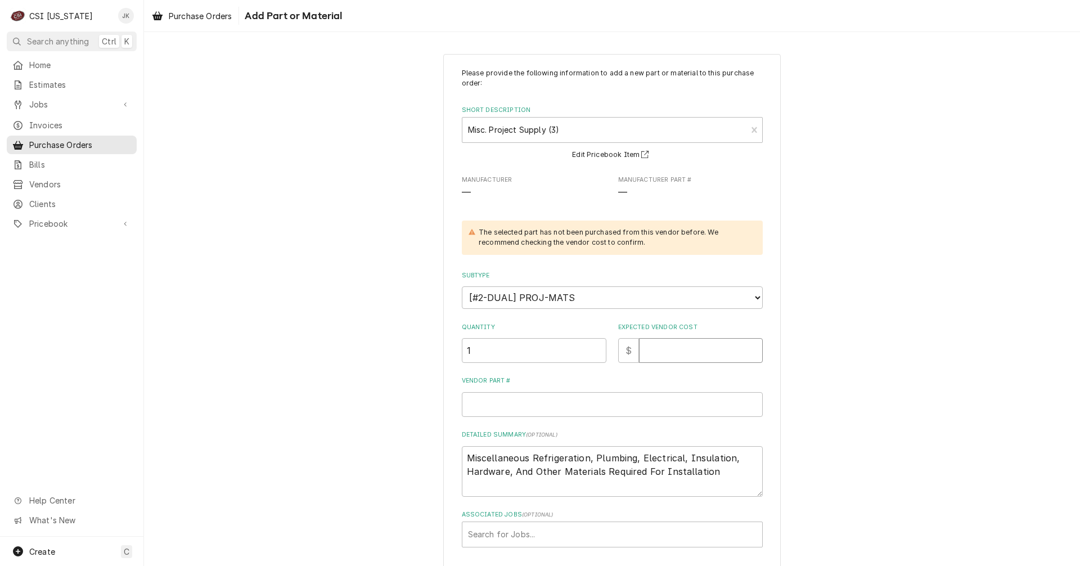
type input "5"
type textarea "x"
type input "50"
type textarea "x"
type input "500"
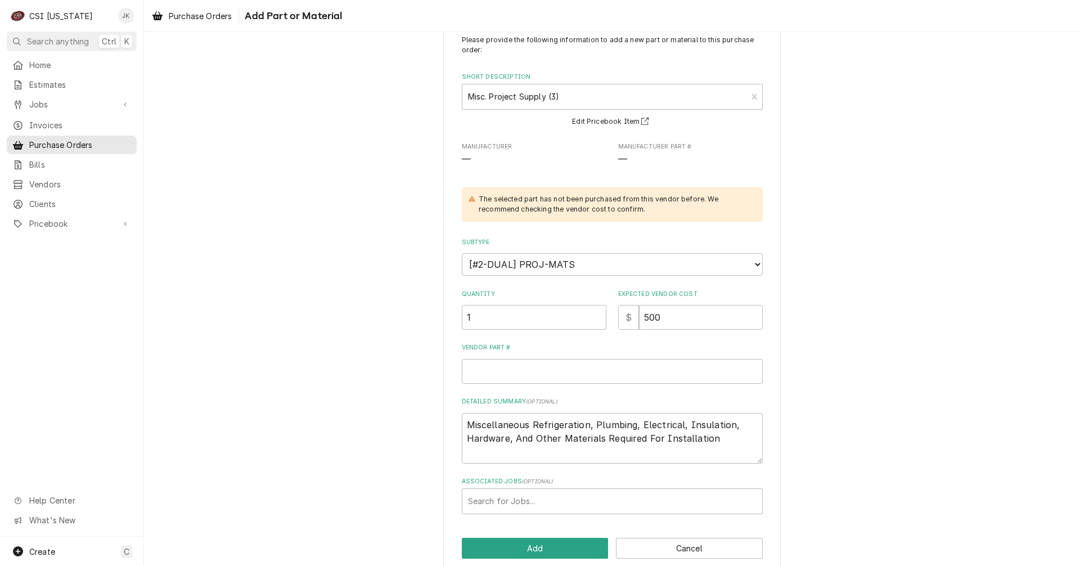
scroll to position [50, 0]
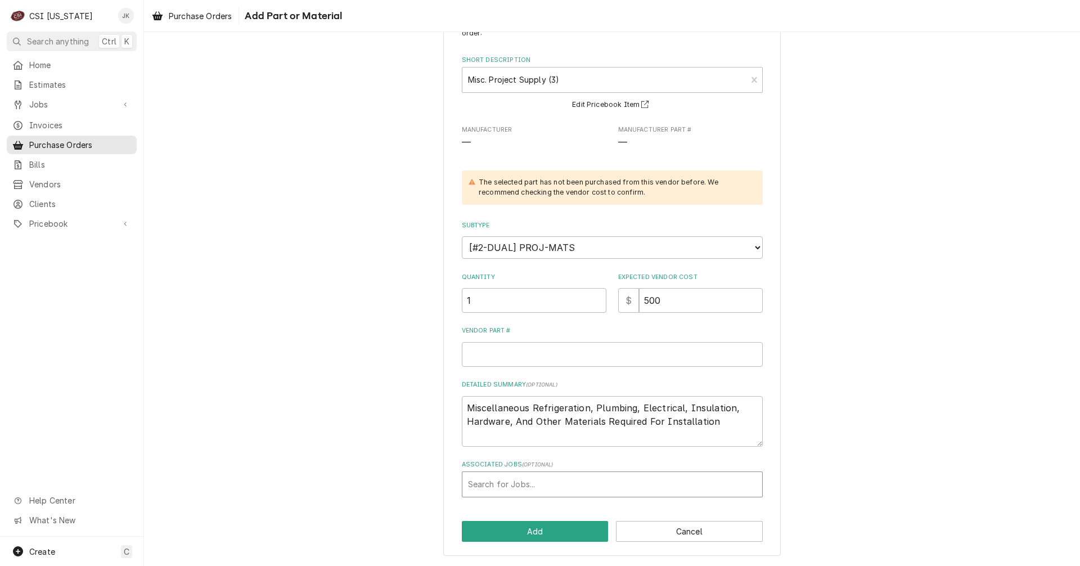
click at [519, 483] on div "Associated Jobs" at bounding box center [612, 484] width 288 height 20
type input "10319"
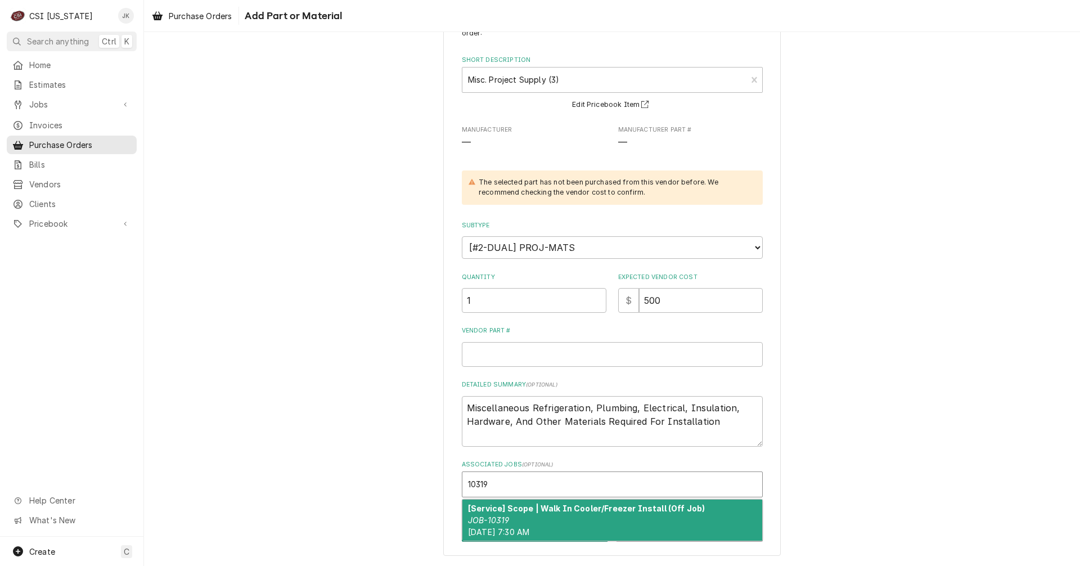
click at [506, 527] on span "Tue, Aug 19th, 2025 - 7:30 AM" at bounding box center [498, 532] width 61 height 10
type textarea "x"
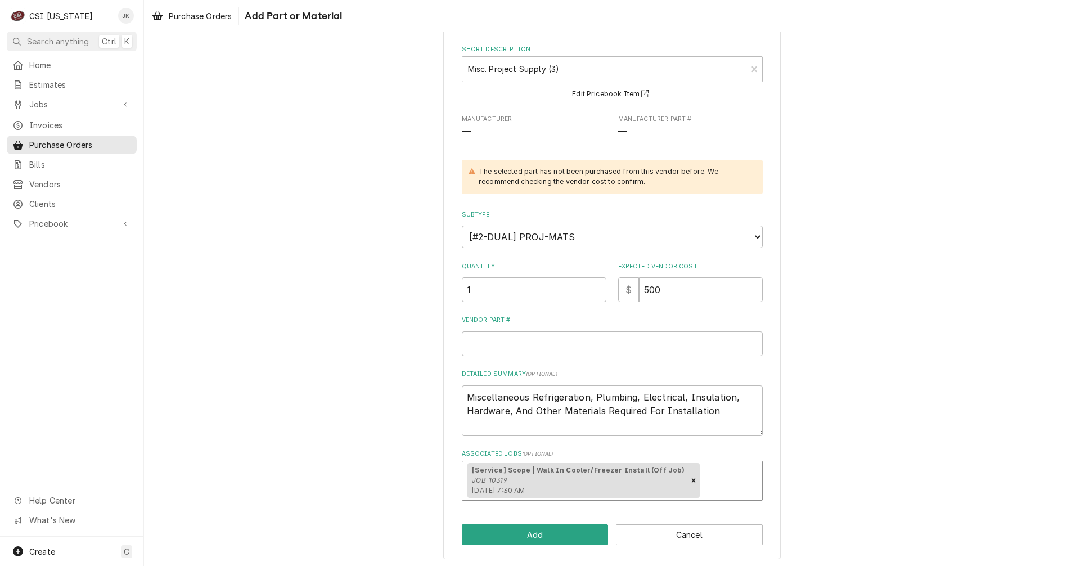
scroll to position [64, 0]
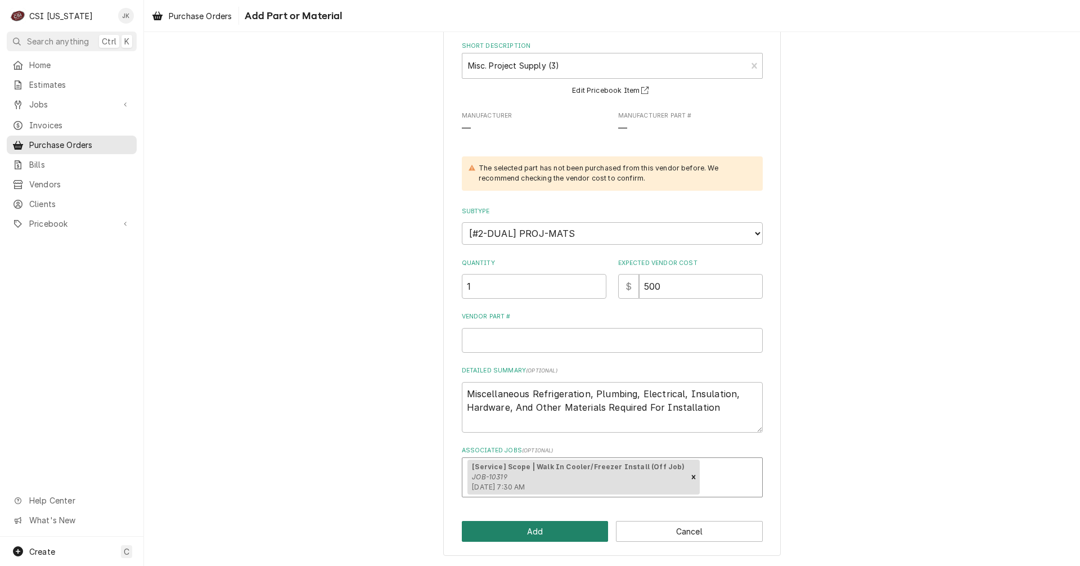
click at [553, 529] on button "Add" at bounding box center [535, 531] width 147 height 21
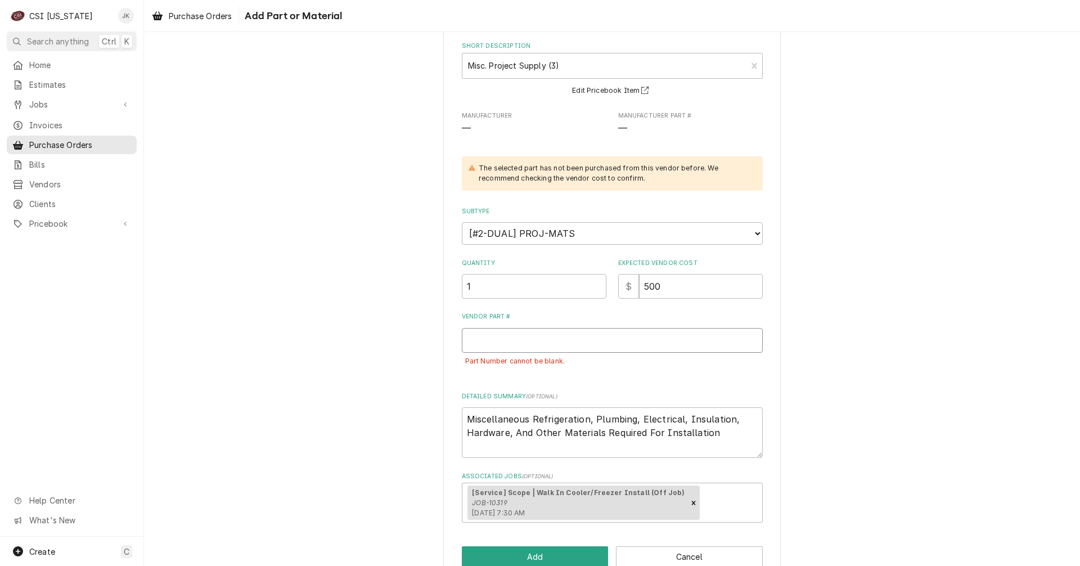
click at [510, 336] on input "Vendor Part #" at bounding box center [612, 340] width 301 height 25
type textarea "x"
type input "W"
type textarea "x"
type input "Wa"
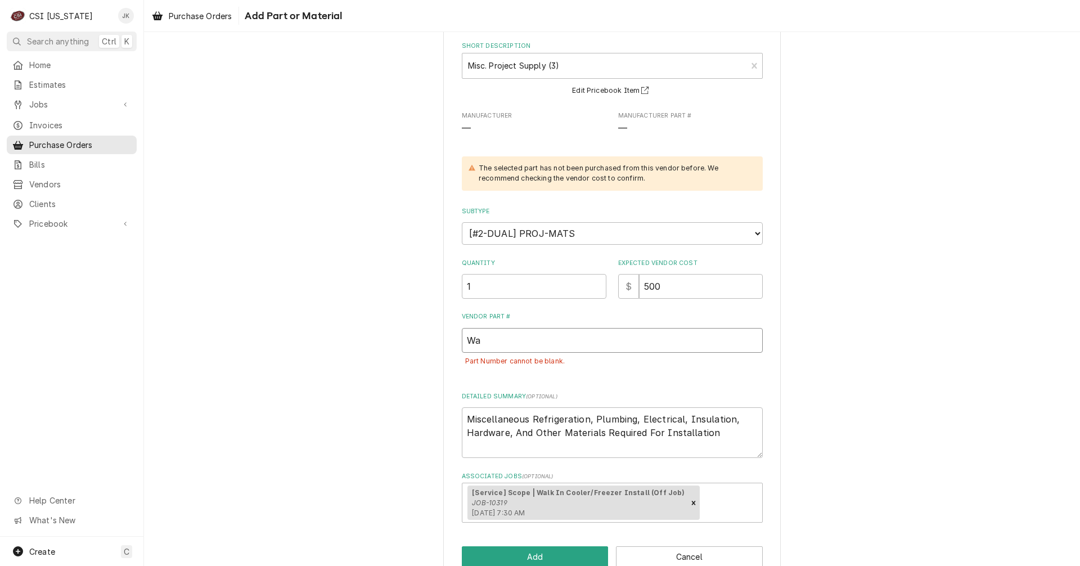
type textarea "x"
type input "Wal"
type textarea "x"
type input "Wal;"
type textarea "x"
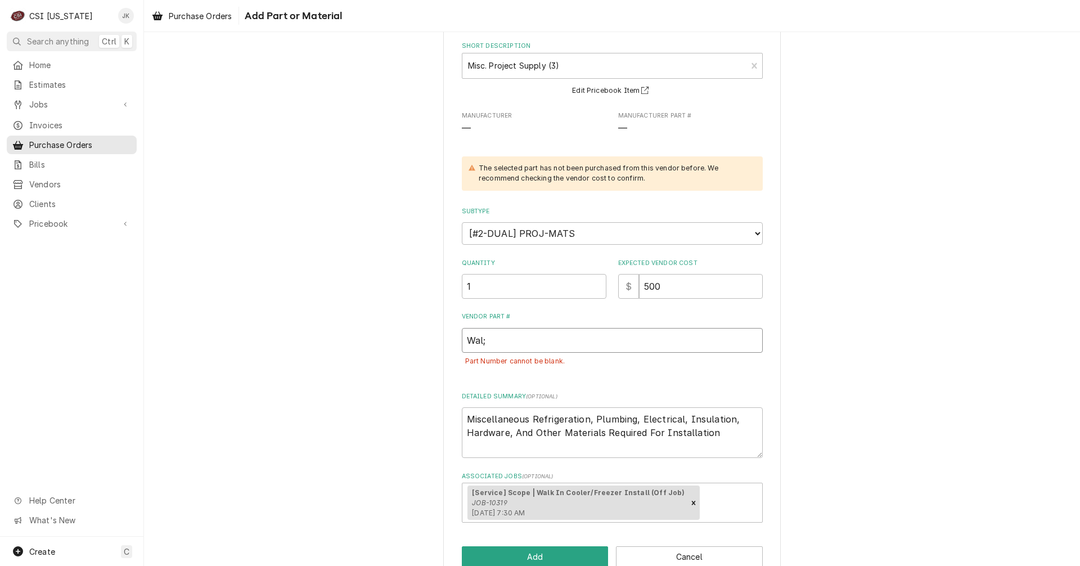
type input "Wal;k"
type textarea "x"
type input "Wal;"
type textarea "x"
type input "Wal"
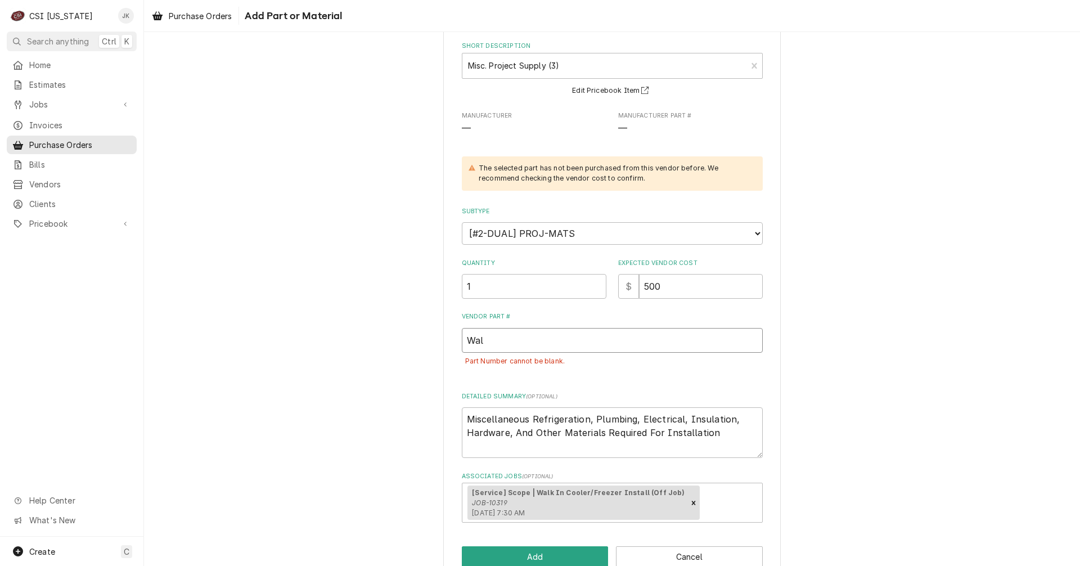
type textarea "x"
type input "Walk"
type textarea "x"
type input "Walk-"
type textarea "x"
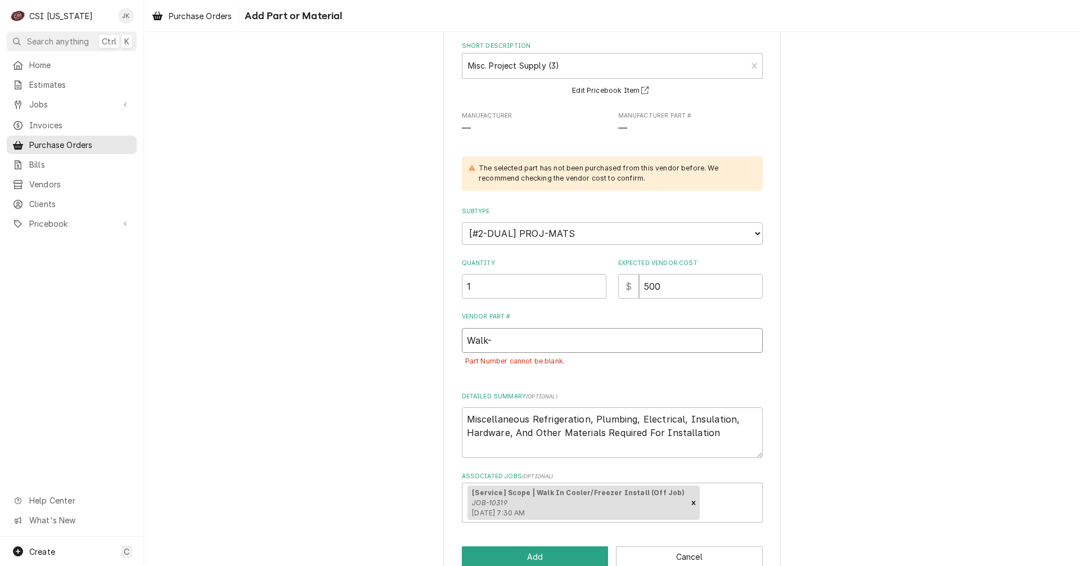
type input "Walk-i"
type textarea "x"
type input "Walk-in"
type textarea "x"
type input "Walk-in"
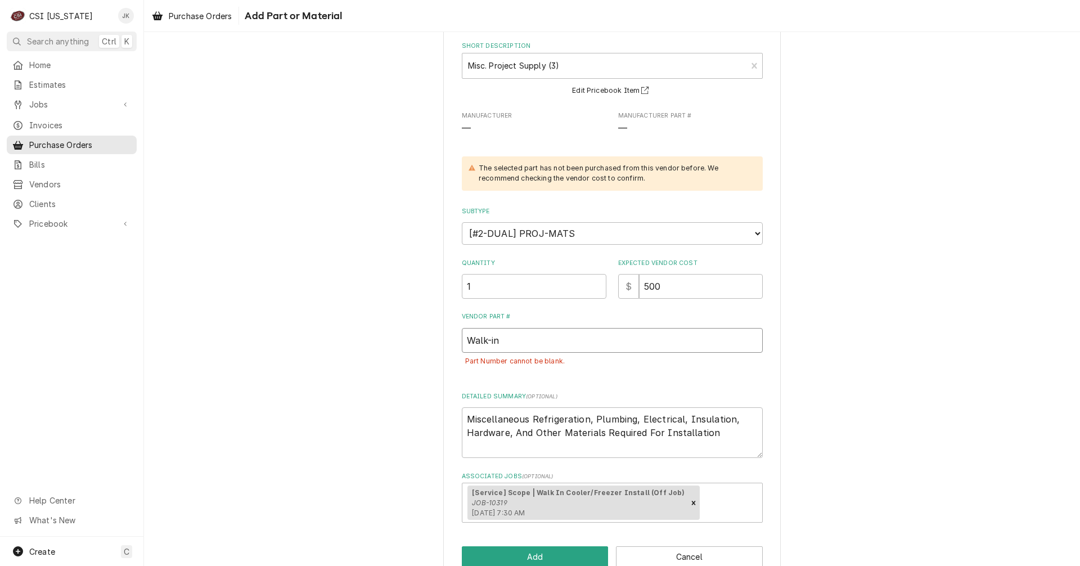
type textarea "x"
type input "Walk-in d"
type textarea "x"
type input "Walk-in dr"
type textarea "x"
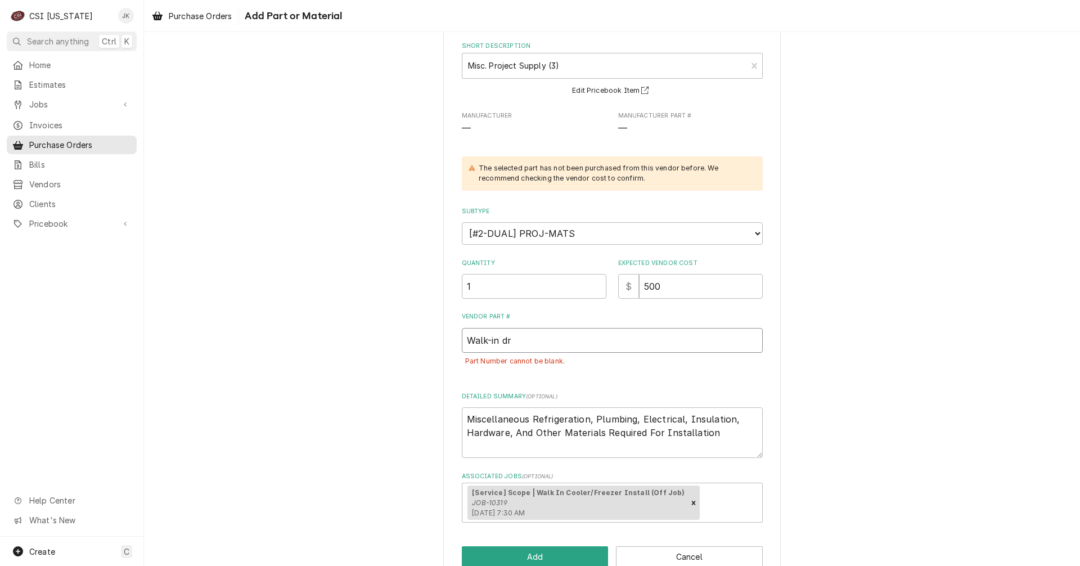
type input "Walk-in dra"
type textarea "x"
type input "Walk-in drai"
type textarea "x"
type input "Walk-in drain"
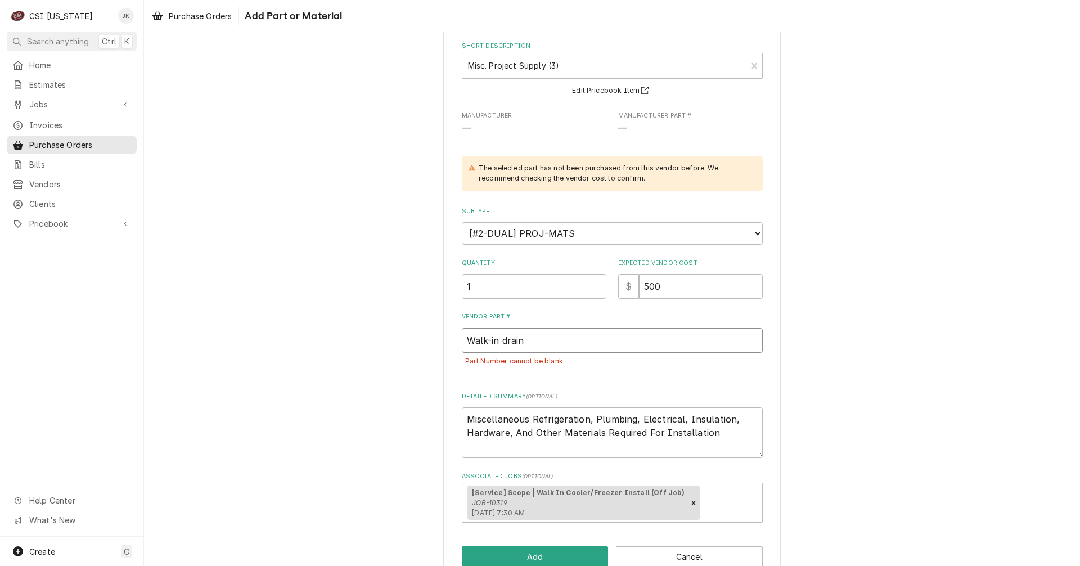
type textarea "x"
type input "Walk-in drain"
type textarea "x"
type input "Walk-in drain p"
type textarea "x"
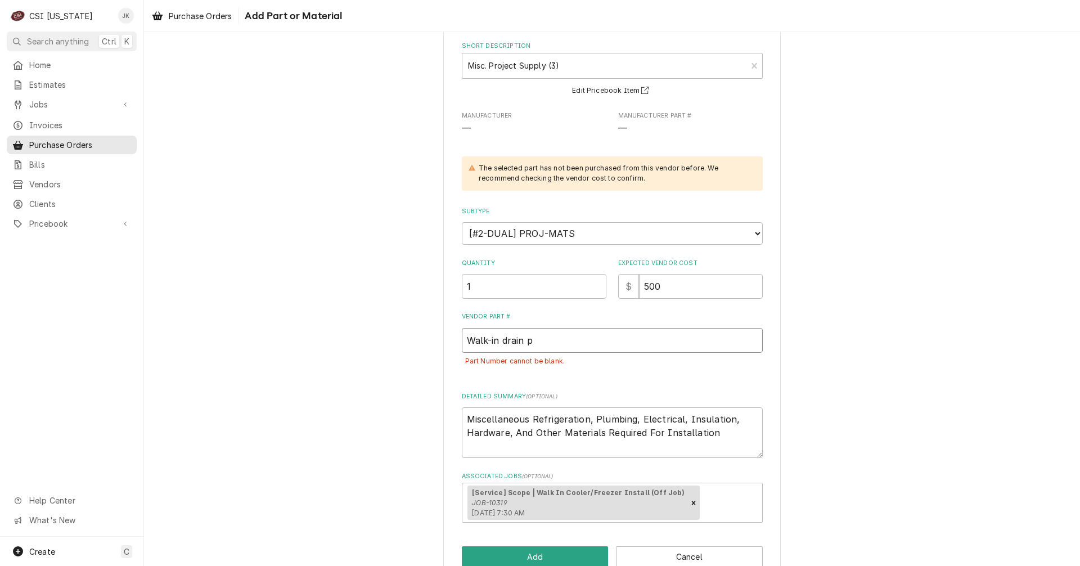
type input "Walk-in drain pa"
type textarea "x"
type input "Walk-in drain par"
type textarea "x"
type input "Walk-in drain part"
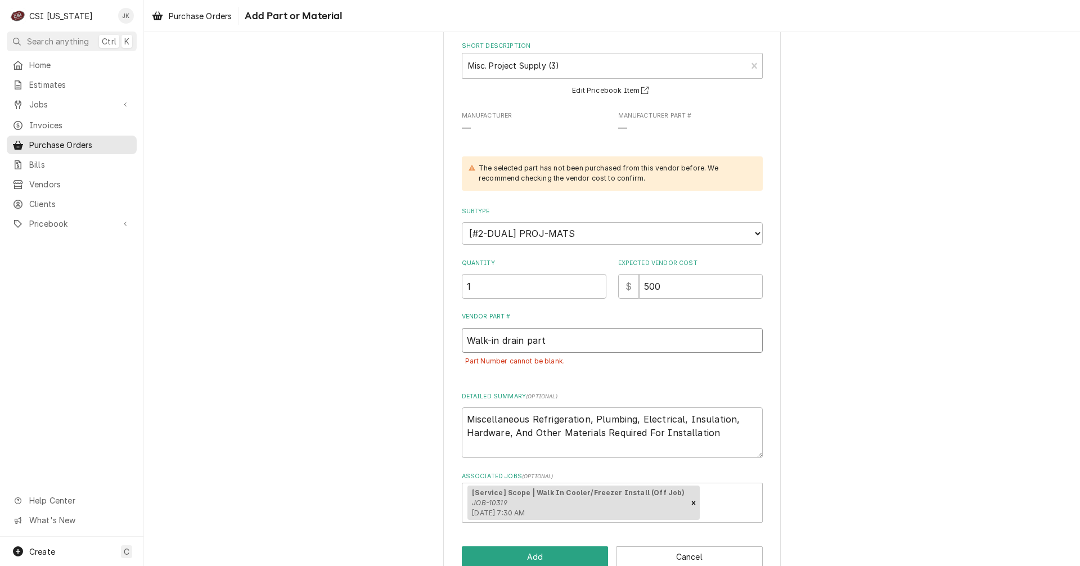
type textarea "x"
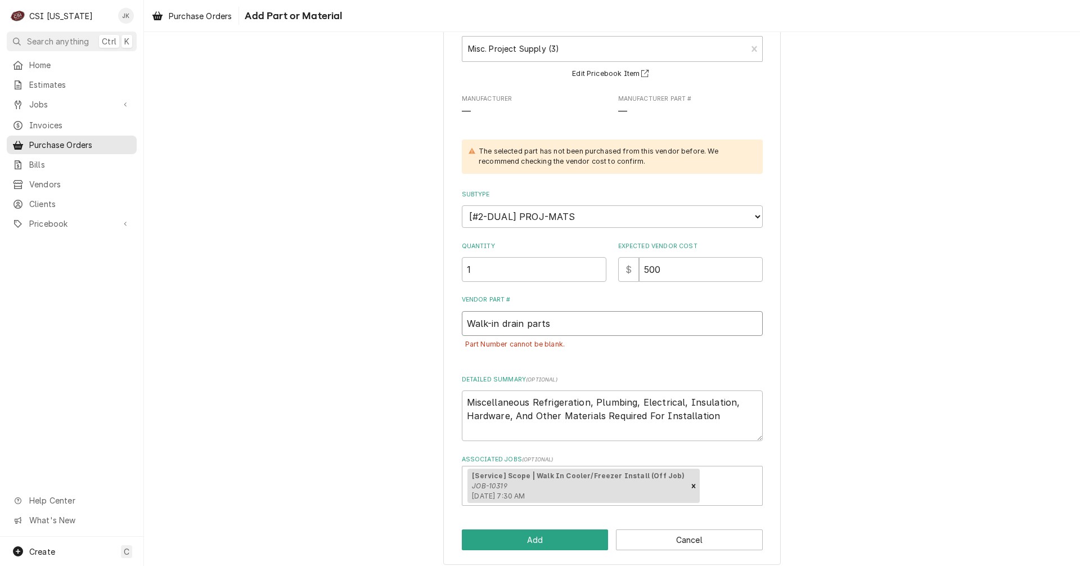
scroll to position [89, 0]
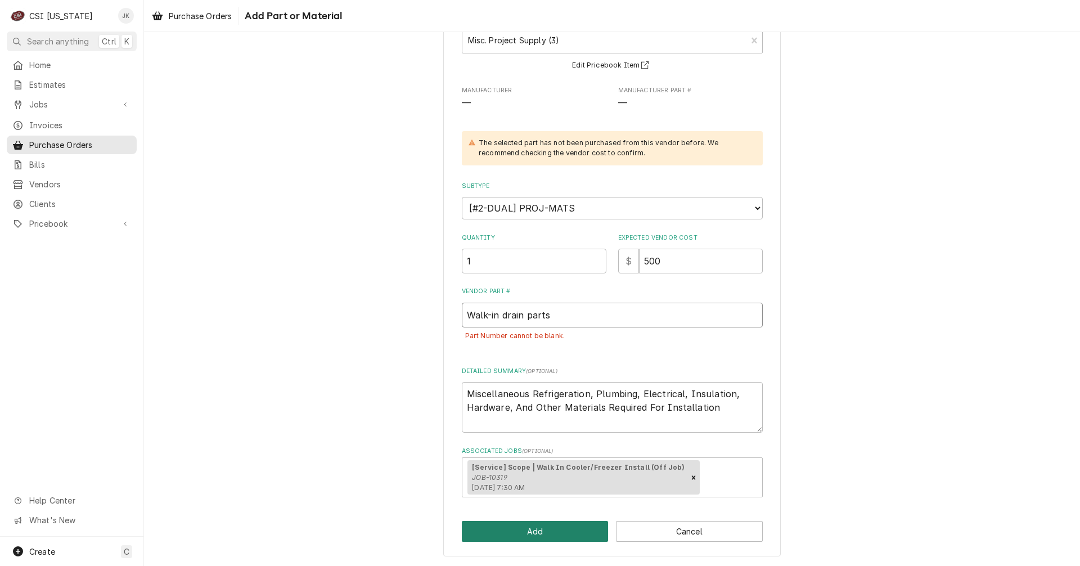
type input "Walk-in drain parts"
click at [533, 535] on button "Add" at bounding box center [535, 531] width 147 height 21
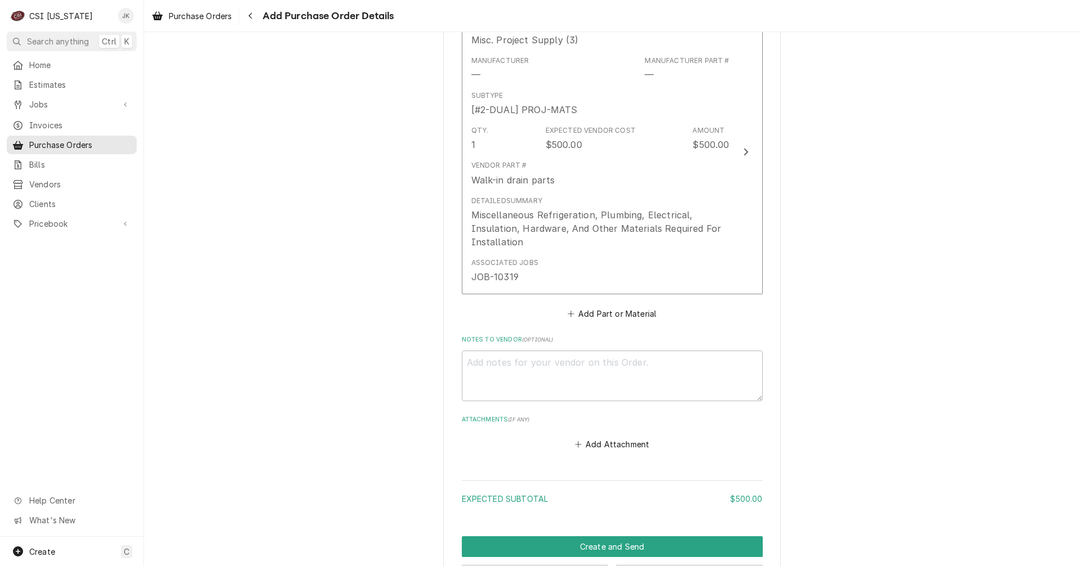
scroll to position [532, 0]
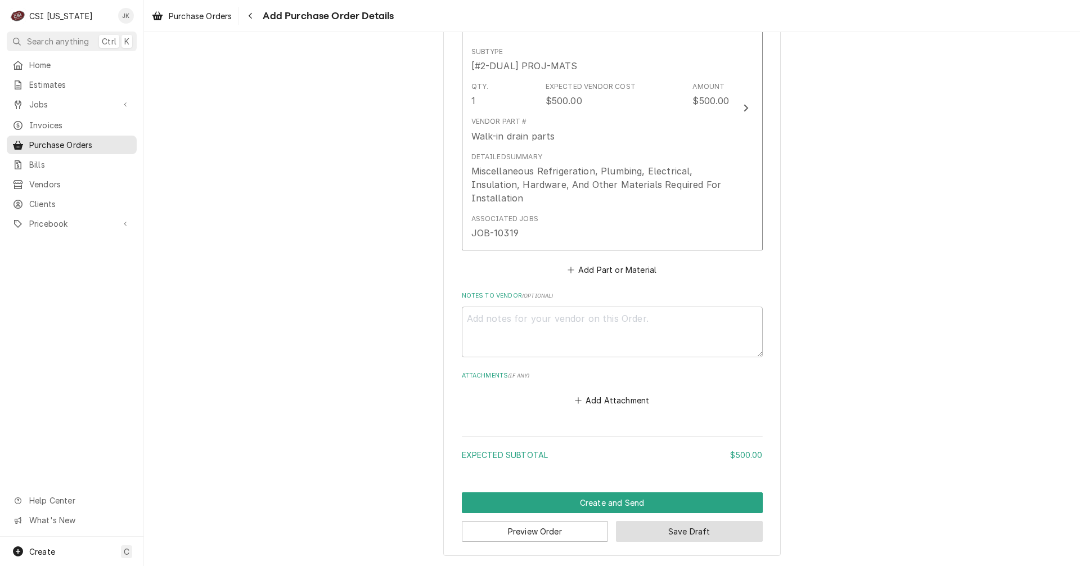
click at [685, 535] on button "Save Draft" at bounding box center [689, 531] width 147 height 21
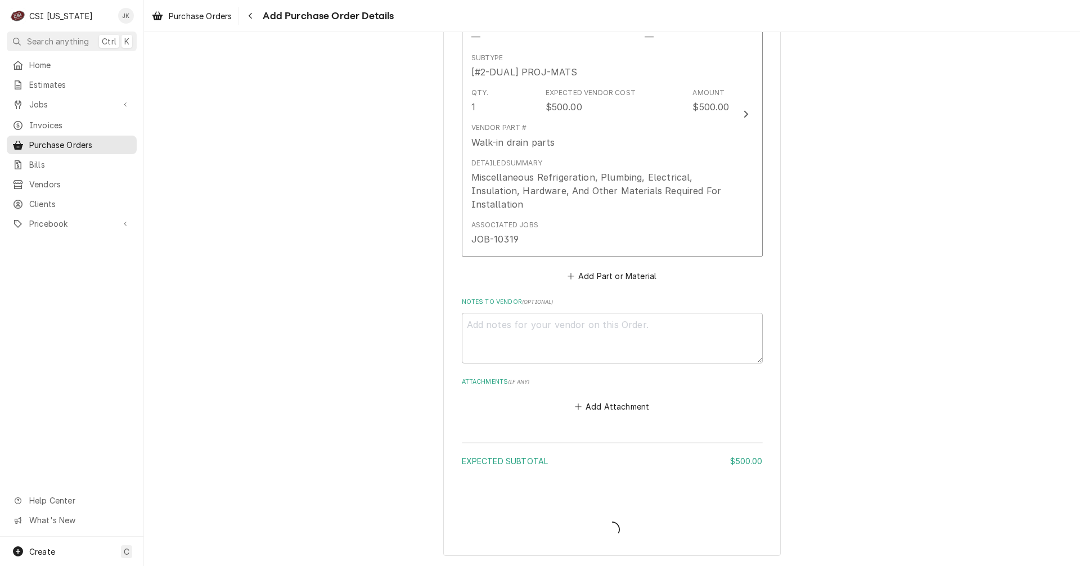
scroll to position [526, 0]
type textarea "x"
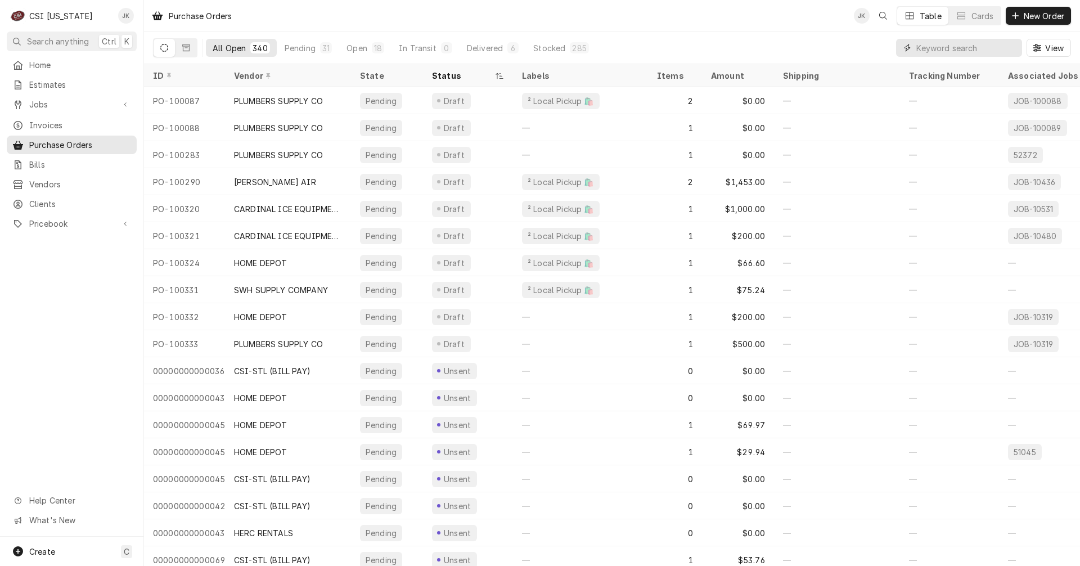
click at [928, 48] on input "Dynamic Content Wrapper" at bounding box center [966, 48] width 100 height 18
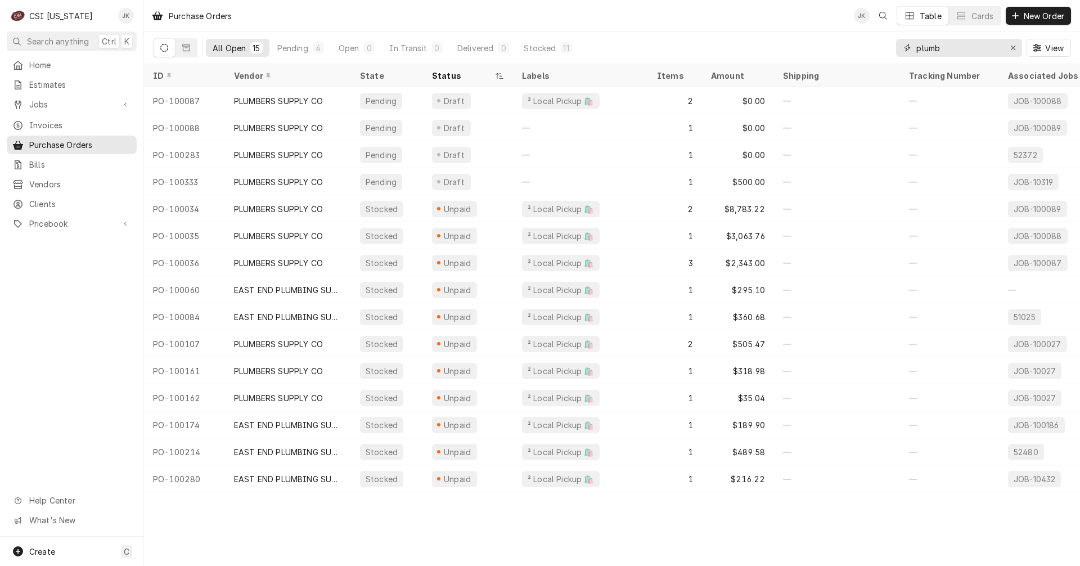
type input "plumb"
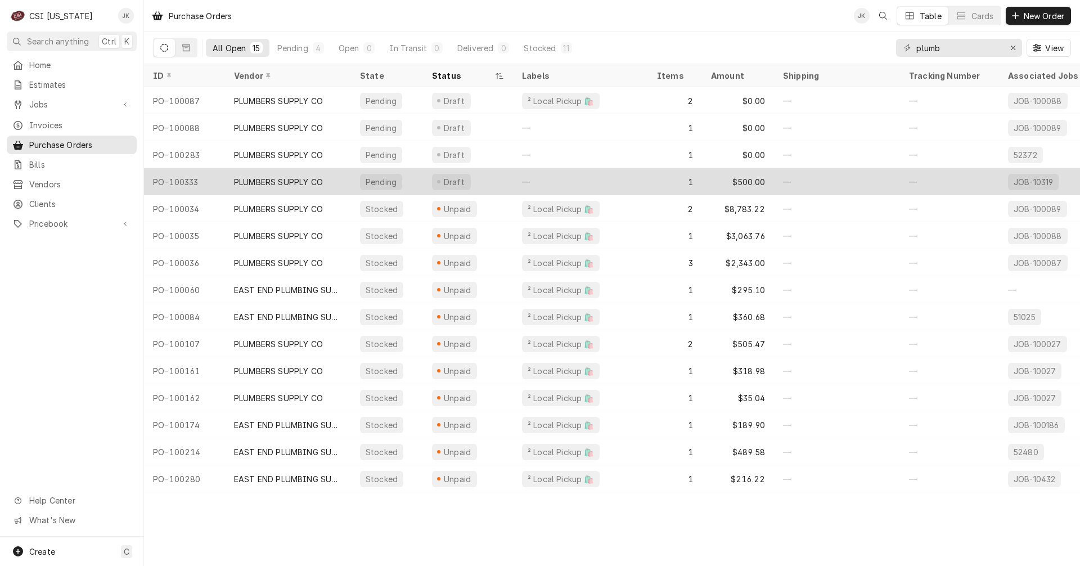
click at [265, 184] on div "PLUMBERS SUPPLY CO" at bounding box center [278, 182] width 89 height 12
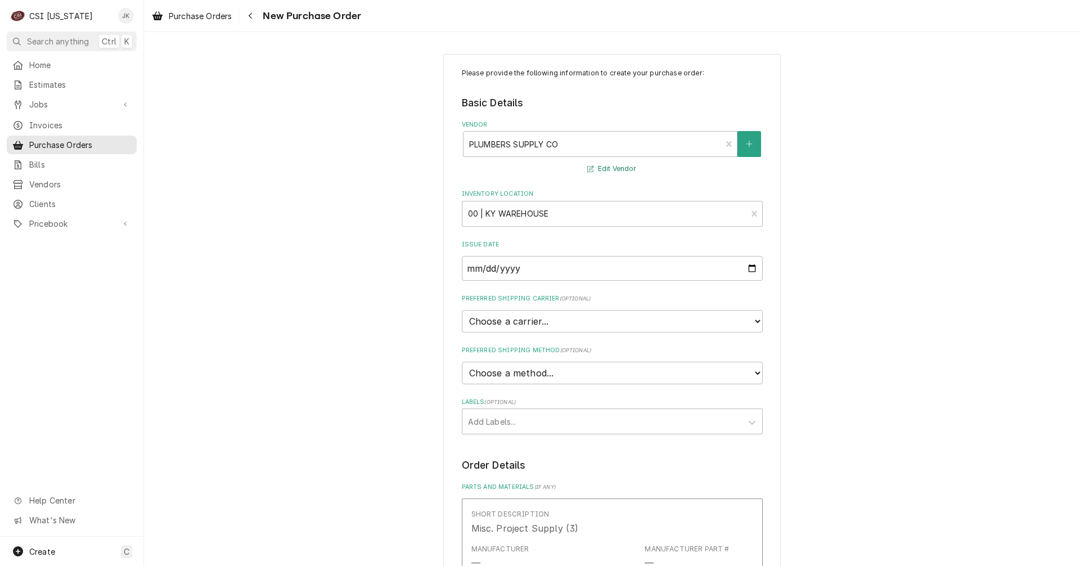
click at [624, 165] on button "Edit Vendor" at bounding box center [611, 169] width 52 height 14
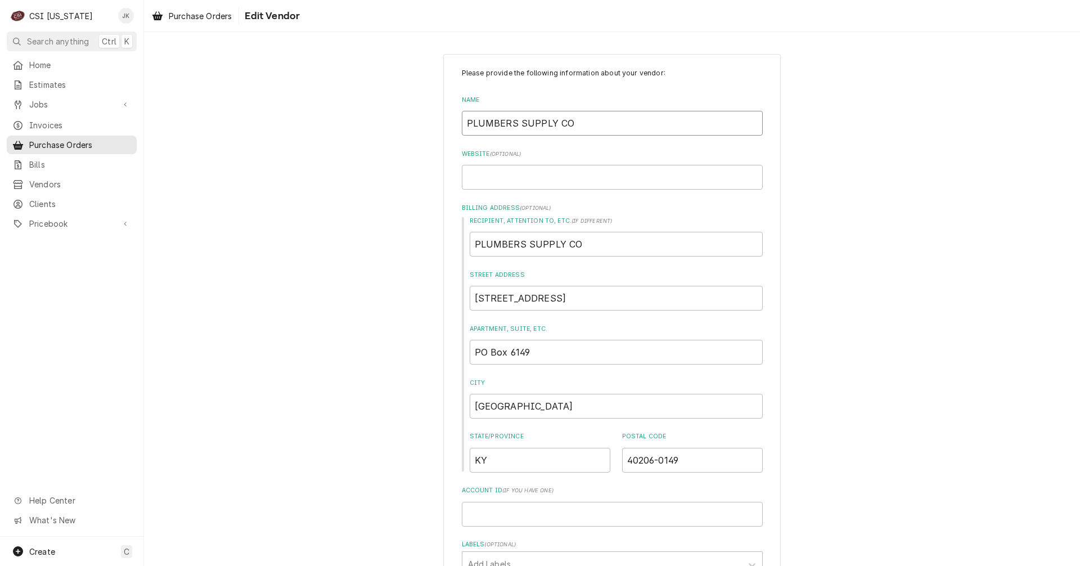
drag, startPoint x: 596, startPoint y: 120, endPoint x: 384, endPoint y: 115, distance: 211.5
click at [384, 115] on div "Please provide the following information about your vendor: Name PLUMBERS SUPPL…" at bounding box center [612, 512] width 936 height 937
click at [346, 175] on div "Please provide the following information about your vendor: Name PLUMBERS SUPPL…" at bounding box center [612, 512] width 936 height 937
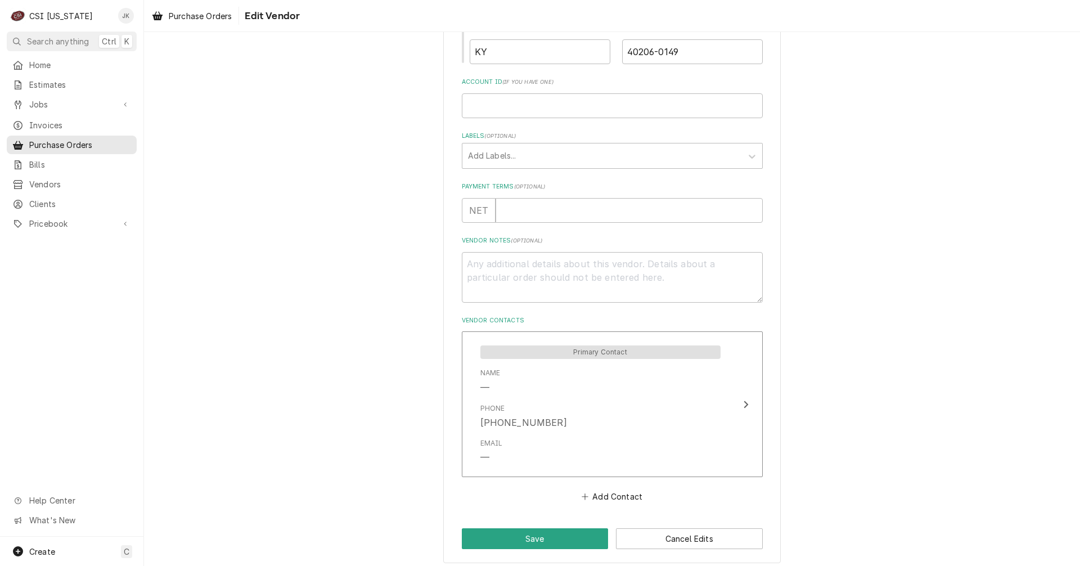
scroll to position [416, 0]
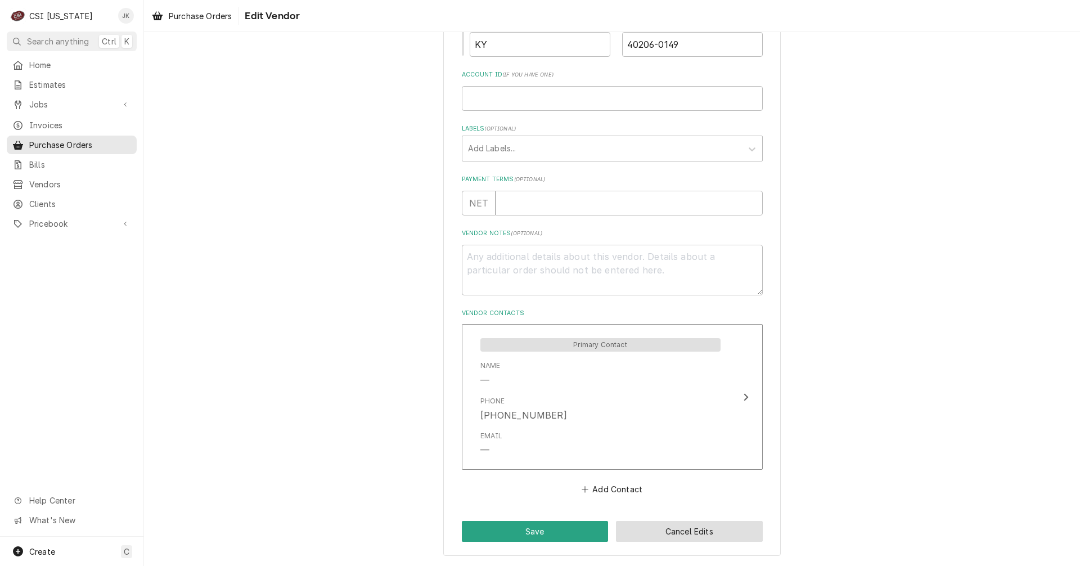
click at [643, 529] on button "Cancel Edits" at bounding box center [689, 531] width 147 height 21
type textarea "x"
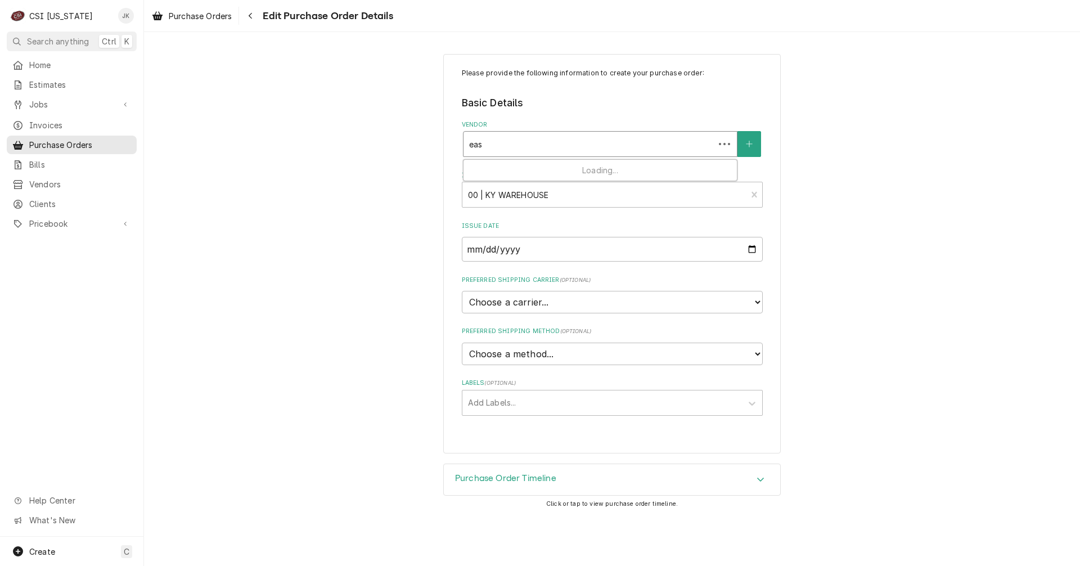
type input "east"
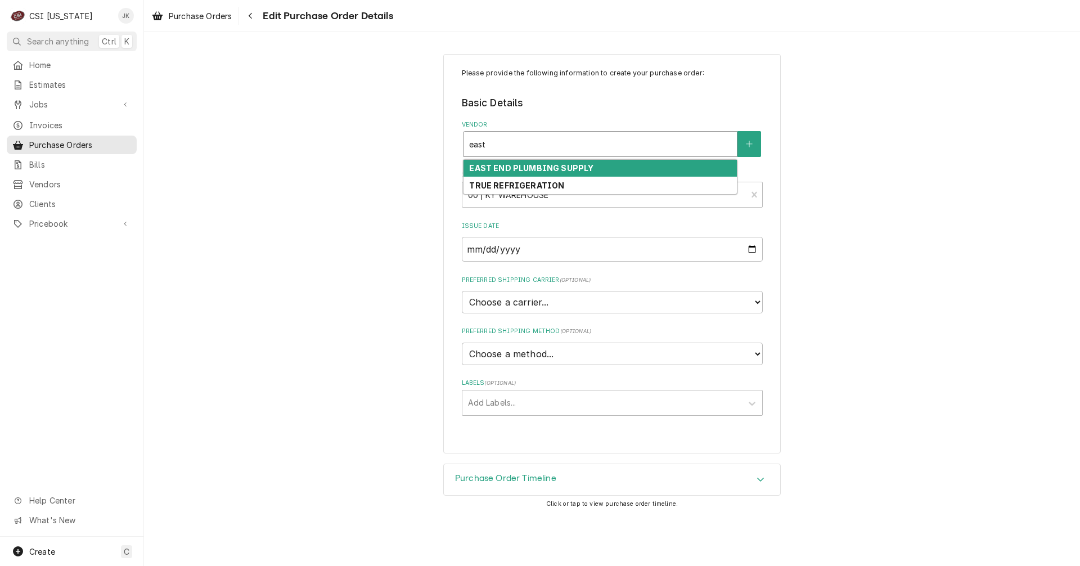
click at [593, 169] on div "EAST END PLUMBING SUPPLY" at bounding box center [599, 168] width 273 height 17
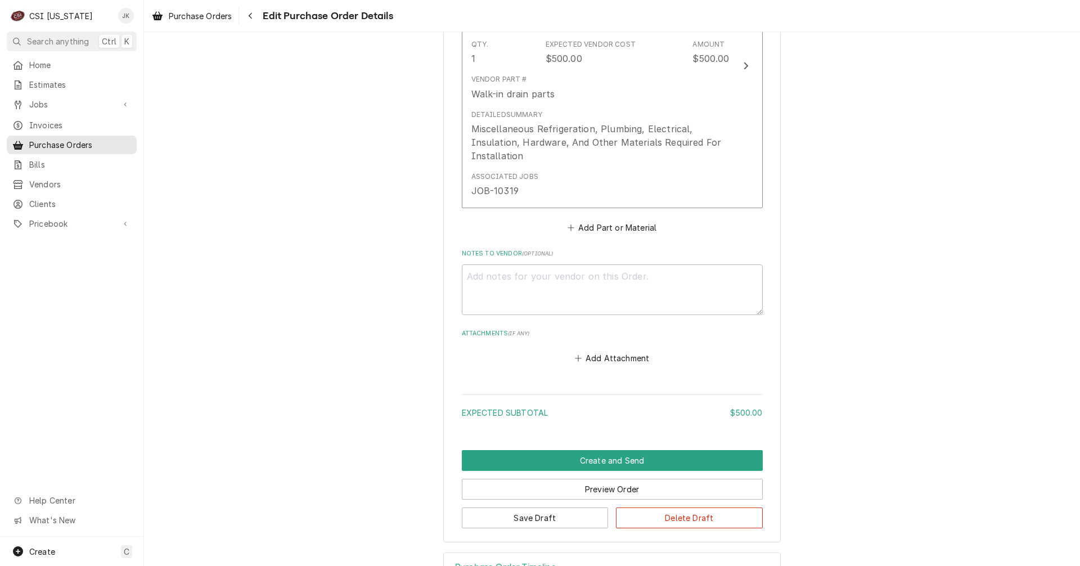
scroll to position [614, 0]
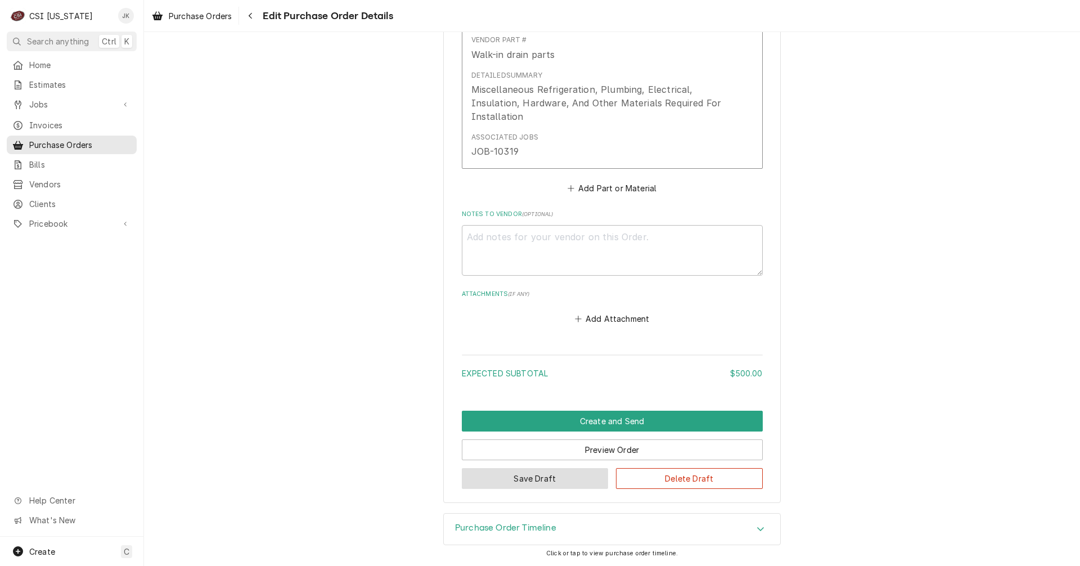
click at [567, 472] on button "Save Draft" at bounding box center [535, 478] width 147 height 21
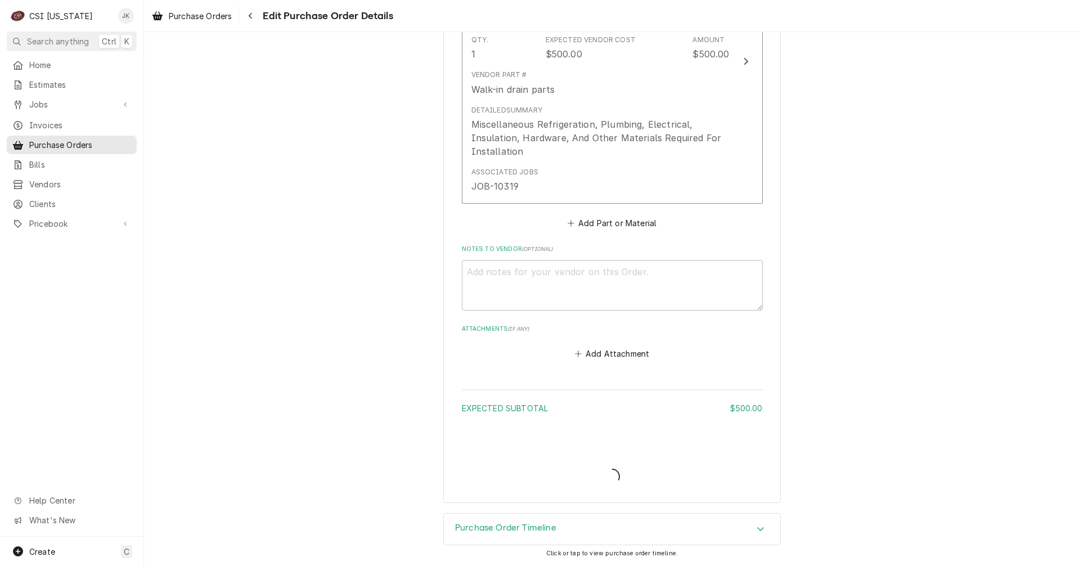
type textarea "x"
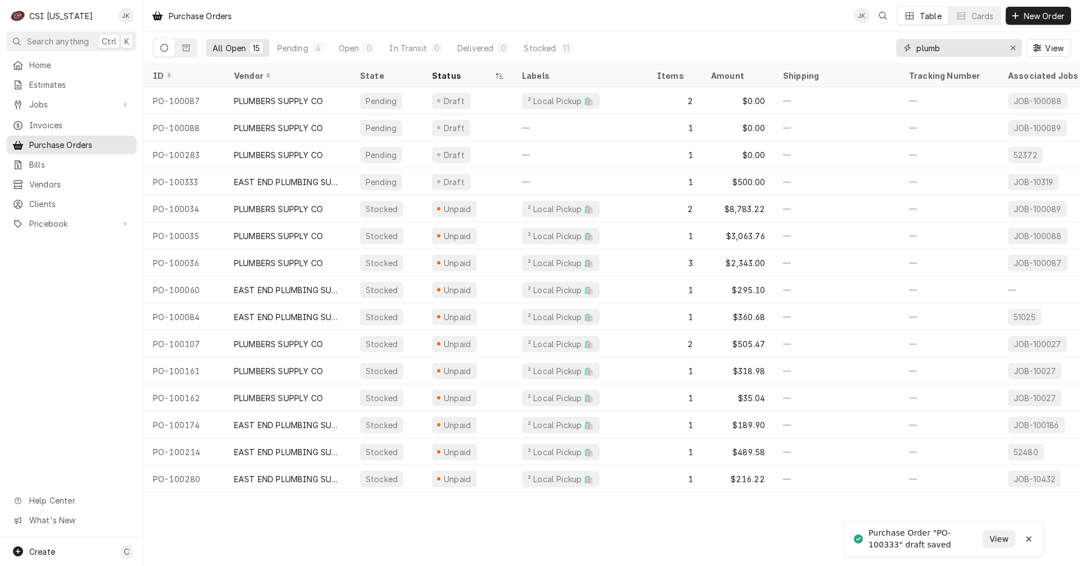
drag, startPoint x: 954, startPoint y: 48, endPoint x: 865, endPoint y: 46, distance: 88.3
click at [865, 46] on div "All Open 15 Pending 4 Open 0 In Transit 0 Delivered 0 Stocked 11 plumb View" at bounding box center [612, 47] width 918 height 31
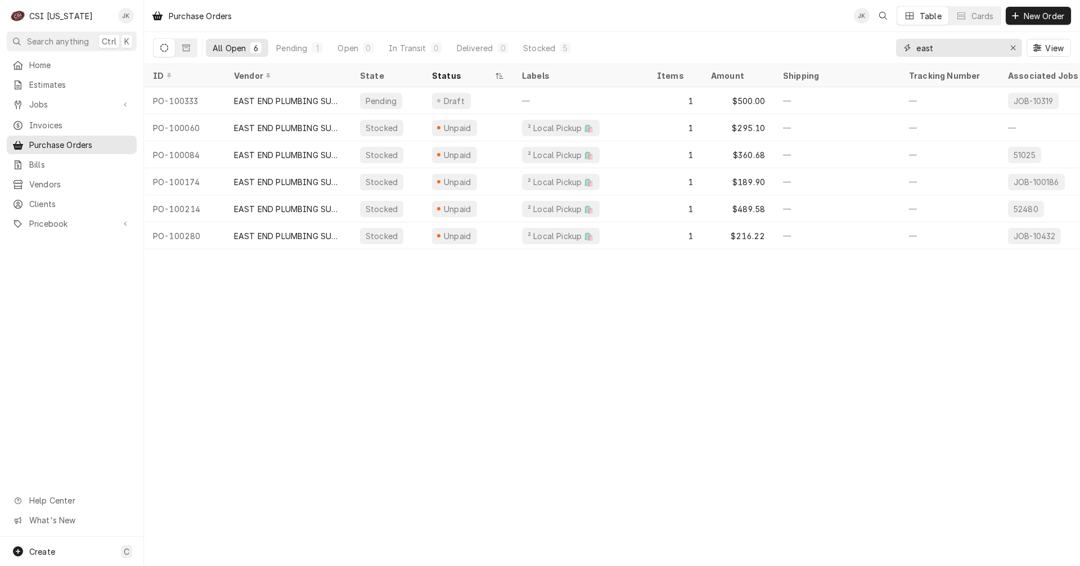
drag, startPoint x: 941, startPoint y: 48, endPoint x: 896, endPoint y: 48, distance: 44.4
click at [896, 48] on div "east" at bounding box center [959, 48] width 126 height 18
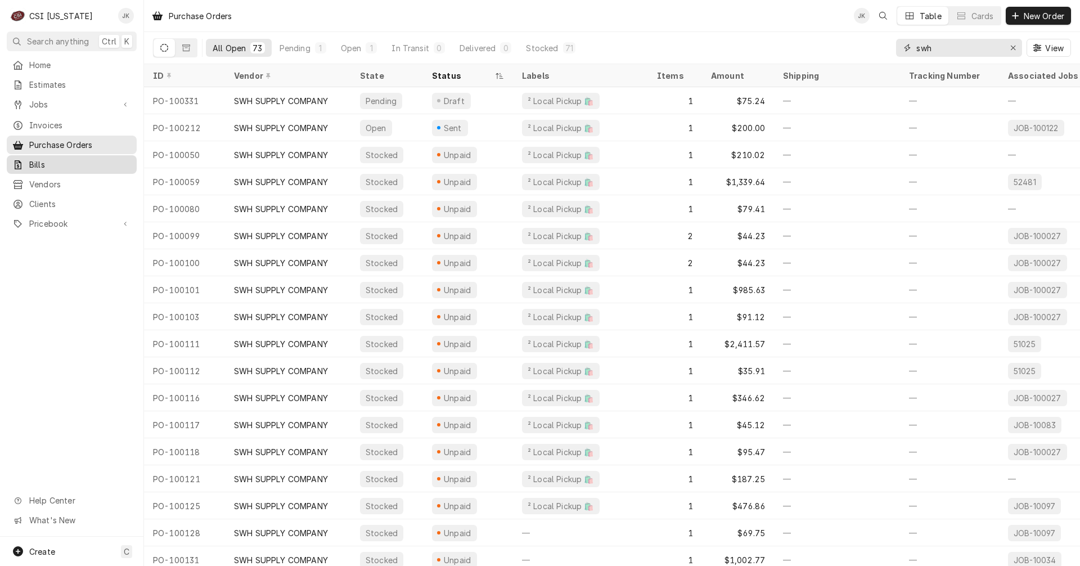
type input "swh"
click at [1024, 76] on div "Associated Jobs" at bounding box center [1048, 76] width 81 height 12
click at [1028, 75] on div "Associated Jobs" at bounding box center [1048, 76] width 81 height 12
click at [1056, 47] on span "View" at bounding box center [1054, 48] width 23 height 12
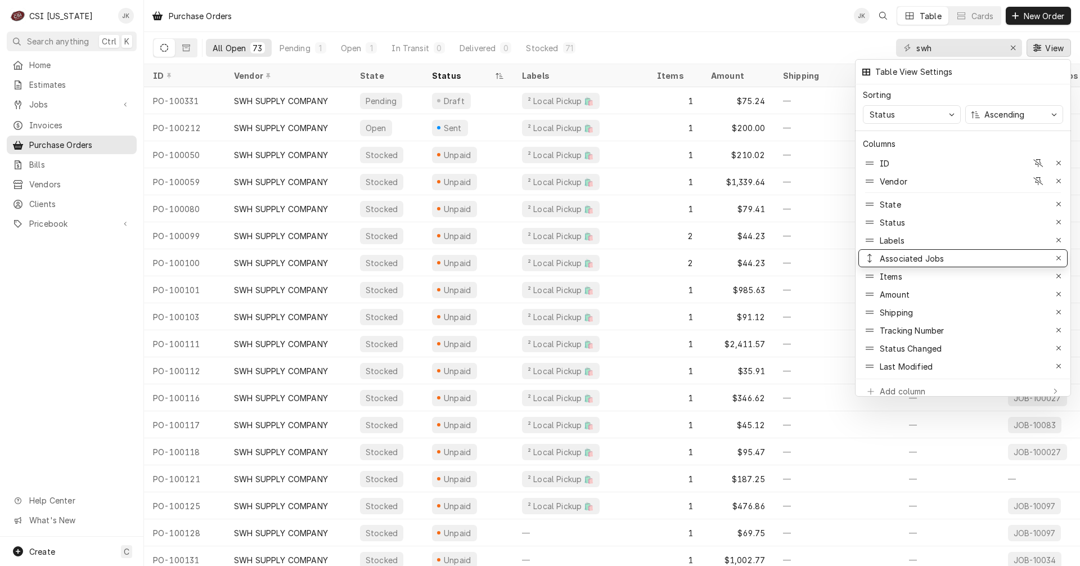
drag, startPoint x: 927, startPoint y: 326, endPoint x: 927, endPoint y: 254, distance: 72.0
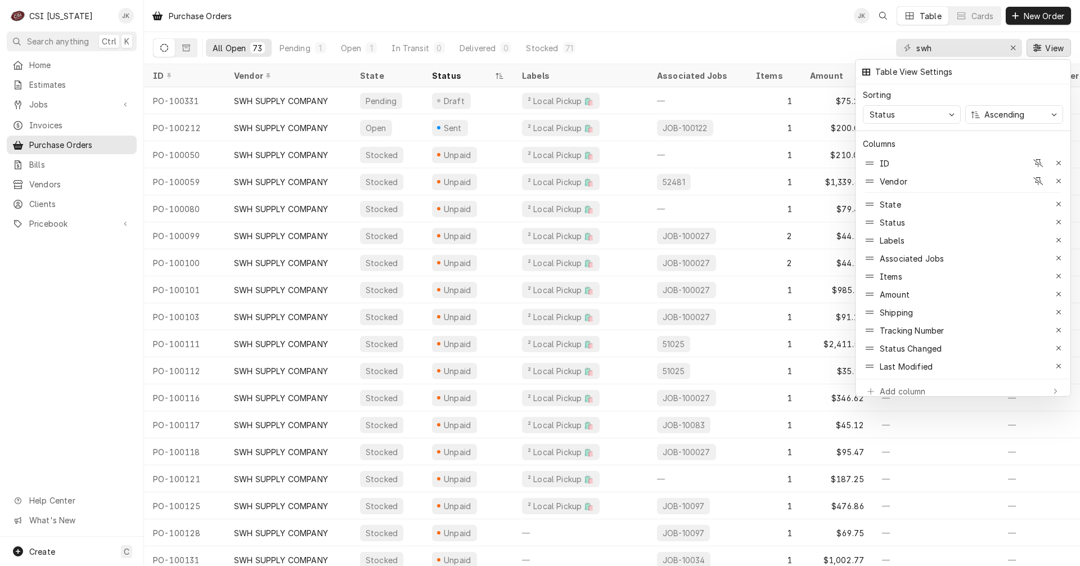
click at [711, 78] on div at bounding box center [540, 283] width 1080 height 566
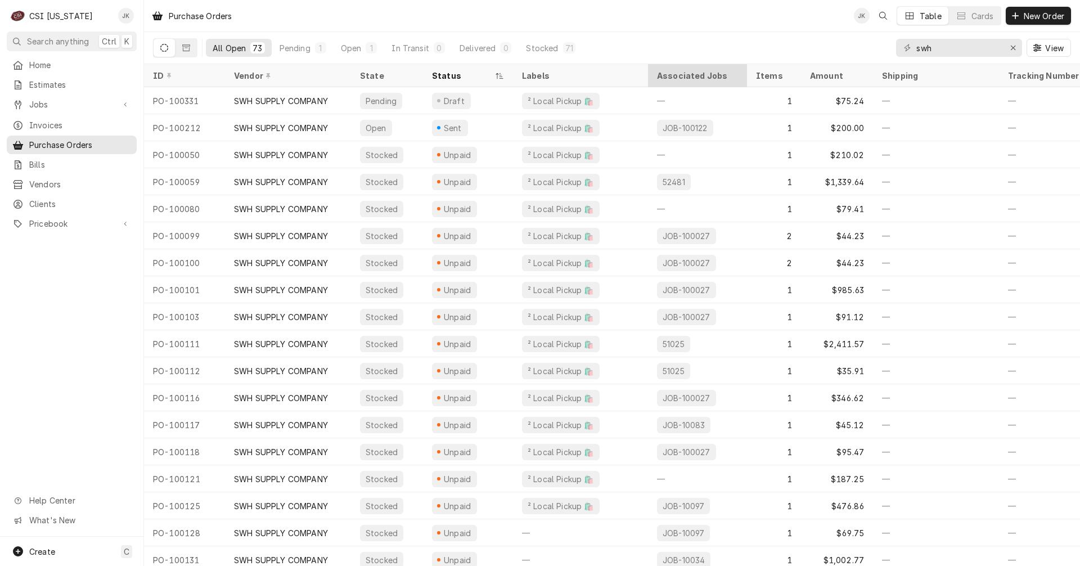
click at [707, 72] on div "Associated Jobs" at bounding box center [697, 76] width 81 height 12
click at [1047, 48] on span "View" at bounding box center [1054, 48] width 23 height 12
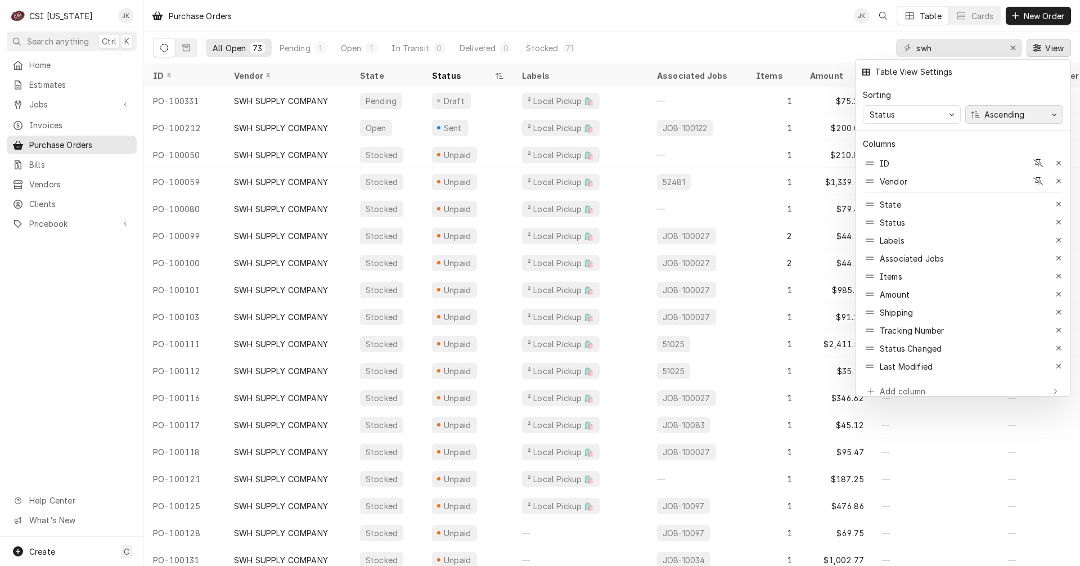
click at [1051, 113] on icon "button" at bounding box center [1054, 114] width 6 height 7
click at [971, 506] on div at bounding box center [540, 283] width 1080 height 566
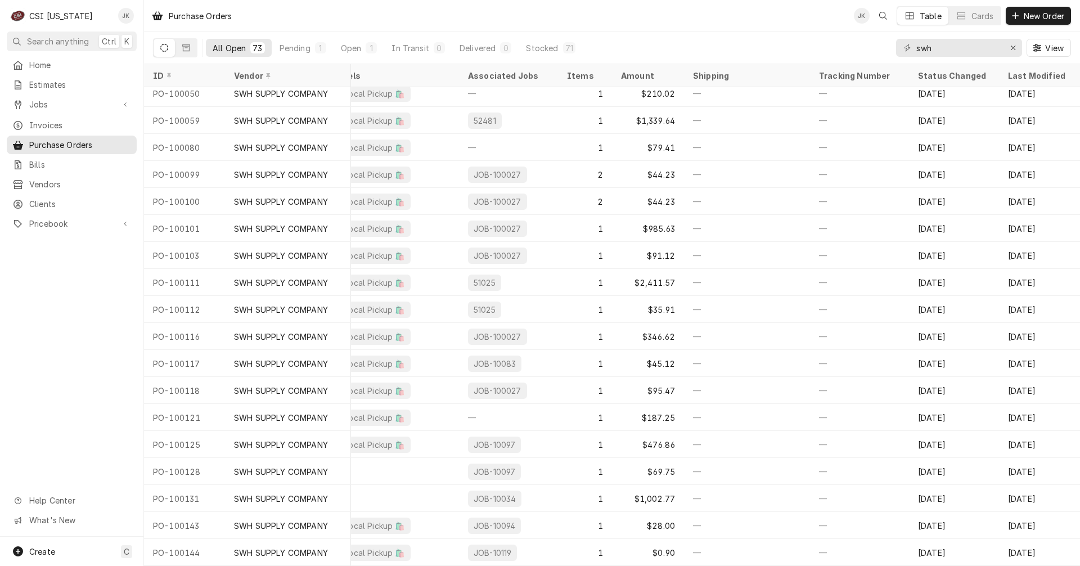
scroll to position [0, 197]
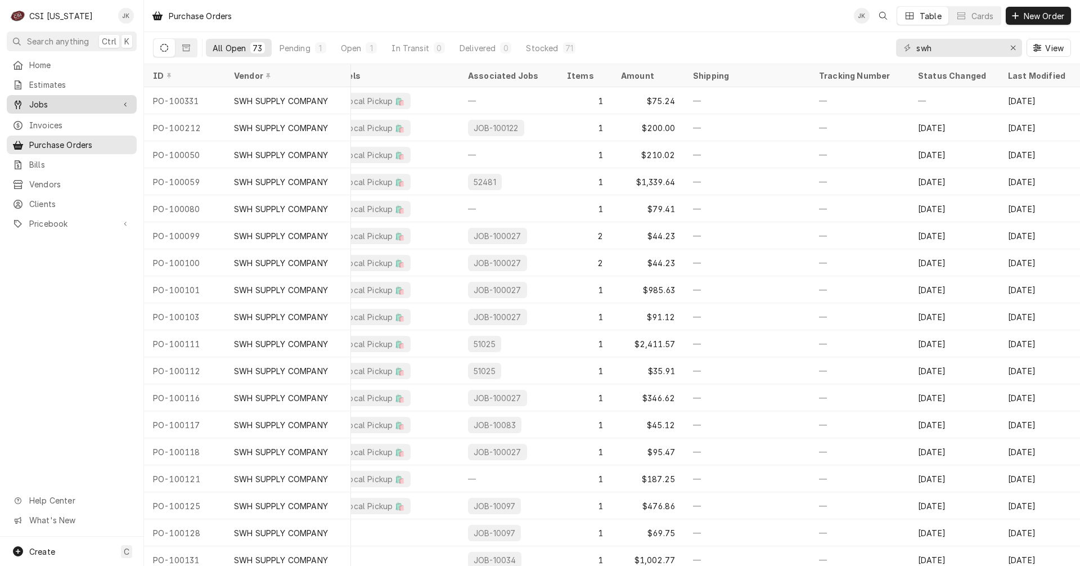
click at [35, 103] on span "Jobs" at bounding box center [71, 104] width 85 height 12
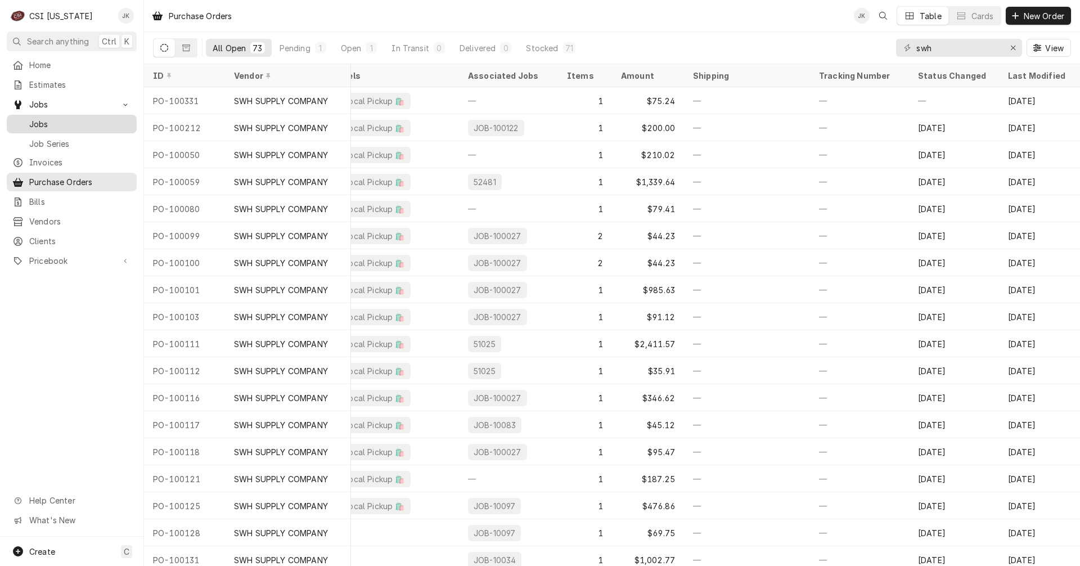
click at [40, 118] on span "Jobs" at bounding box center [80, 124] width 102 height 12
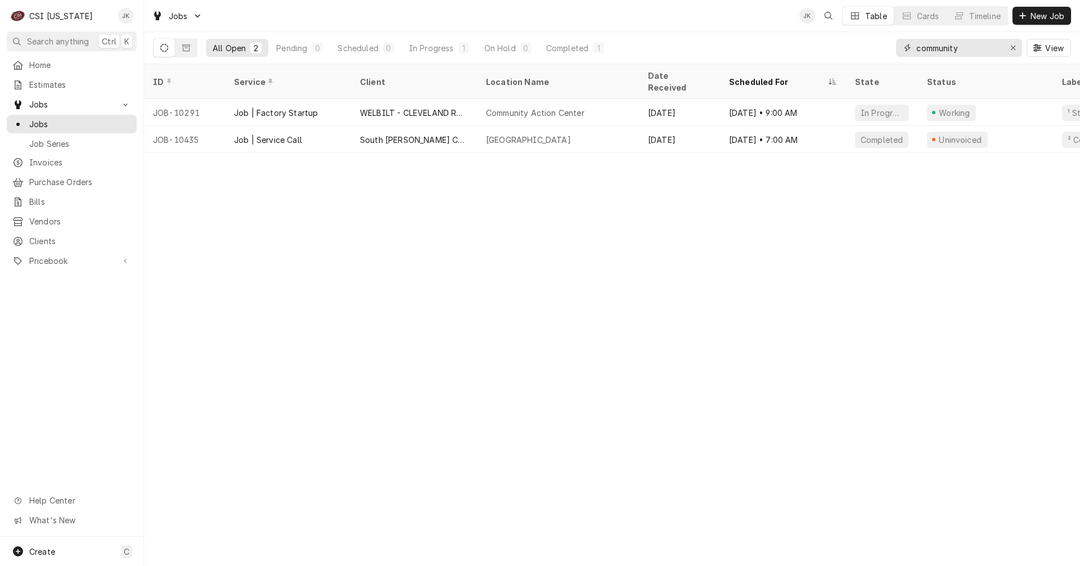
drag, startPoint x: 975, startPoint y: 46, endPoint x: 837, endPoint y: 40, distance: 137.9
click at [837, 40] on div "All Open 2 Pending 0 Scheduled 0 In Progress 1 On Hold 0 Completed 1 community …" at bounding box center [612, 47] width 918 height 31
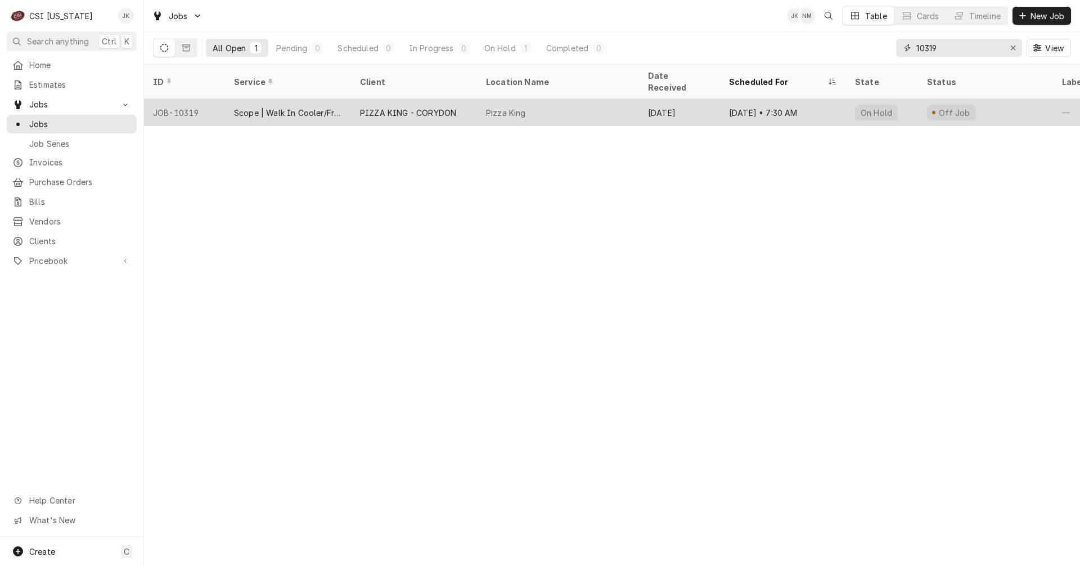
type input "10319"
click at [596, 106] on div "Pizza King" at bounding box center [558, 112] width 162 height 27
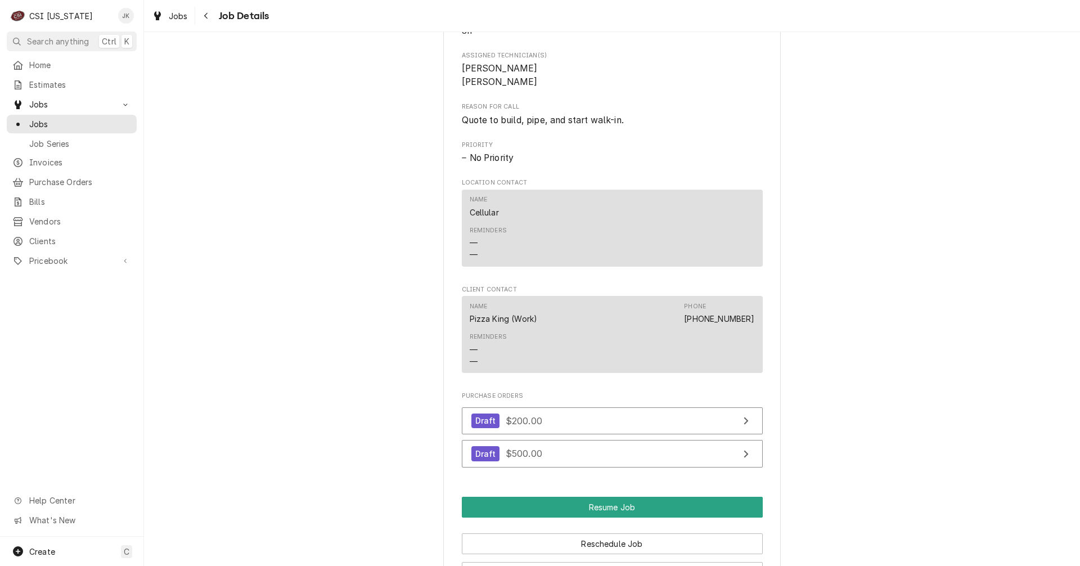
scroll to position [900, 0]
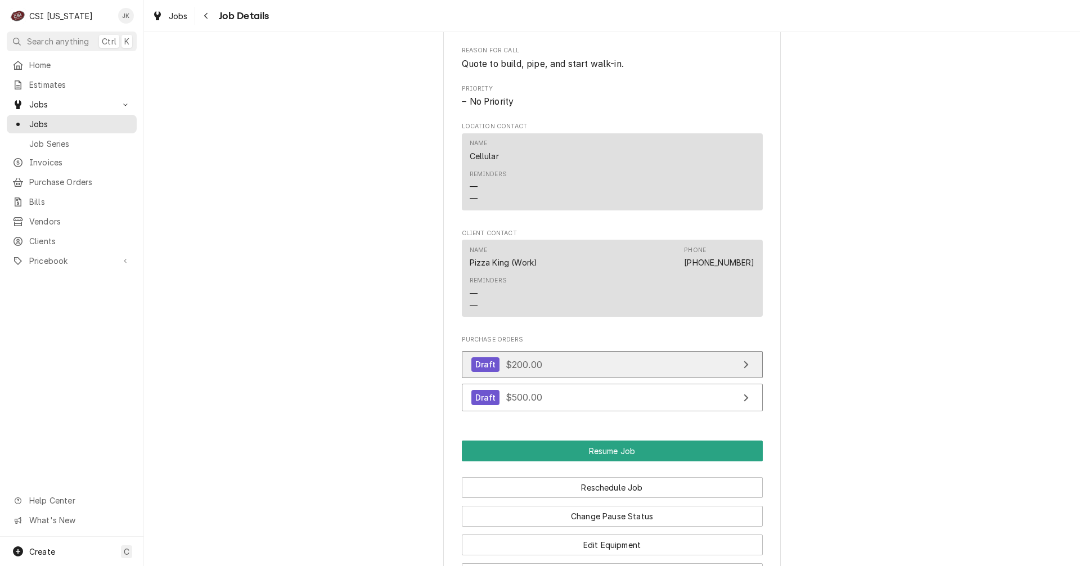
click at [560, 377] on link "Draft $200.00" at bounding box center [612, 365] width 301 height 28
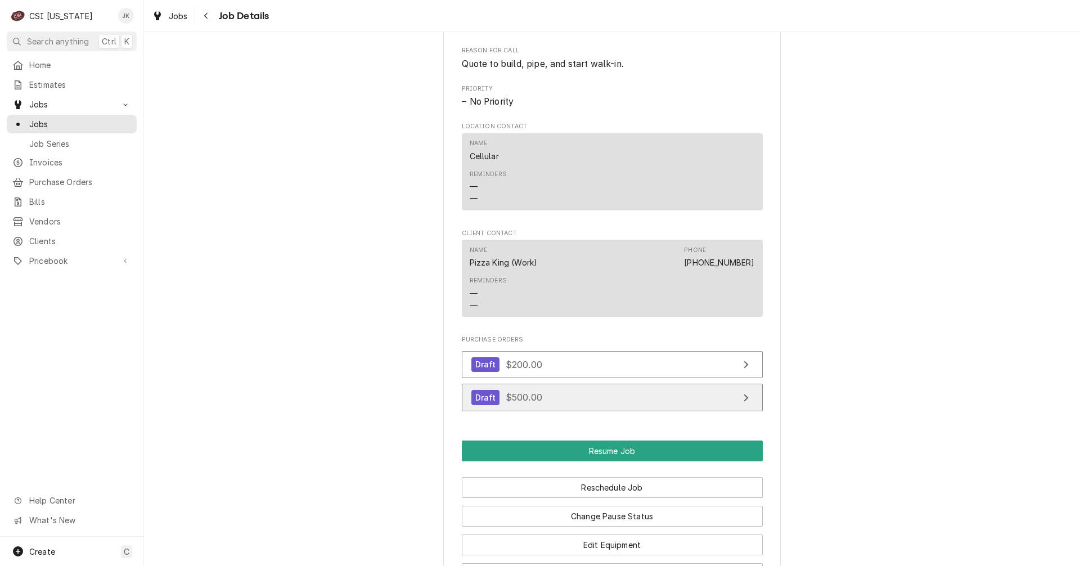
click at [551, 409] on link "Draft $500.00" at bounding box center [612, 398] width 301 height 28
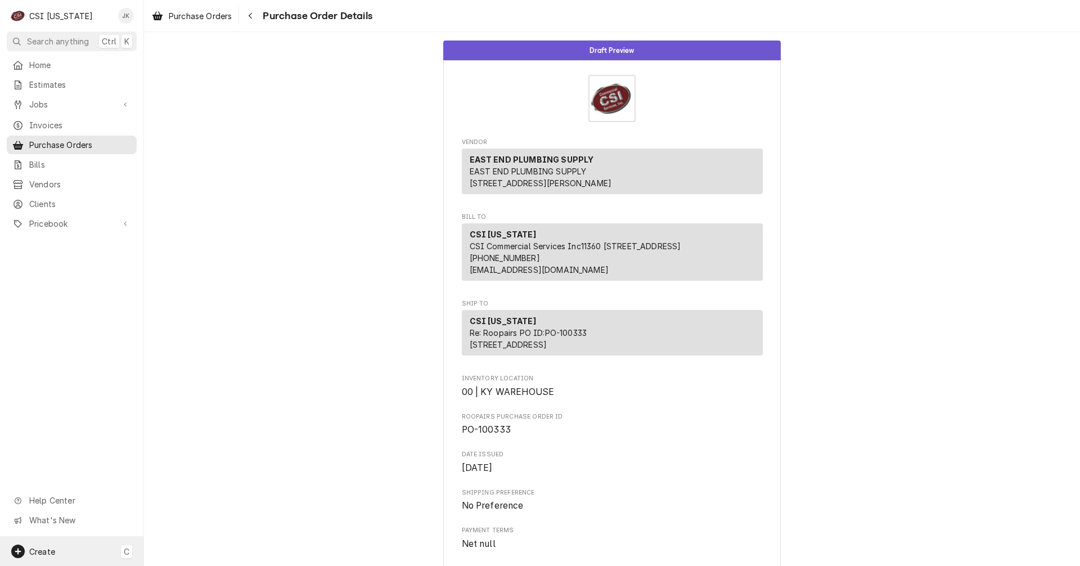
click at [129, 550] on span "C" at bounding box center [127, 551] width 6 height 12
click at [183, 468] on div "Purchase Order" at bounding box center [210, 474] width 75 height 12
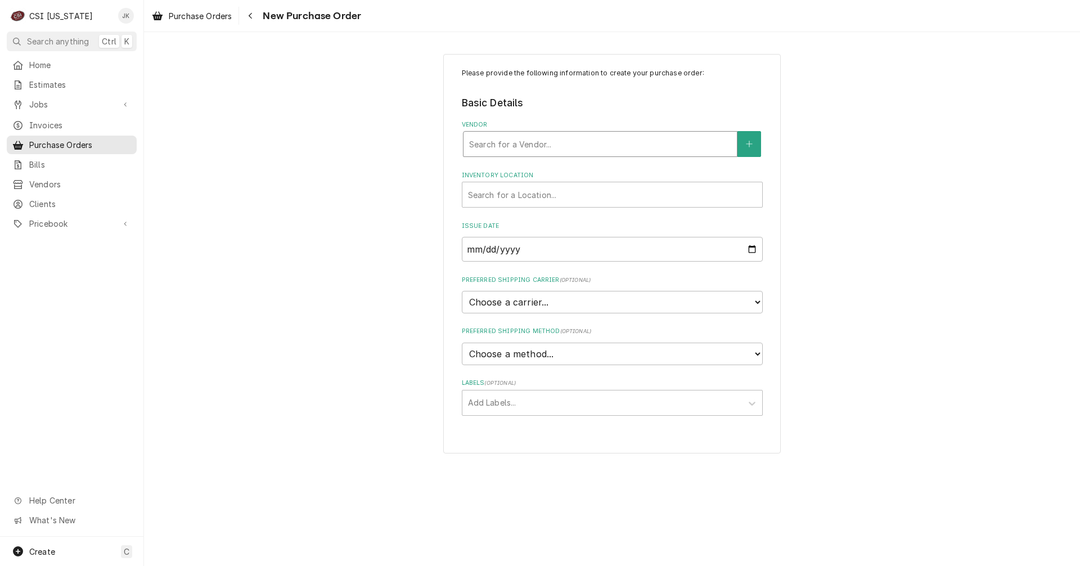
click at [571, 137] on div "Vendor" at bounding box center [600, 144] width 262 height 20
type input "swh"
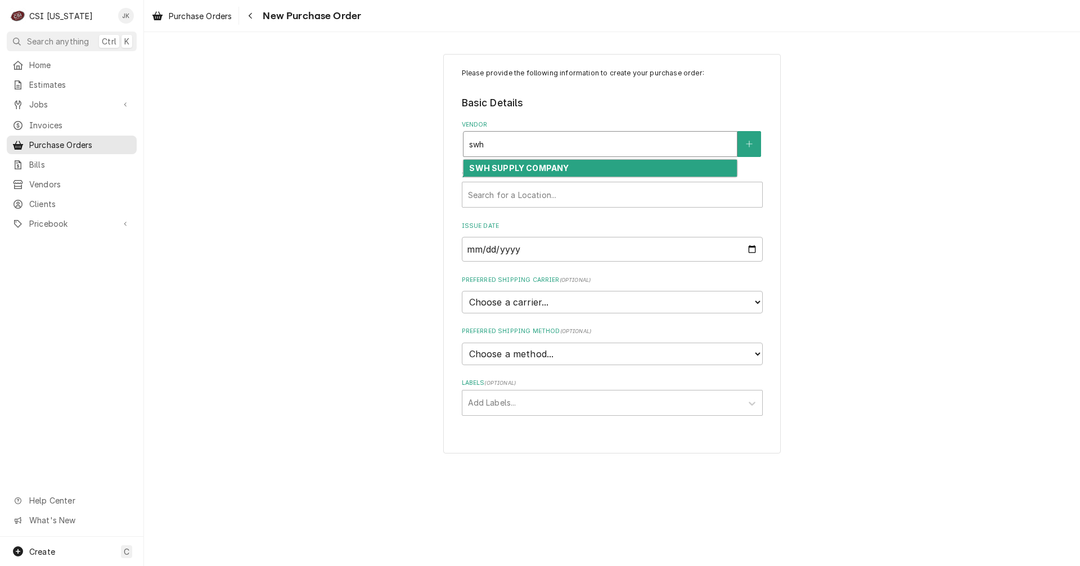
click at [524, 169] on strong "SWH SUPPLY COMPANY" at bounding box center [519, 168] width 100 height 10
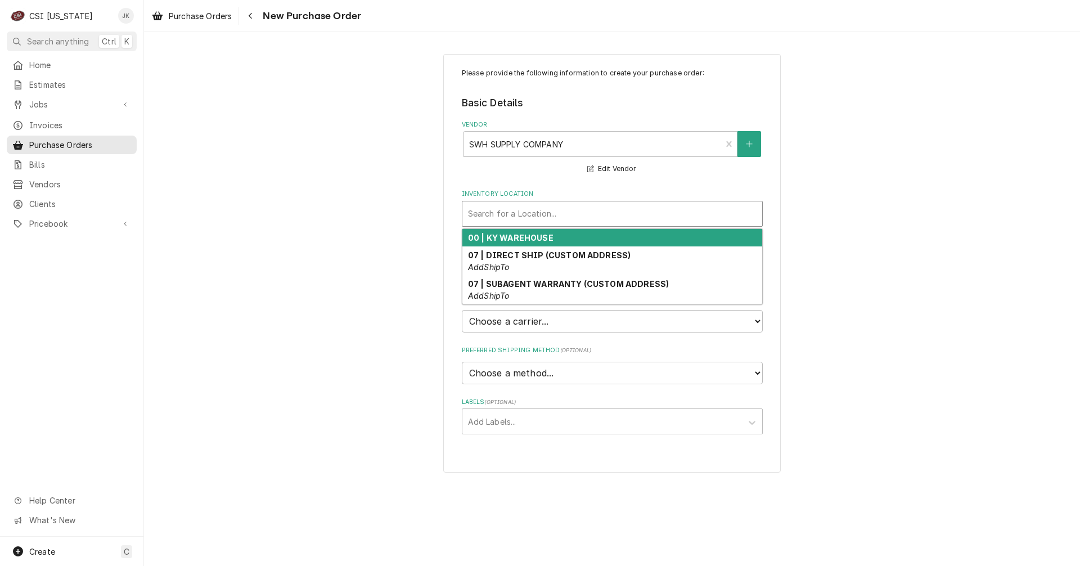
click at [501, 218] on div "Inventory Location" at bounding box center [612, 214] width 288 height 20
click at [495, 236] on strong "00 | KY WAREHOUSE" at bounding box center [510, 238] width 85 height 10
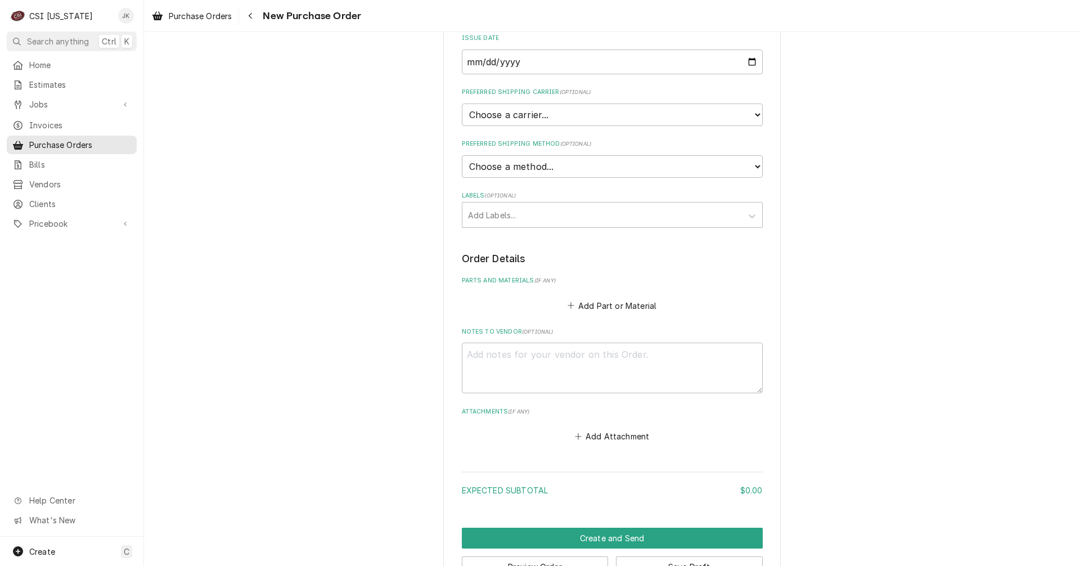
scroll to position [225, 0]
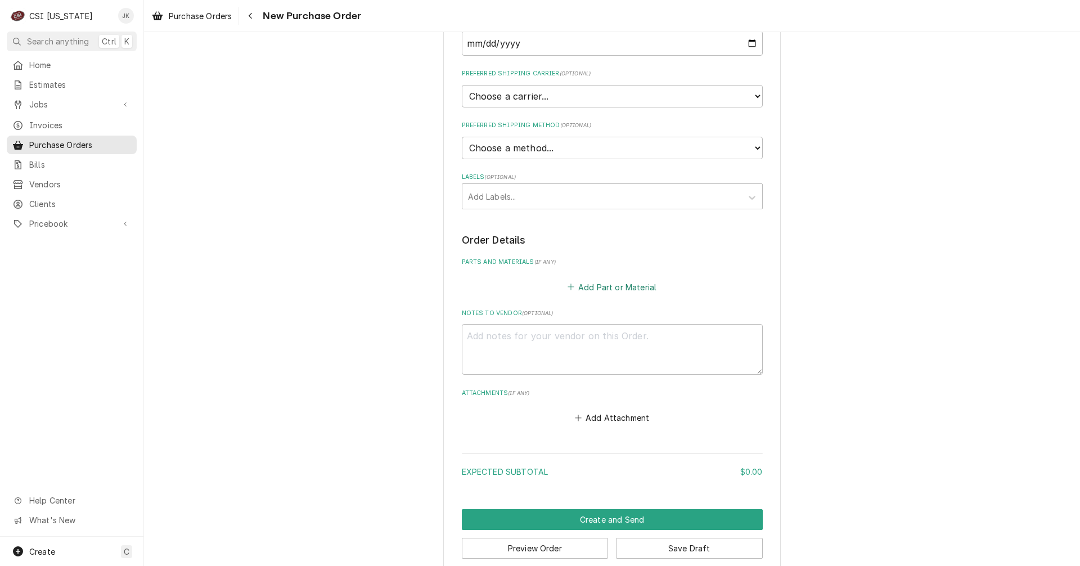
click at [606, 283] on button "Add Part or Material" at bounding box center [611, 287] width 93 height 16
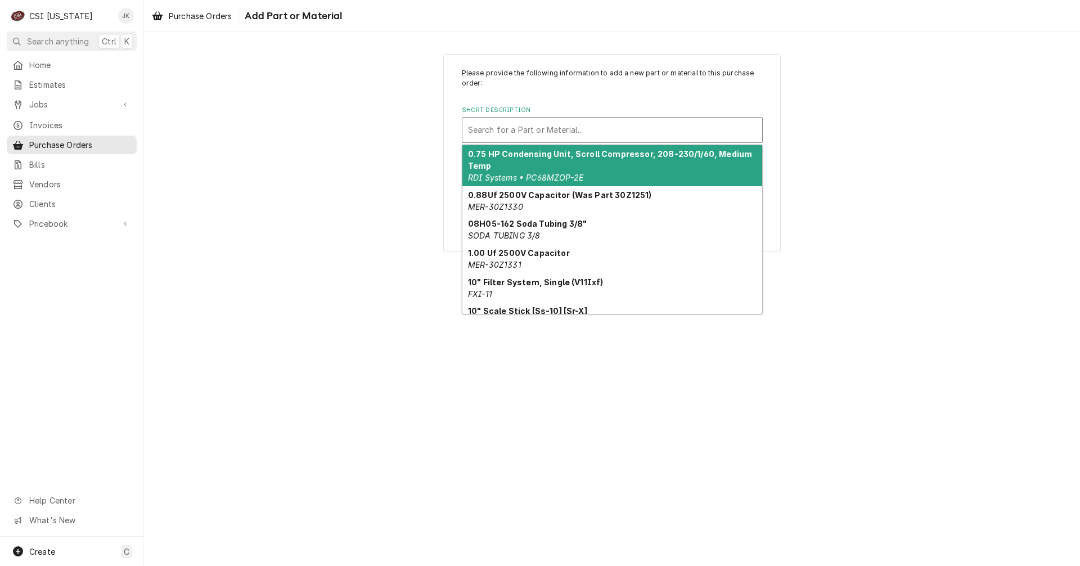
click at [542, 126] on div "Short Description" at bounding box center [612, 130] width 288 height 20
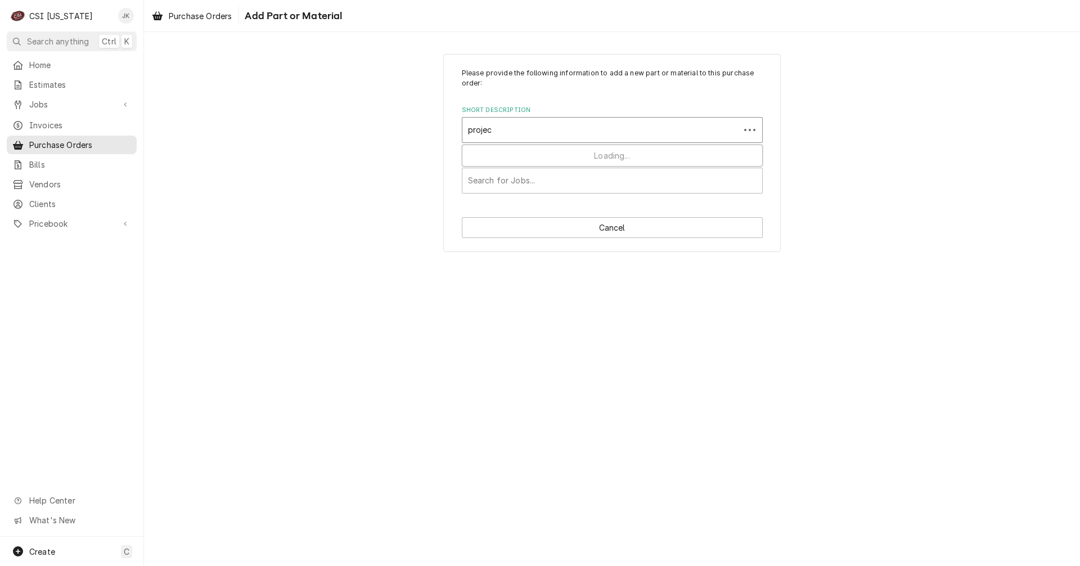
type input "project"
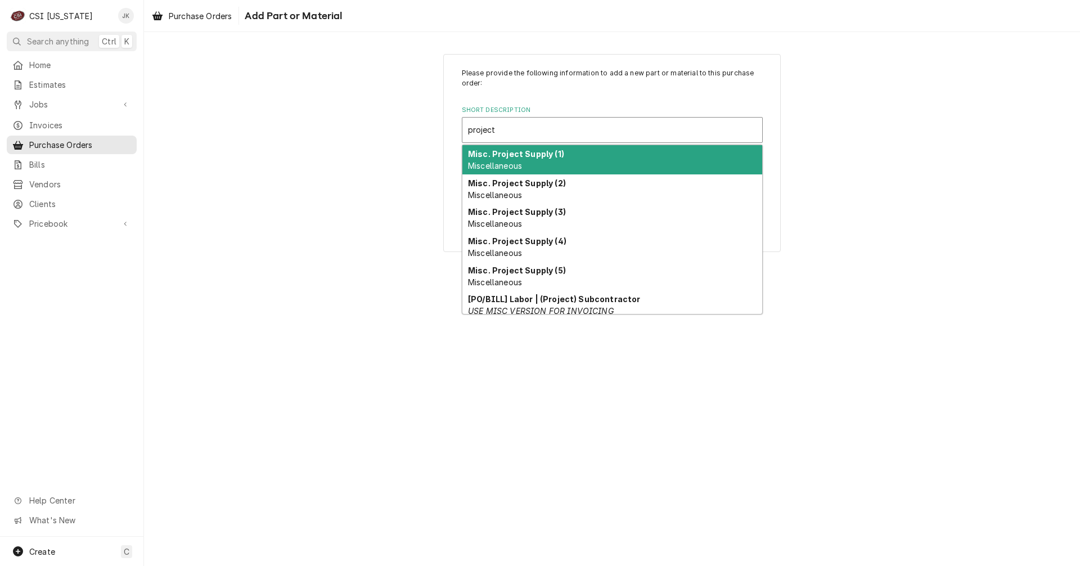
click at [548, 157] on strong "Misc. Project Supply (1)" at bounding box center [516, 154] width 96 height 10
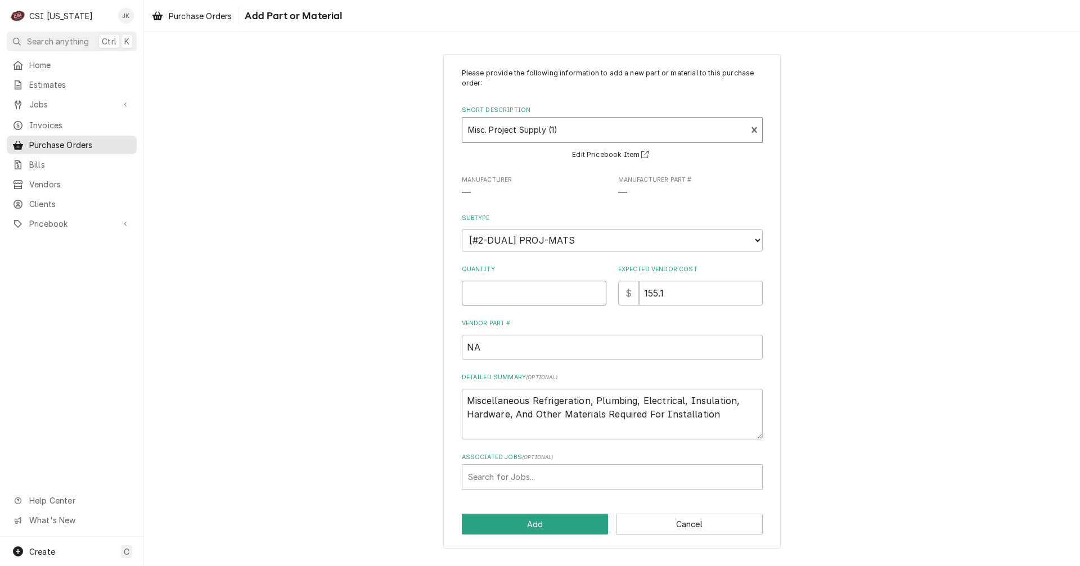
click at [583, 299] on input "Quantity" at bounding box center [534, 293] width 145 height 25
type textarea "x"
type input "1"
drag, startPoint x: 682, startPoint y: 295, endPoint x: 630, endPoint y: 294, distance: 51.2
click at [630, 294] on div "$ 155.1" at bounding box center [690, 293] width 145 height 25
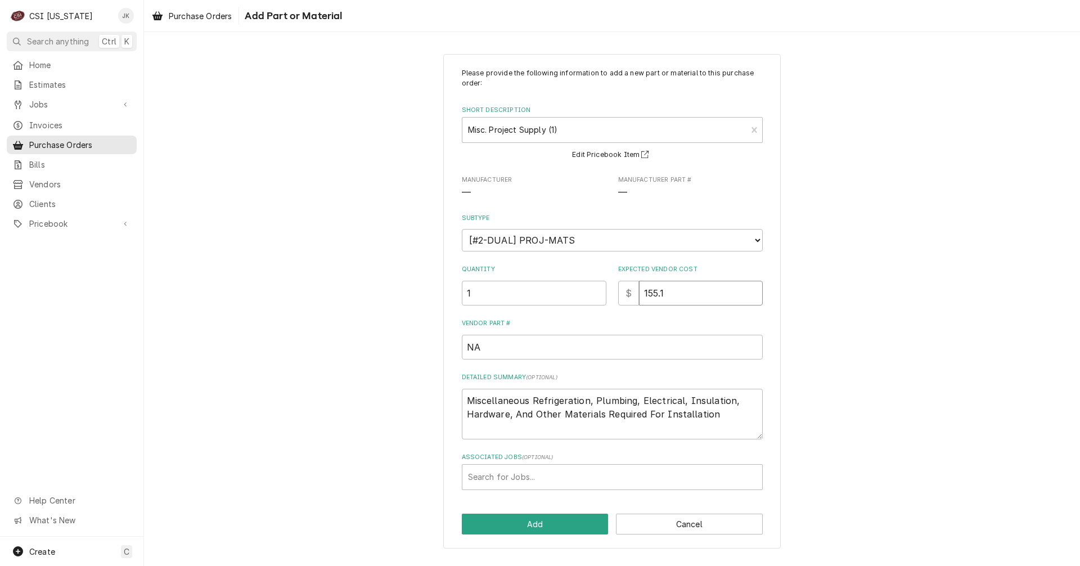
type textarea "x"
type input "5"
type textarea "x"
type input "50"
type textarea "x"
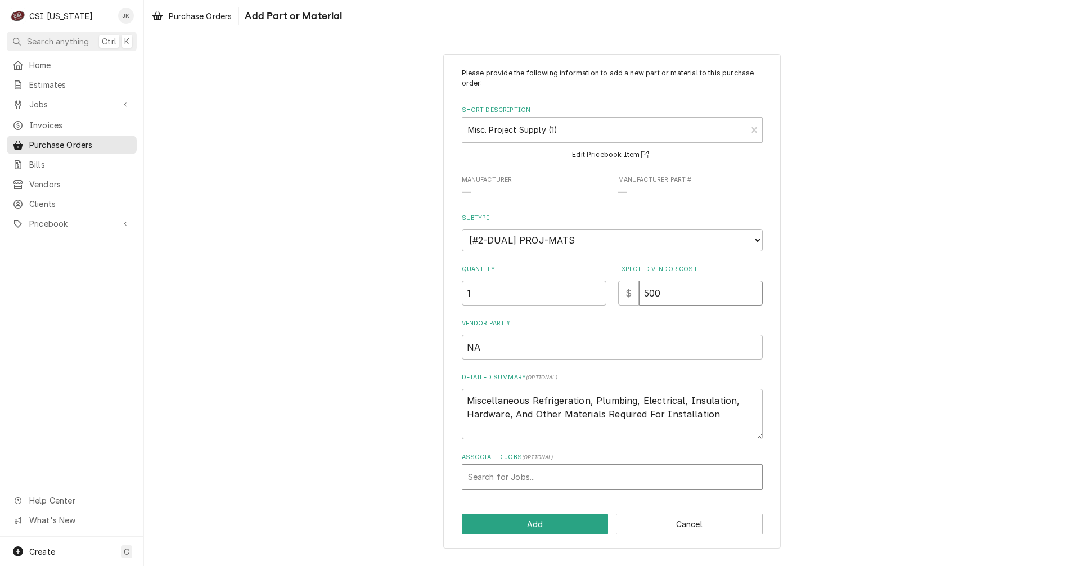
type input "500"
click at [526, 477] on div "Associated Jobs" at bounding box center [612, 477] width 288 height 20
type input "10319"
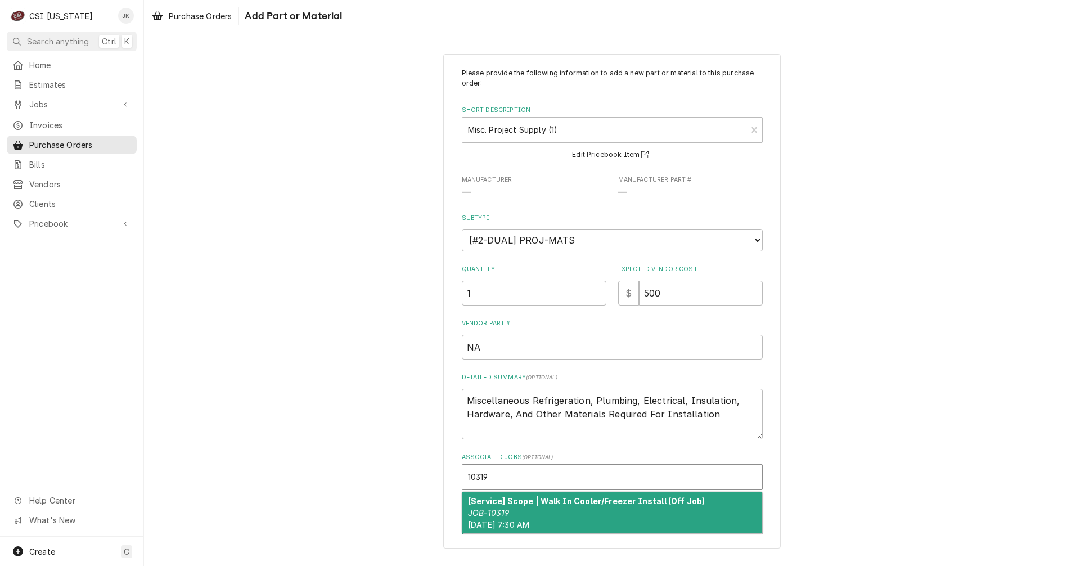
click at [527, 516] on div "[Service] Scope | Walk In Cooler/Freezer Install (Off Job) JOB-10319 Tue, Aug 1…" at bounding box center [612, 512] width 300 height 41
type textarea "x"
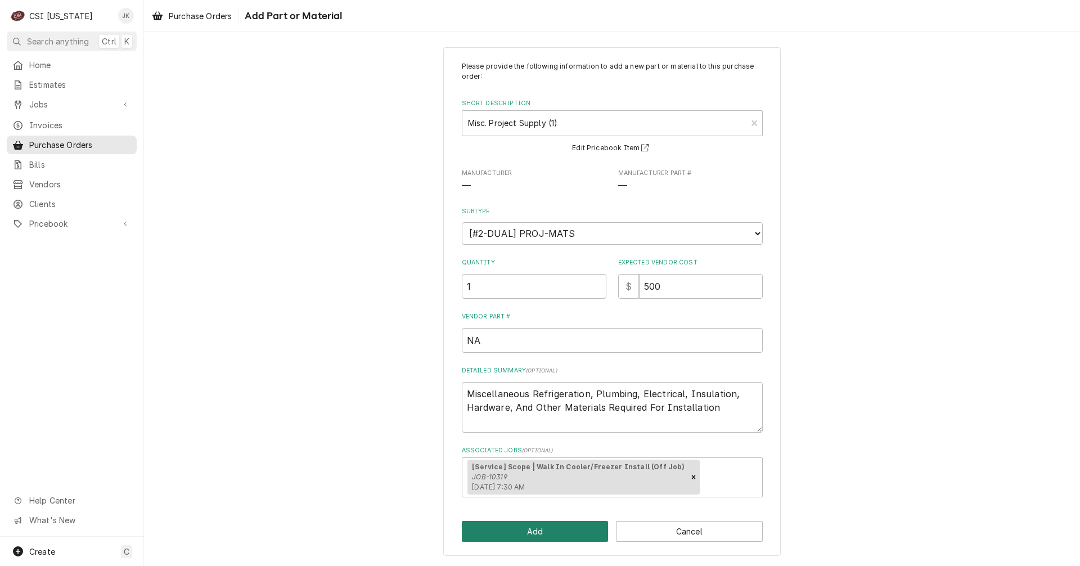
click at [541, 534] on button "Add" at bounding box center [535, 531] width 147 height 21
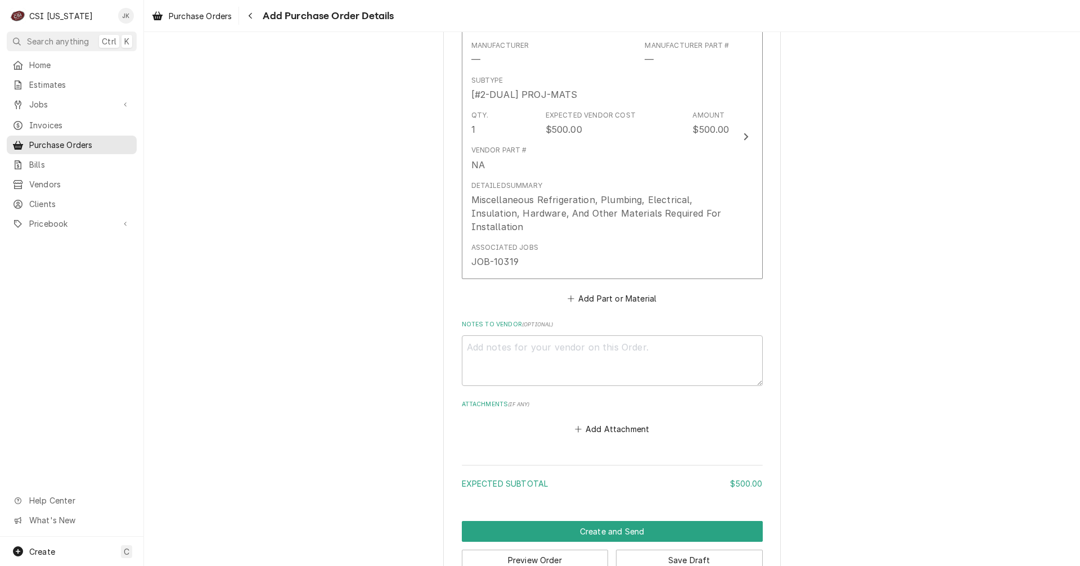
scroll to position [532, 0]
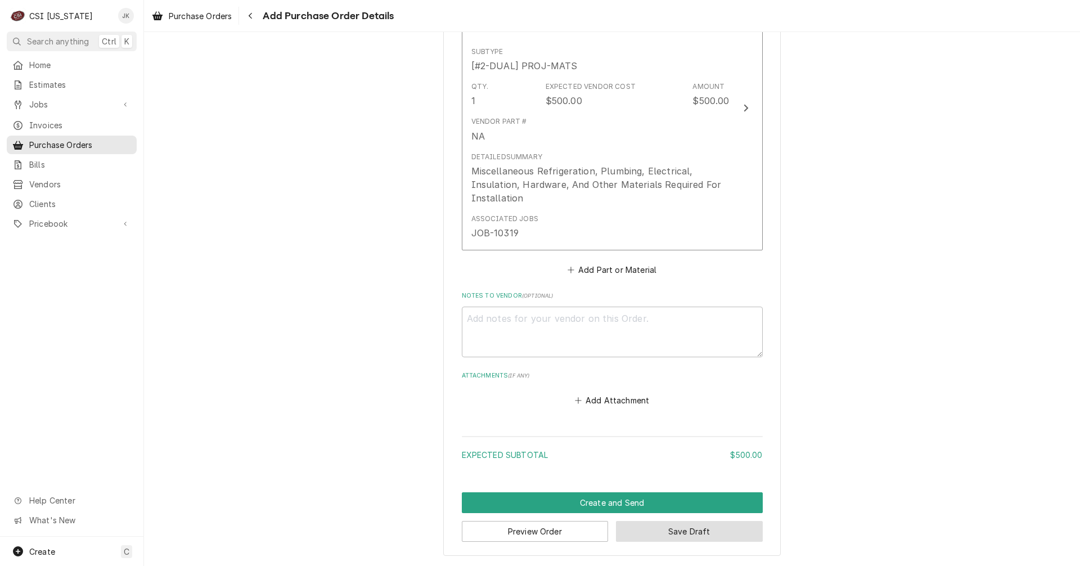
click at [693, 534] on button "Save Draft" at bounding box center [689, 531] width 147 height 21
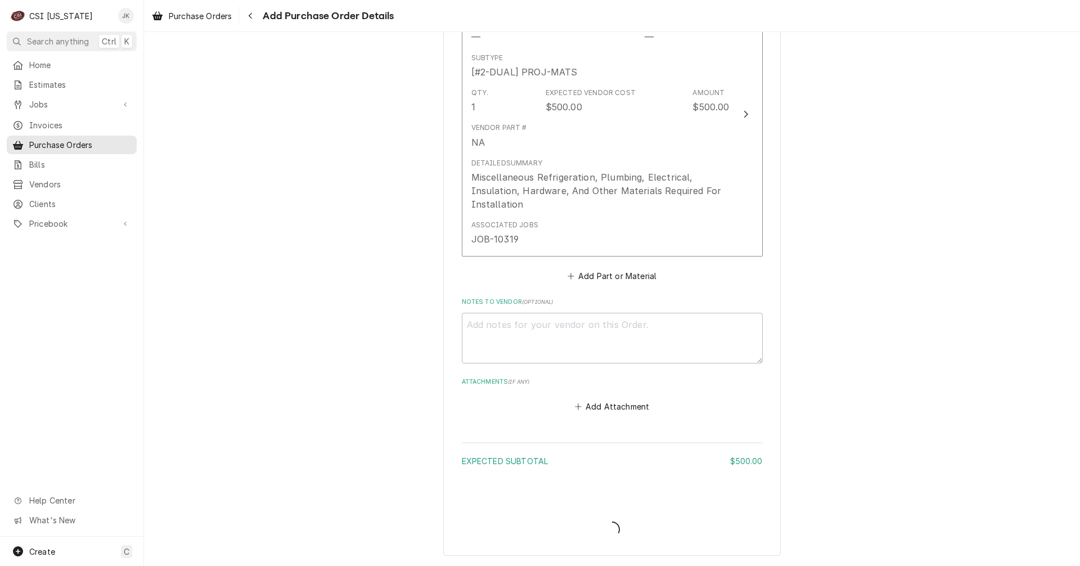
type textarea "x"
